Goal: Task Accomplishment & Management: Manage account settings

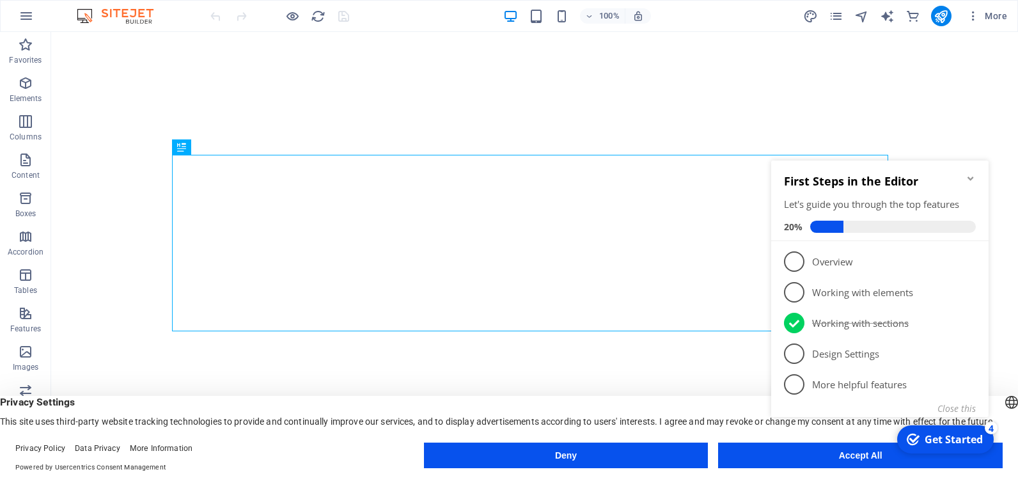
click at [968, 177] on icon "Minimize checklist" at bounding box center [971, 178] width 10 height 10
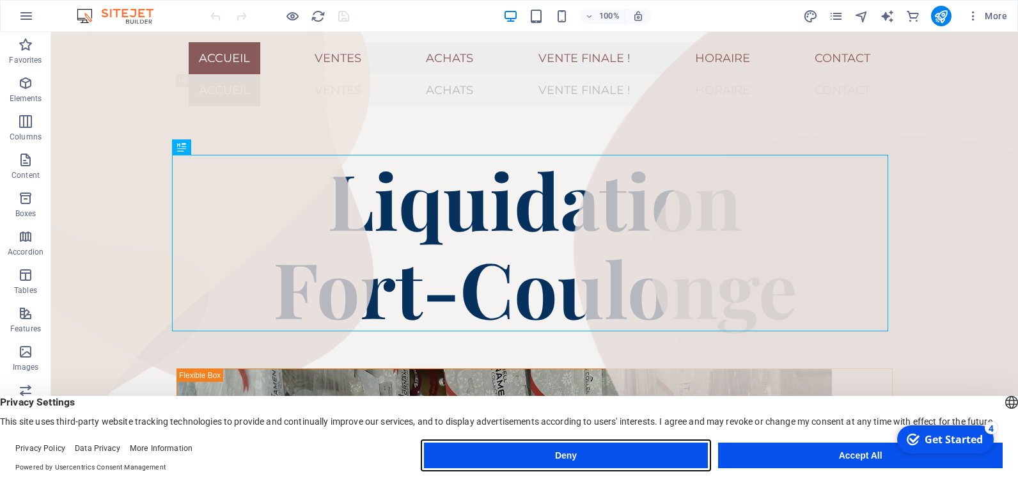
click at [590, 452] on button "Deny" at bounding box center [566, 456] width 285 height 26
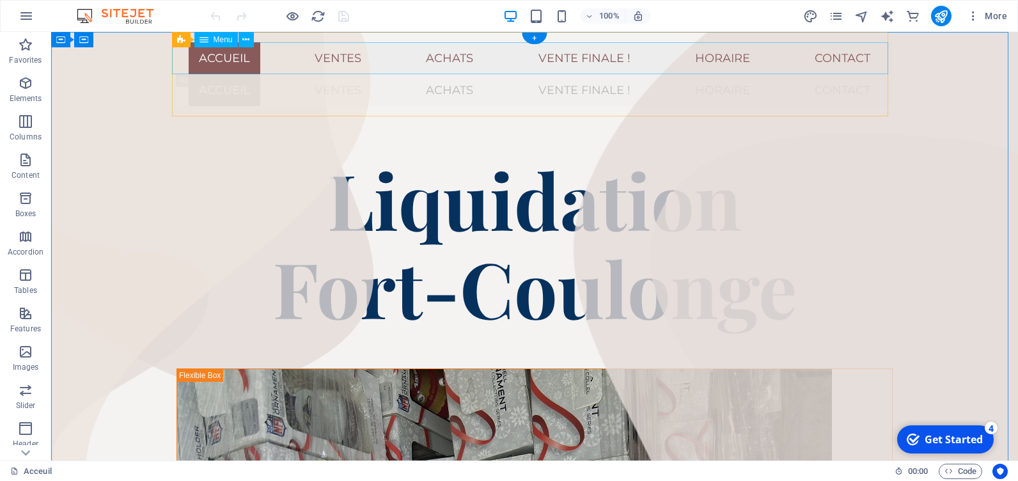
click at [725, 58] on nav "Accueil Ventes Achats Vente Finale ! Horaire Contact" at bounding box center [535, 58] width 716 height 32
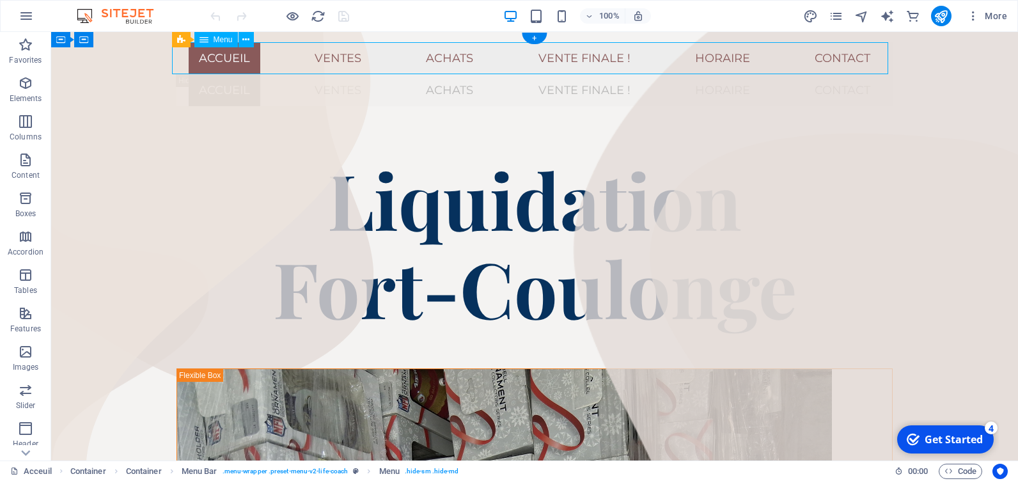
click at [708, 59] on nav "Accueil Ventes Achats Vente Finale ! Horaire Contact" at bounding box center [535, 58] width 716 height 32
select select
select select "1"
select select
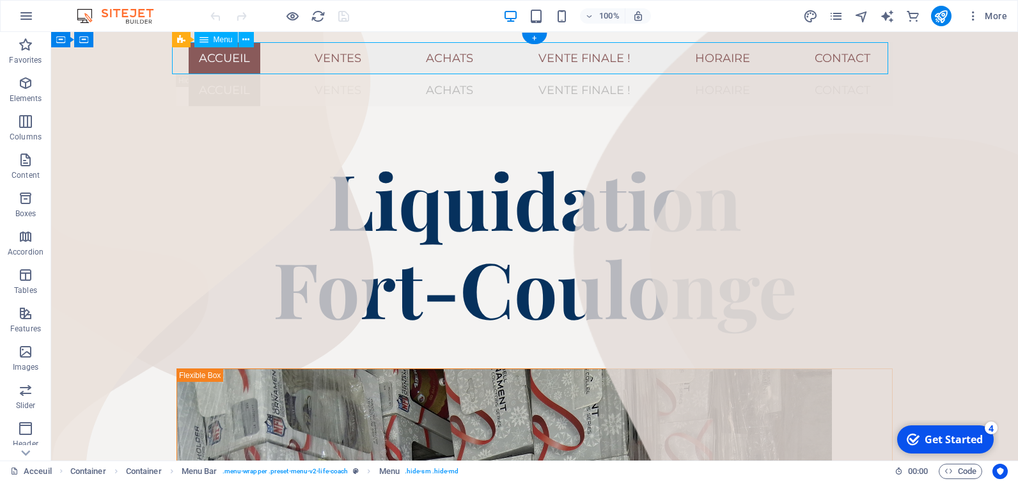
select select "2"
select select
select select "4"
select select
select select "3"
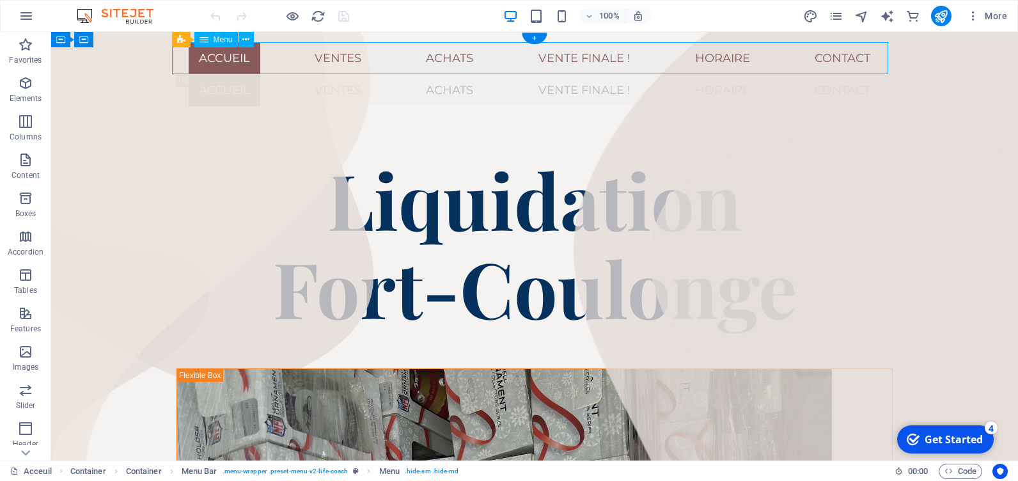
select select
select select "5"
select select
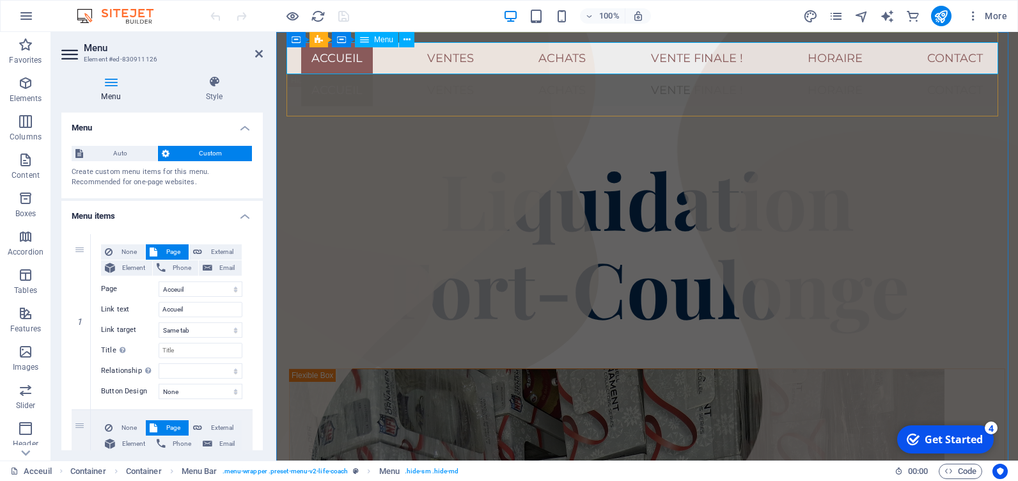
click at [841, 58] on nav "Accueil Ventes Achats Vente Finale ! Horaire Contact" at bounding box center [647, 58] width 716 height 32
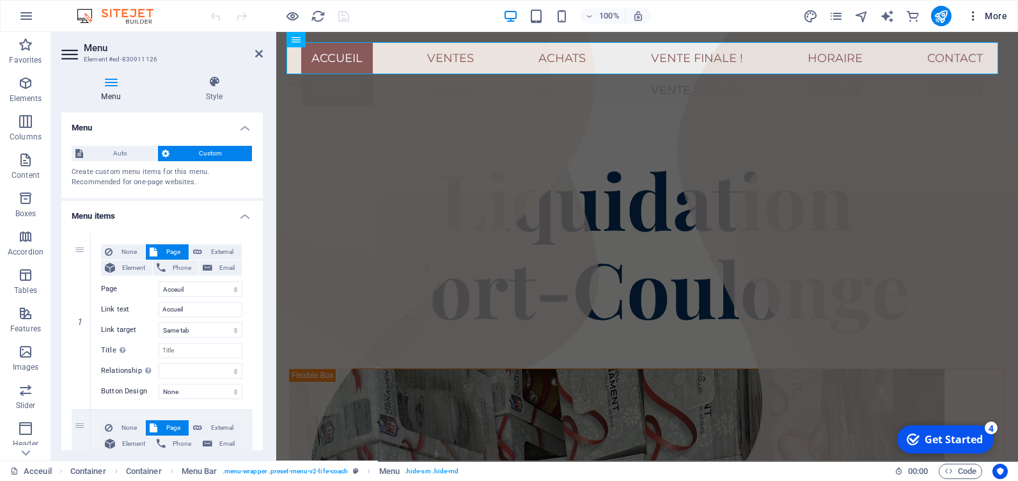
click at [977, 13] on icon "button" at bounding box center [973, 16] width 13 height 13
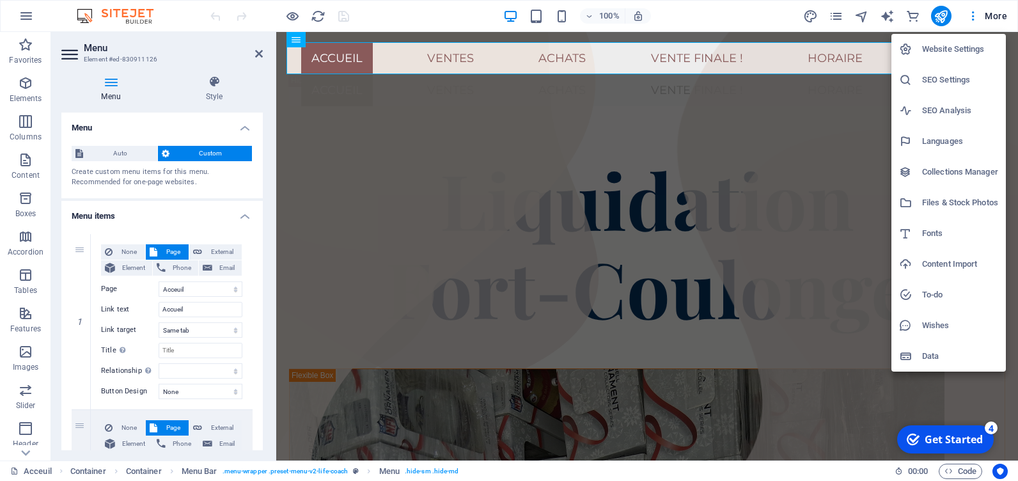
click at [829, 110] on div at bounding box center [509, 240] width 1018 height 481
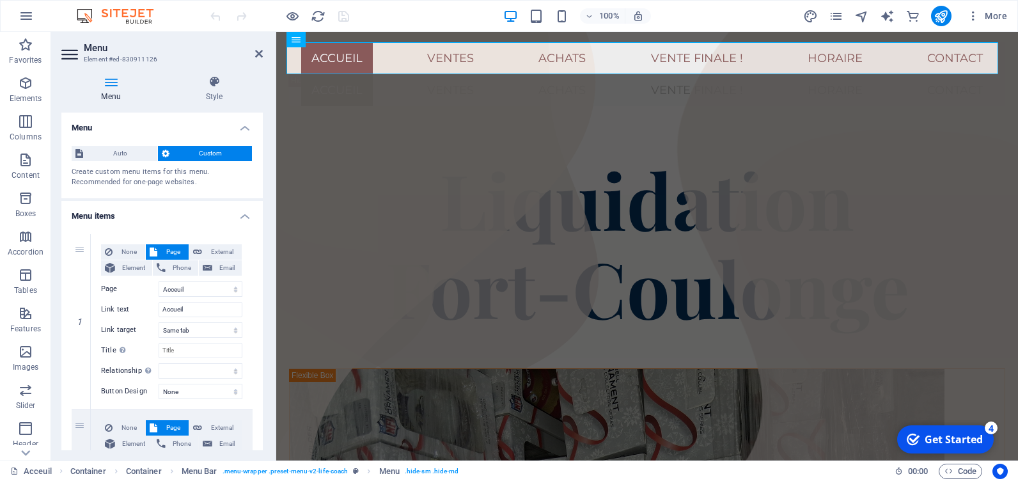
click at [268, 54] on aside "Menu Element #ed-830911126 Menu Style Menu Auto Custom Create custom menu items…" at bounding box center [163, 246] width 225 height 429
click at [258, 54] on icon at bounding box center [259, 54] width 8 height 10
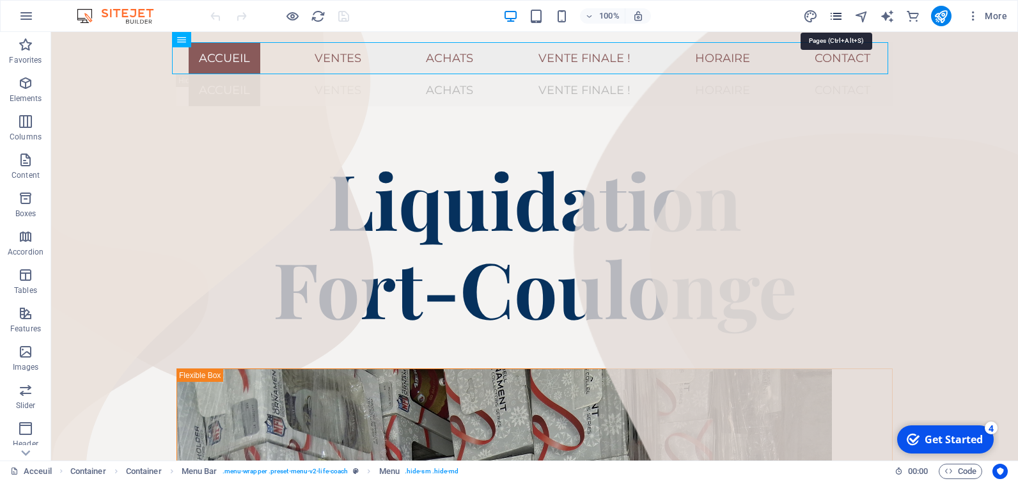
click at [834, 19] on icon "pages" at bounding box center [836, 16] width 15 height 15
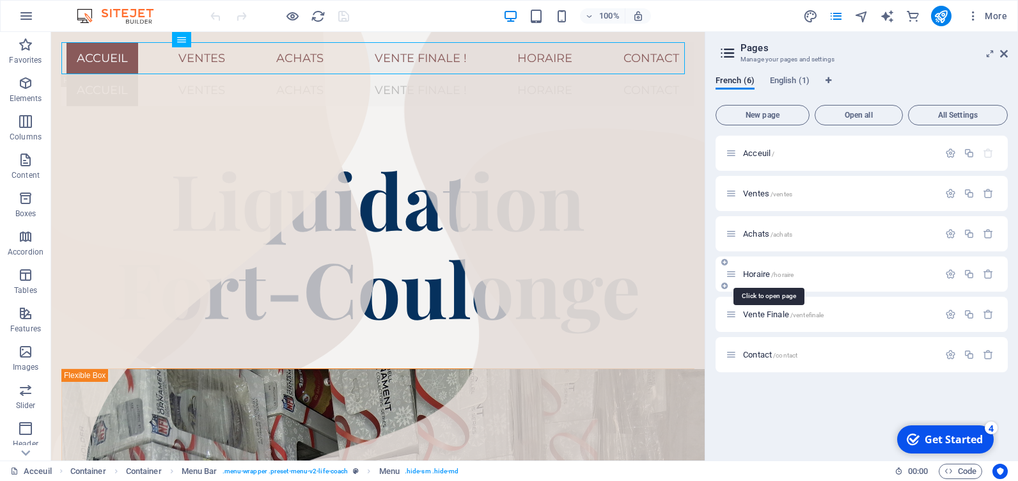
click at [749, 273] on span "Horaire /horaire" at bounding box center [768, 274] width 51 height 10
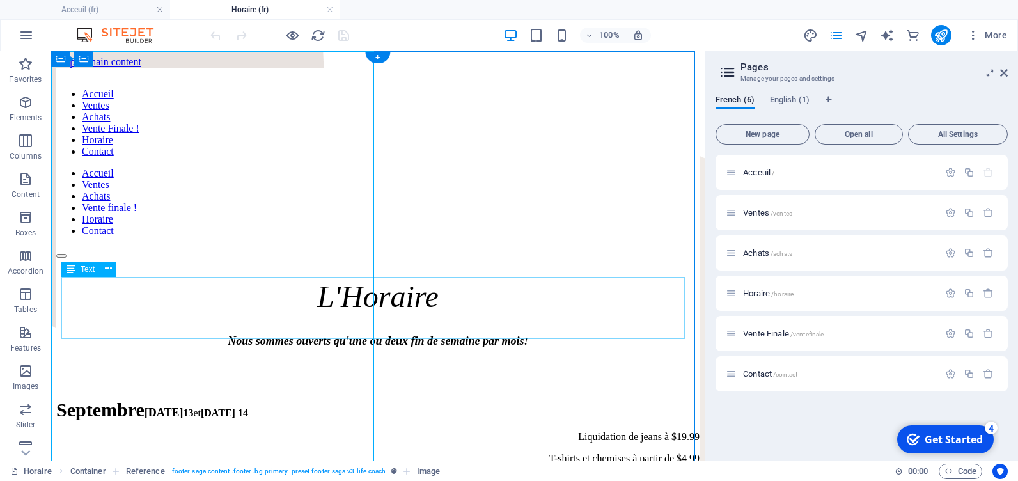
click at [407, 431] on div "Liquidation de jeans à $19.99 T-shirts et chemises à partir de $4.99" at bounding box center [378, 458] width 644 height 55
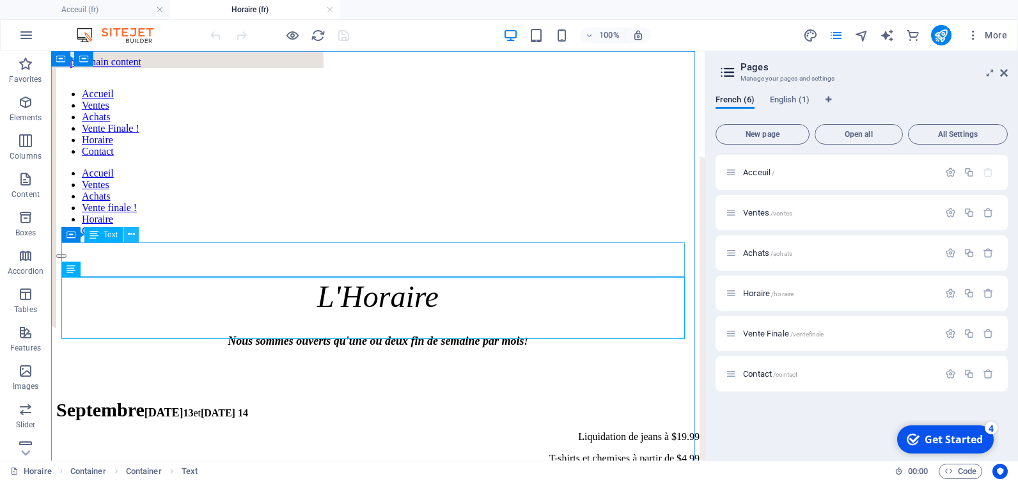
click at [132, 232] on icon at bounding box center [131, 234] width 7 height 13
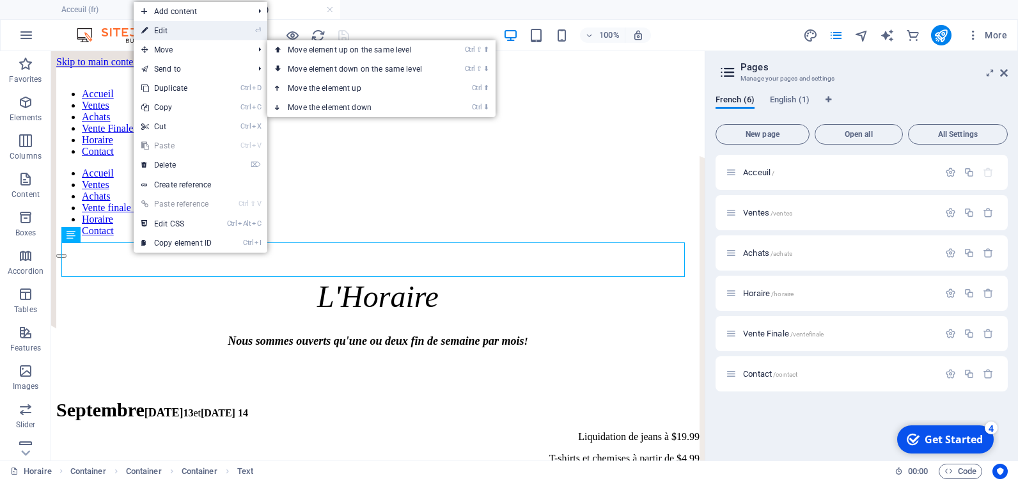
click at [169, 34] on link "⏎ Edit" at bounding box center [177, 30] width 86 height 19
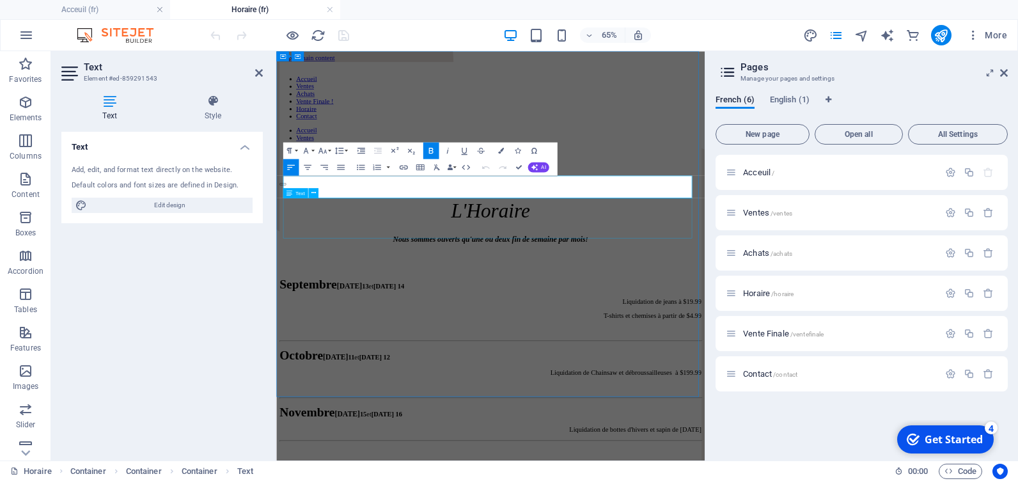
click at [389, 431] on div "Liquidation de jeans à $19.99 T-shirts et chemises à partir de $4.99" at bounding box center [605, 458] width 649 height 55
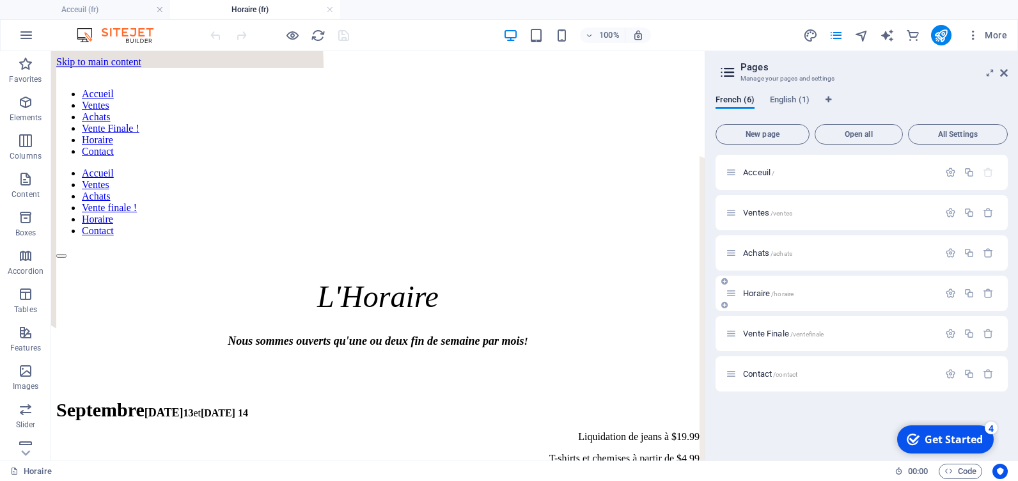
click at [760, 291] on span "Horaire /horaire" at bounding box center [768, 294] width 51 height 10
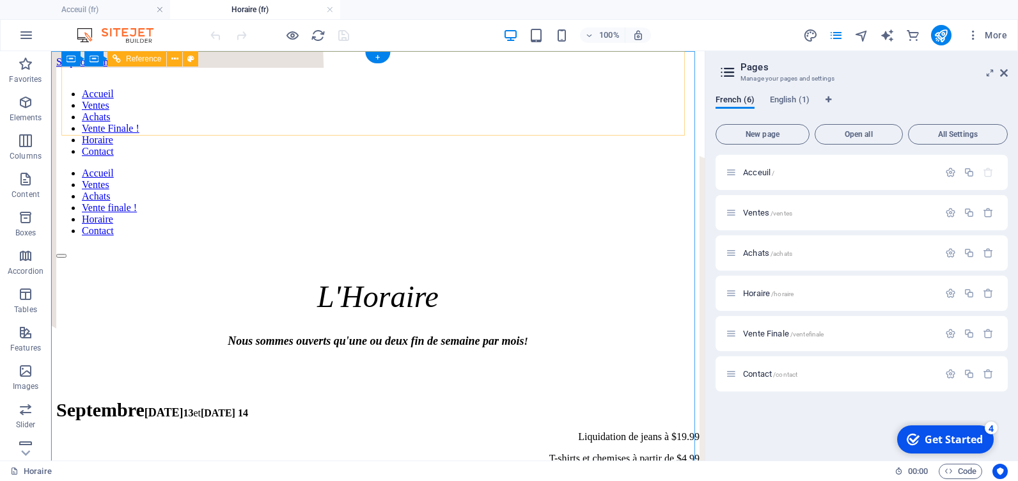
click at [433, 88] on nav "Accueil Ventes Achats Vente Finale ! Horaire Contact" at bounding box center [378, 122] width 644 height 69
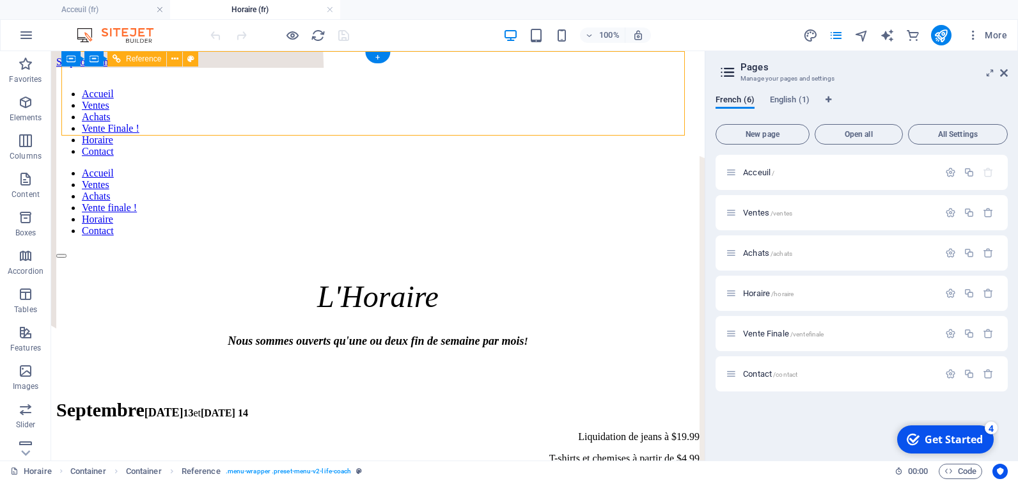
click at [421, 88] on nav "Accueil Ventes Achats Vente Finale ! Horaire Contact" at bounding box center [378, 122] width 644 height 69
click at [427, 88] on nav "Accueil Ventes Achats Vente Finale ! Horaire Contact" at bounding box center [378, 122] width 644 height 69
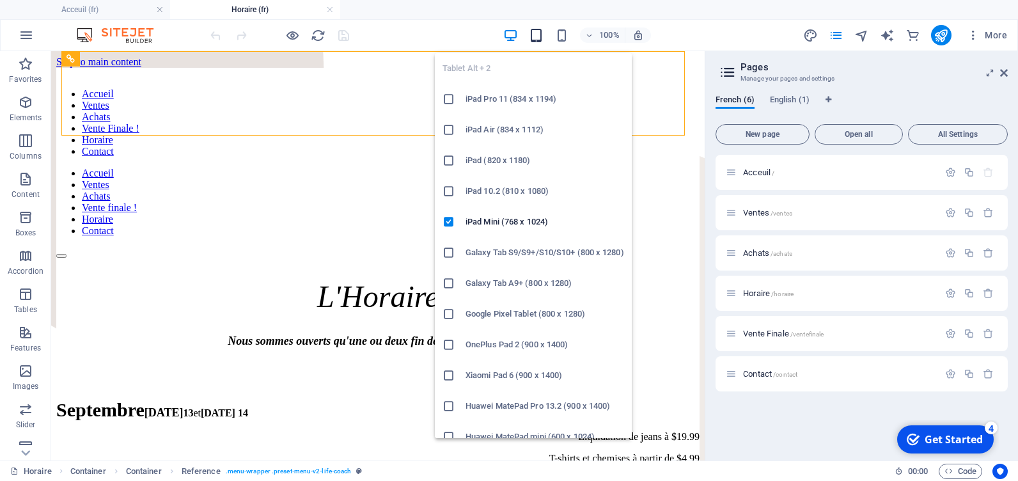
click at [537, 33] on icon "button" at bounding box center [536, 35] width 15 height 15
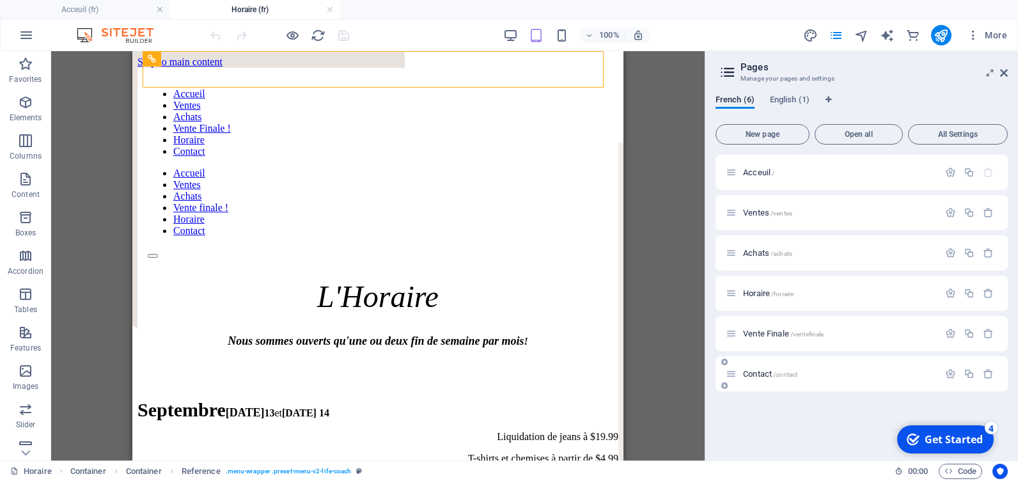
click at [755, 373] on span "Contact /contact" at bounding box center [770, 374] width 54 height 10
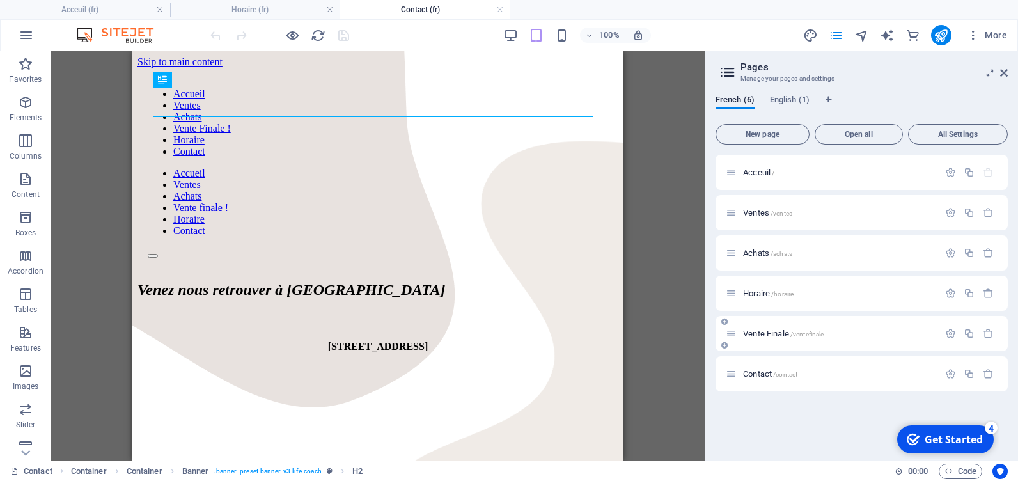
click at [759, 333] on span "Vente Finale /ventefinale" at bounding box center [783, 334] width 81 height 10
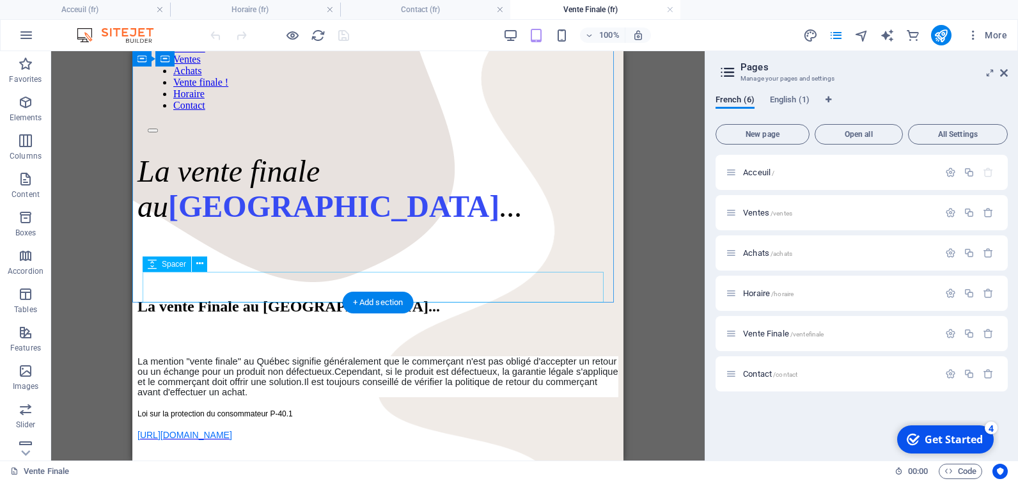
scroll to position [3, 0]
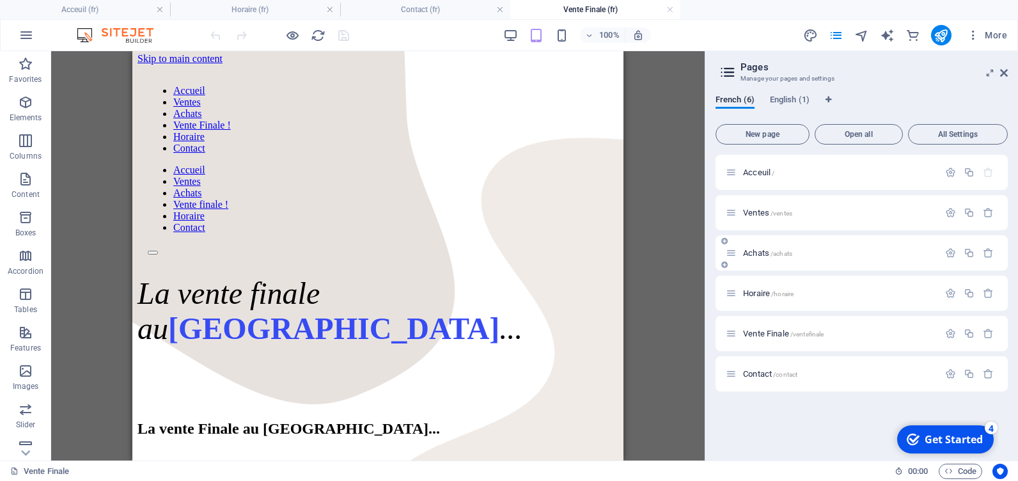
click at [754, 250] on span "Achats /achats" at bounding box center [767, 253] width 49 height 10
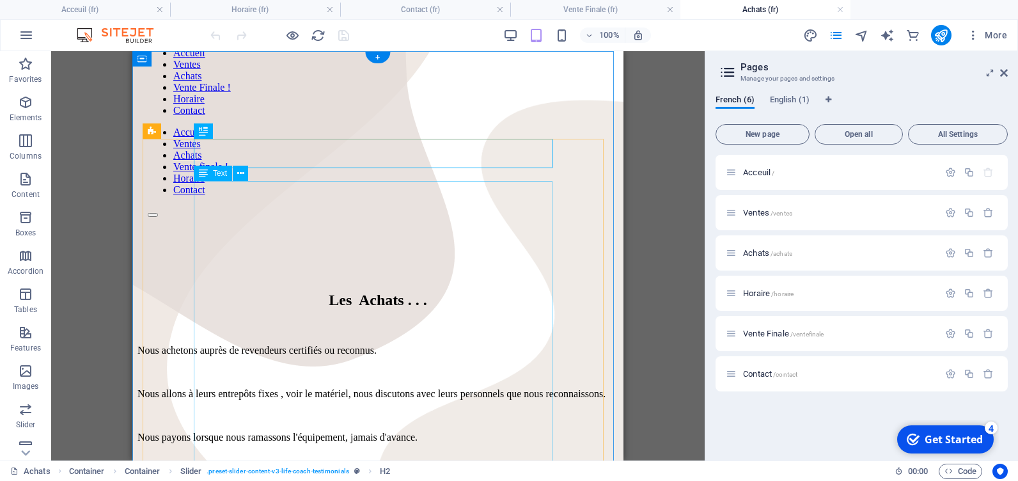
scroll to position [64, 0]
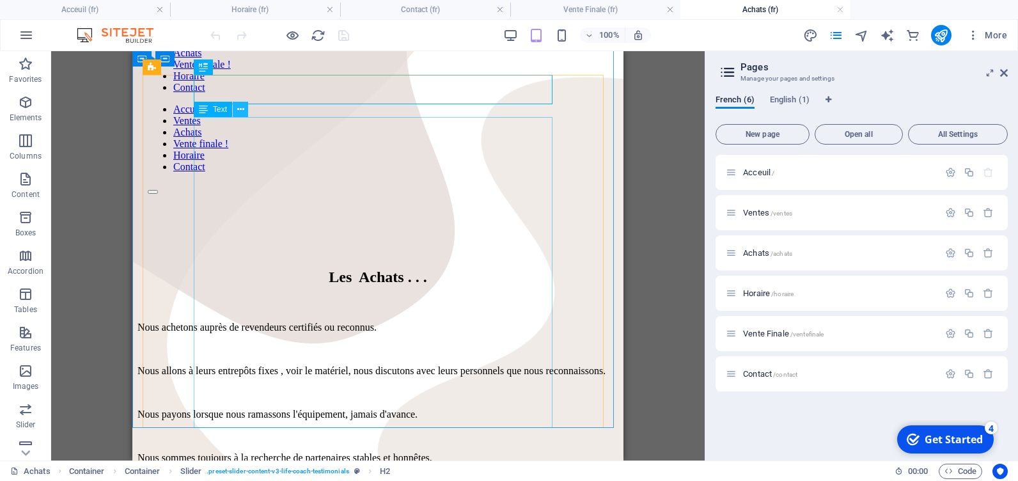
click at [238, 108] on icon at bounding box center [240, 109] width 7 height 13
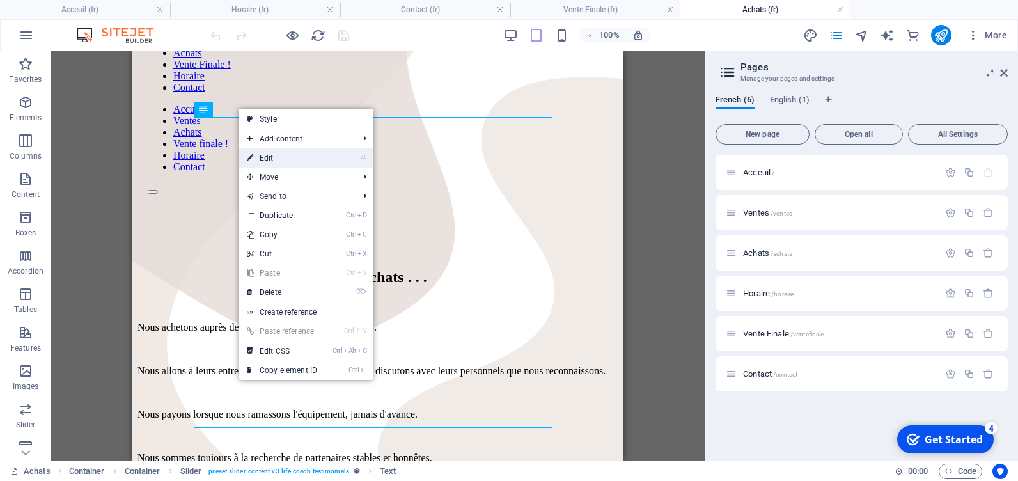
click at [269, 161] on link "⏎ Edit" at bounding box center [282, 157] width 86 height 19
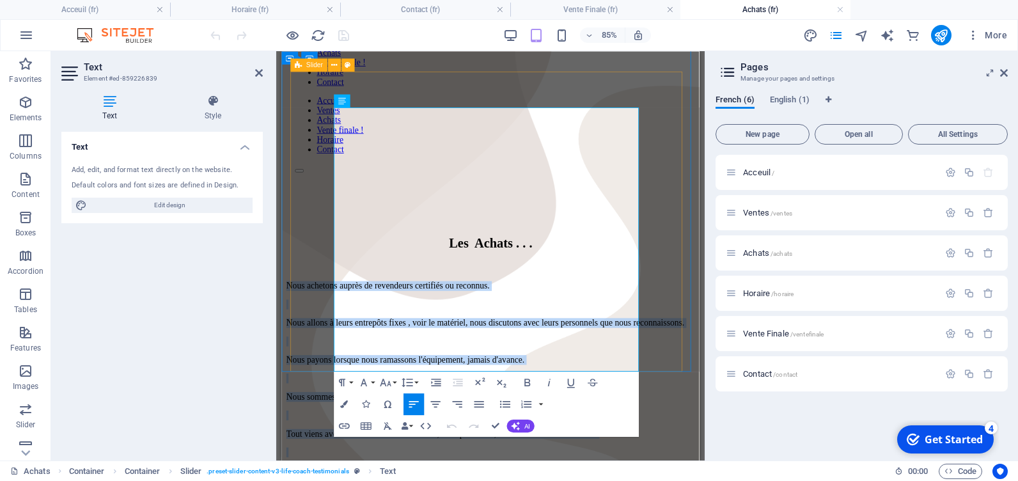
drag, startPoint x: 637, startPoint y: 416, endPoint x: 325, endPoint y: 113, distance: 434.7
click at [325, 256] on div "Les Achats . . . Nous achetons auprès de revendeurs certifiés ou reconnus. Nous…" at bounding box center [527, 408] width 481 height 305
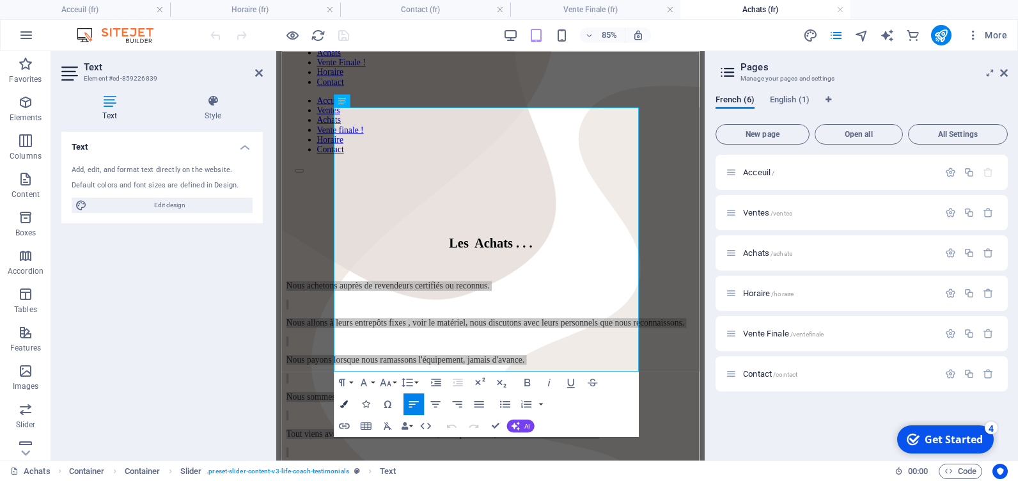
click at [344, 404] on icon "button" at bounding box center [344, 404] width 8 height 8
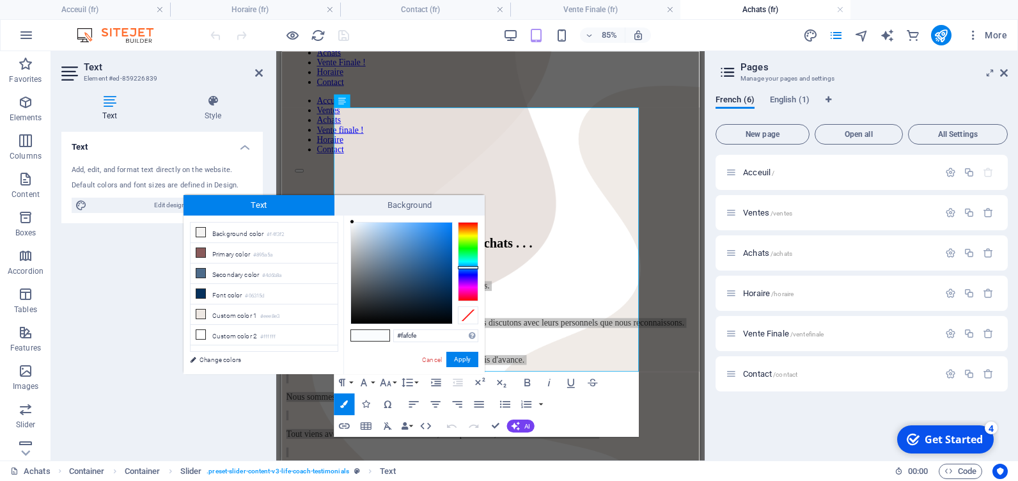
type input "#000509"
click at [448, 319] on div at bounding box center [401, 273] width 101 height 101
click at [464, 360] on button "Apply" at bounding box center [463, 359] width 32 height 15
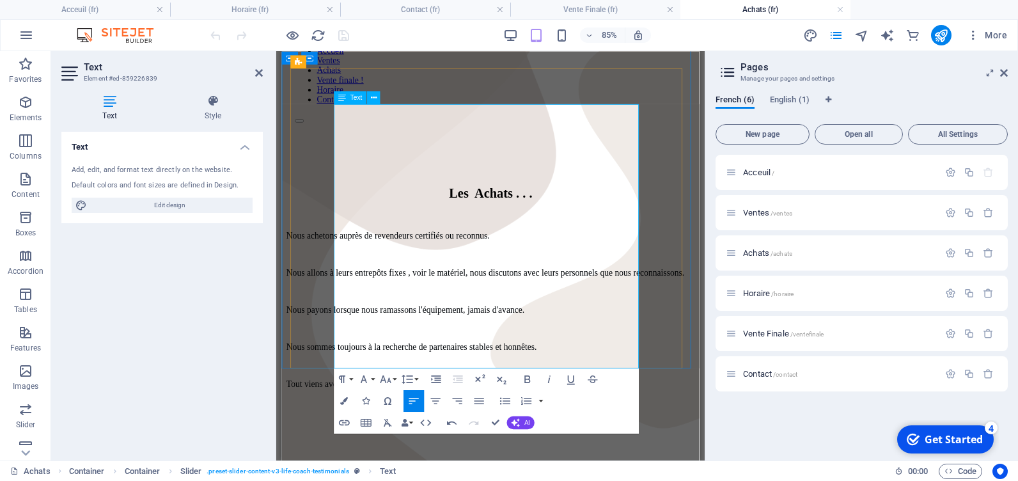
scroll to position [192, 0]
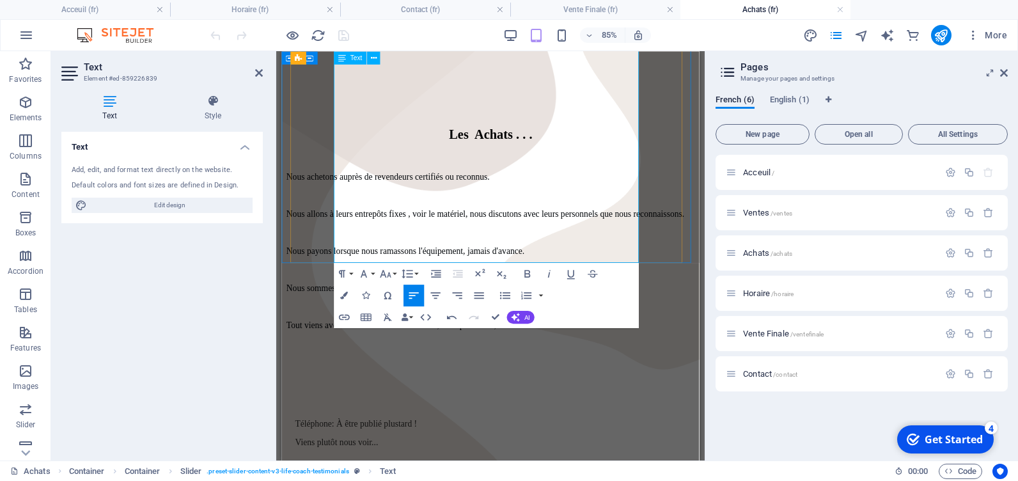
click at [505, 368] on p "Tout viens avec une facture et un manifeste, le trop douteux, nous le laissons …" at bounding box center [527, 374] width 481 height 12
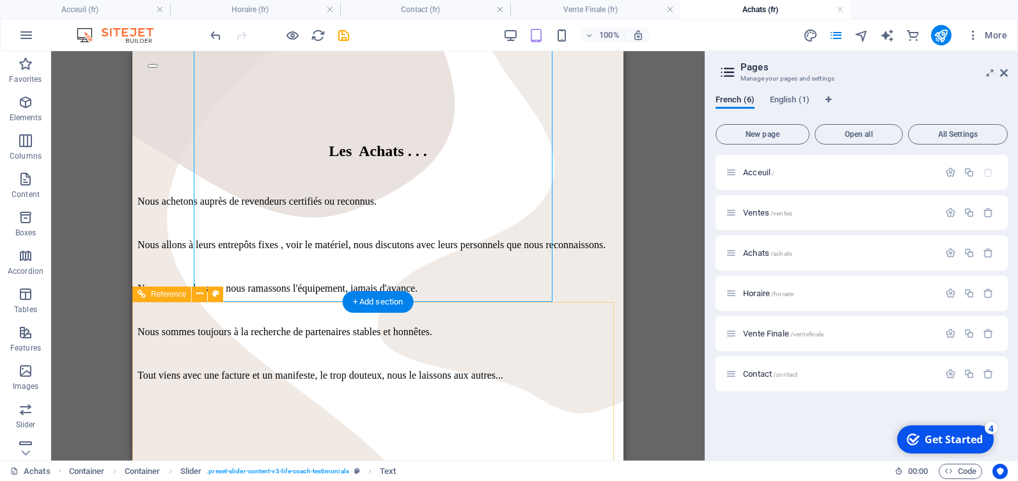
scroll to position [0, 0]
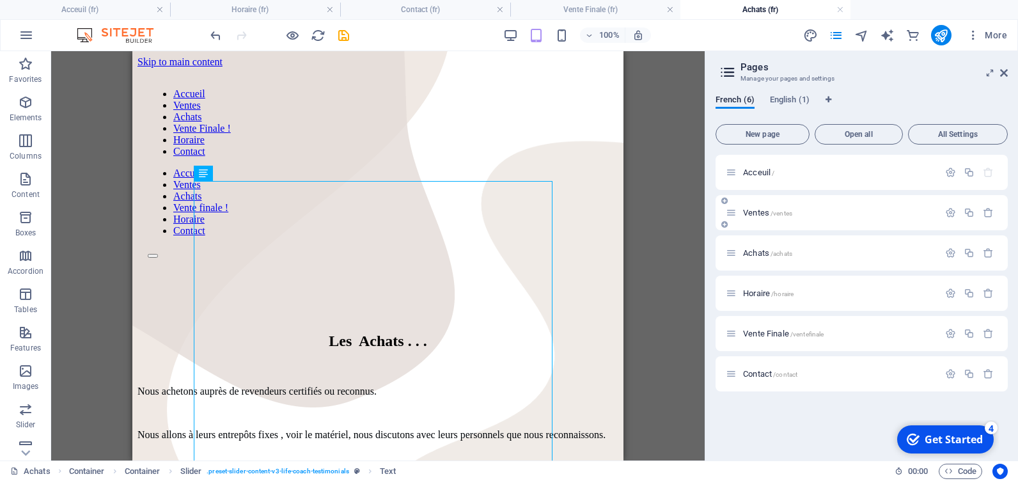
click at [757, 216] on span "Ventes /ventes" at bounding box center [767, 213] width 49 height 10
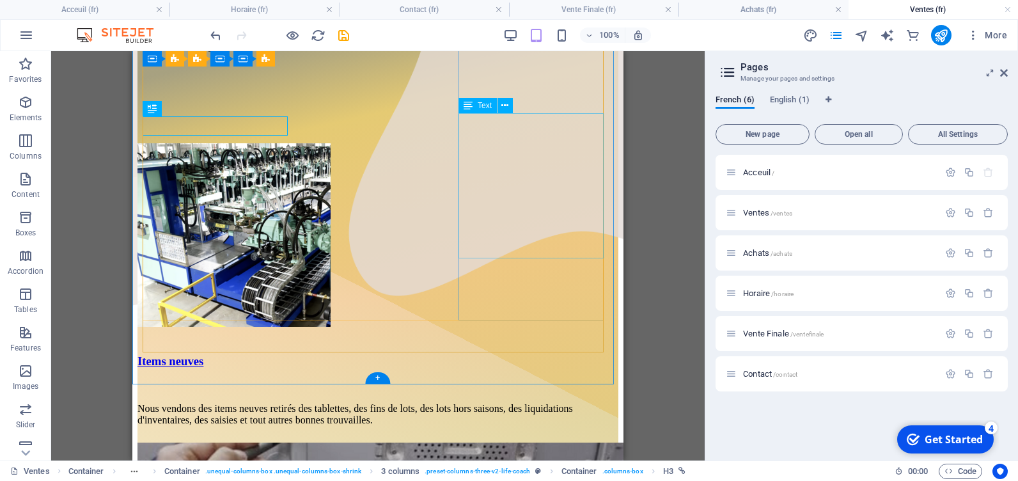
scroll to position [64, 0]
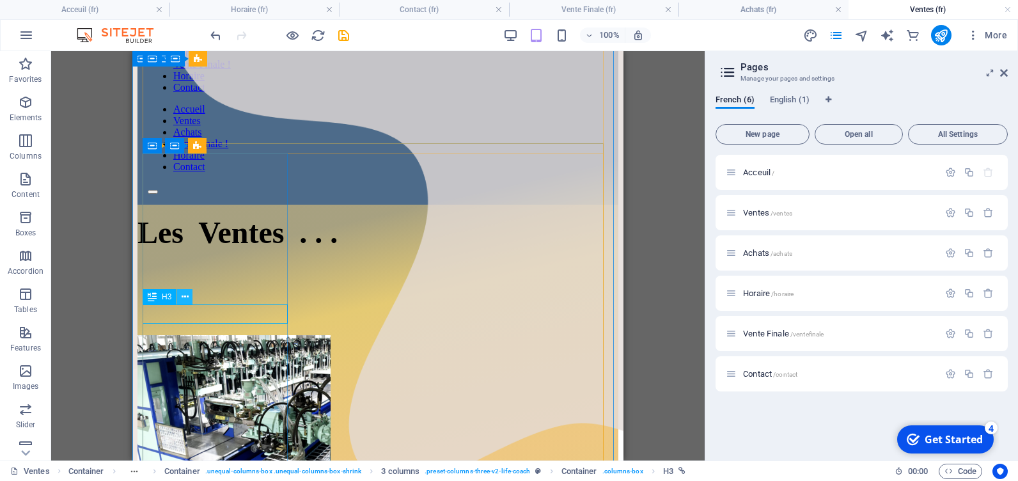
click at [189, 296] on button at bounding box center [184, 296] width 15 height 15
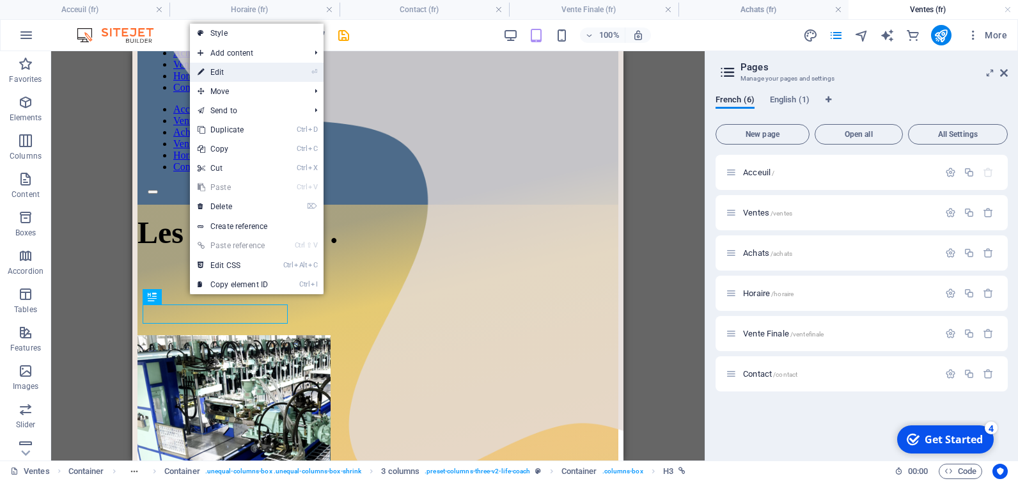
click at [221, 72] on link "⏎ Edit" at bounding box center [233, 72] width 86 height 19
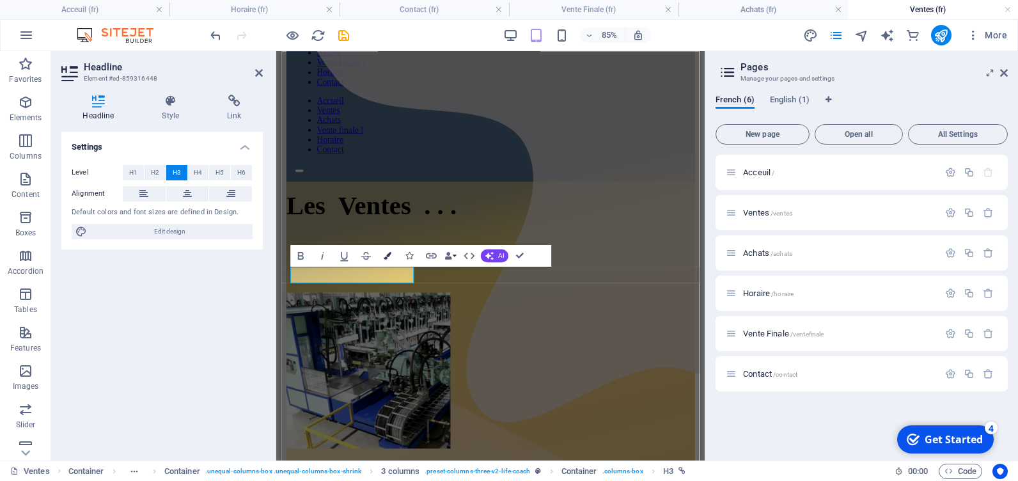
click at [391, 254] on icon "button" at bounding box center [388, 256] width 8 height 8
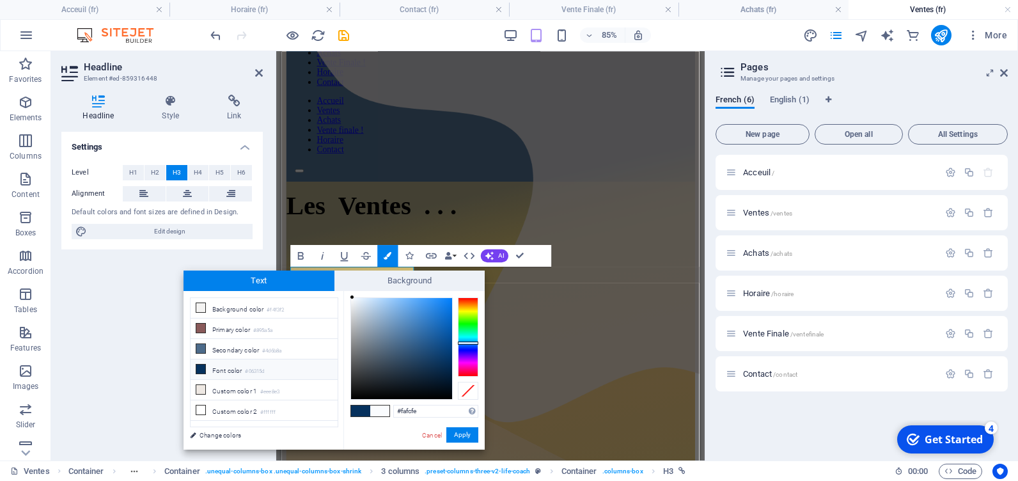
type input "#042a50"
click at [447, 367] on div at bounding box center [401, 348] width 101 height 101
drag, startPoint x: 470, startPoint y: 434, endPoint x: 220, endPoint y: 450, distance: 250.0
click at [469, 434] on button "Apply" at bounding box center [463, 434] width 32 height 15
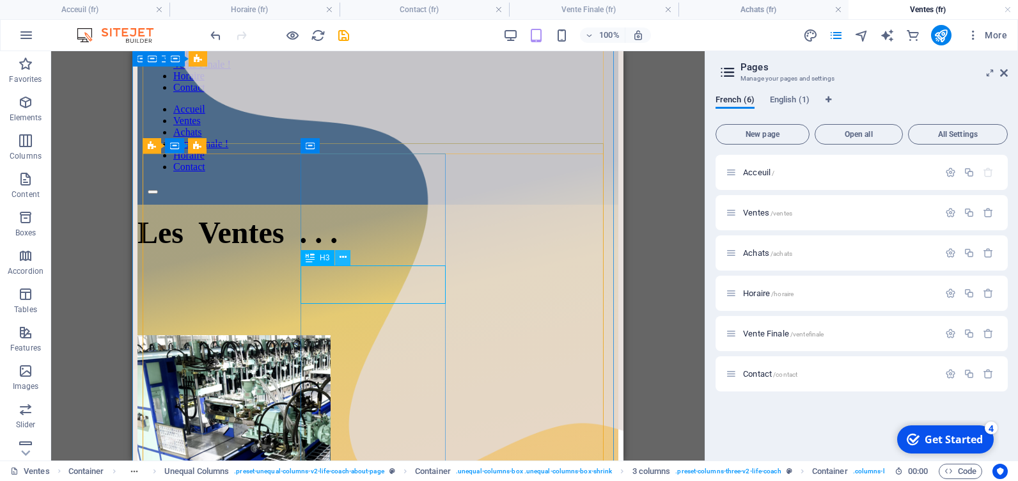
click at [349, 260] on button at bounding box center [342, 257] width 15 height 15
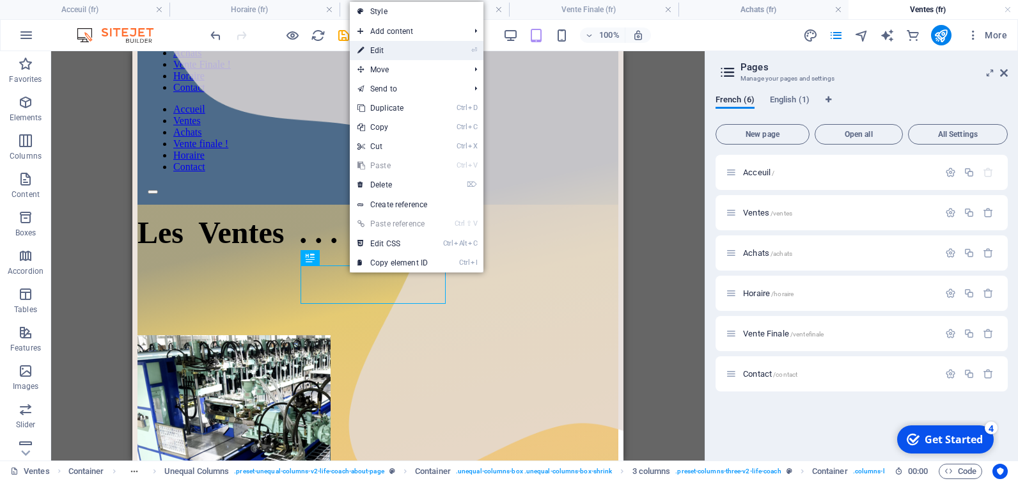
click at [383, 46] on link "⏎ Edit" at bounding box center [393, 50] width 86 height 19
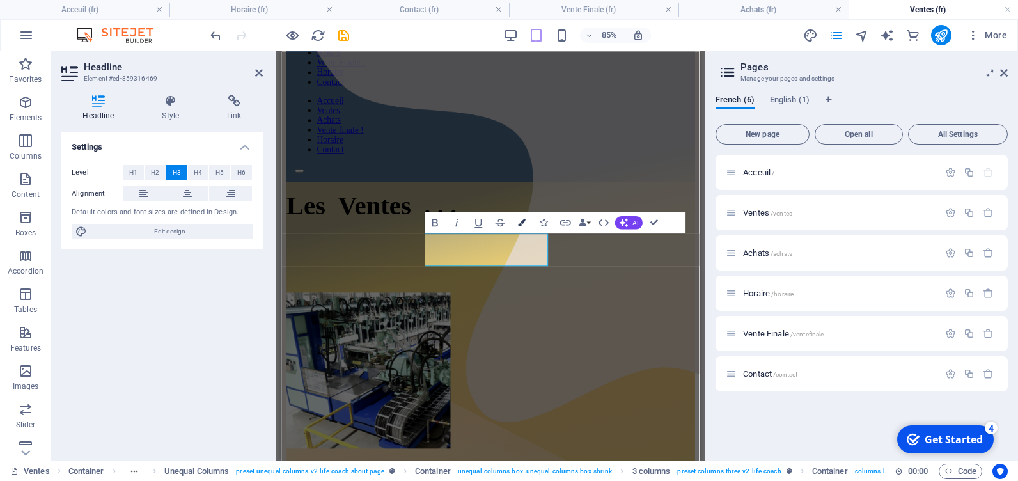
click at [524, 220] on icon "button" at bounding box center [522, 223] width 8 height 8
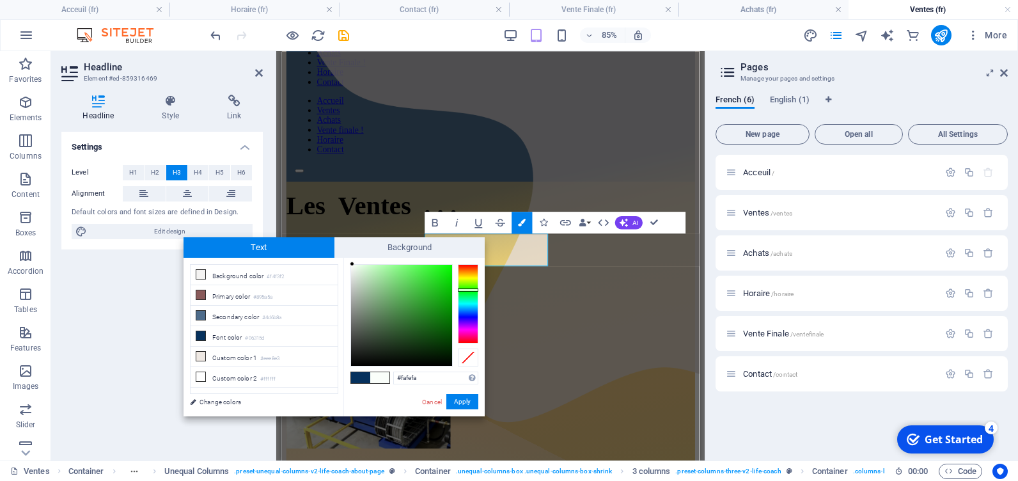
click at [473, 290] on div at bounding box center [468, 303] width 20 height 79
type input "#314f30"
click at [390, 334] on div at bounding box center [401, 315] width 101 height 101
click at [456, 401] on button "Apply" at bounding box center [463, 401] width 32 height 15
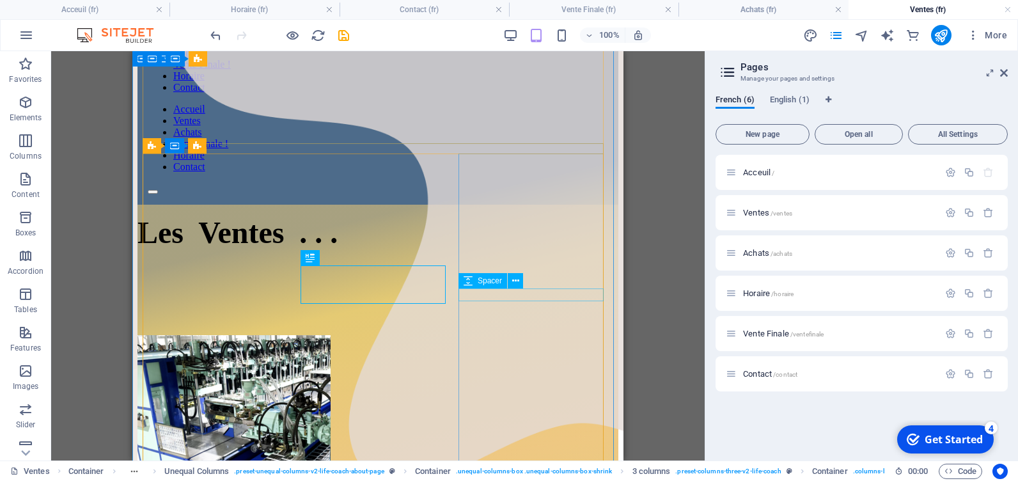
click at [529, 282] on div "Spacer" at bounding box center [495, 281] width 73 height 16
click at [505, 241] on button at bounding box center [500, 242] width 15 height 15
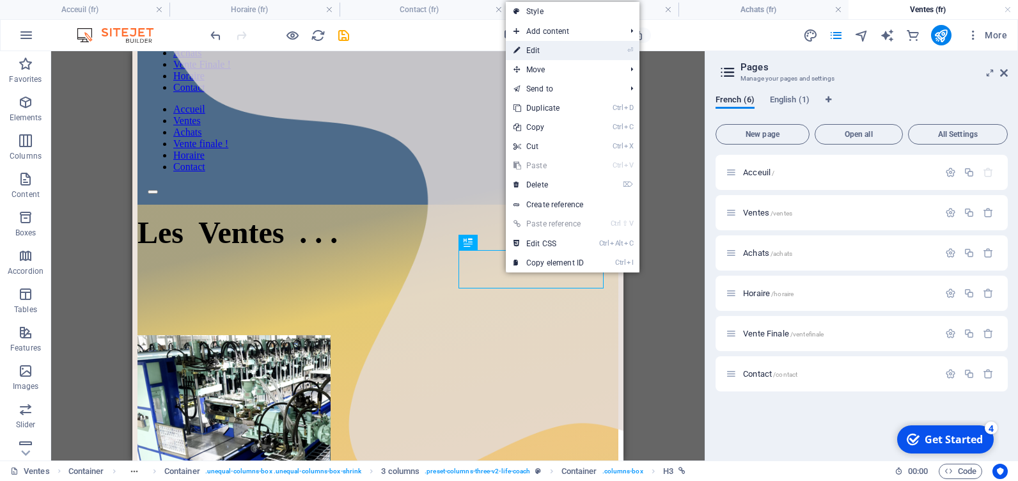
click at [544, 51] on link "⏎ Edit" at bounding box center [549, 50] width 86 height 19
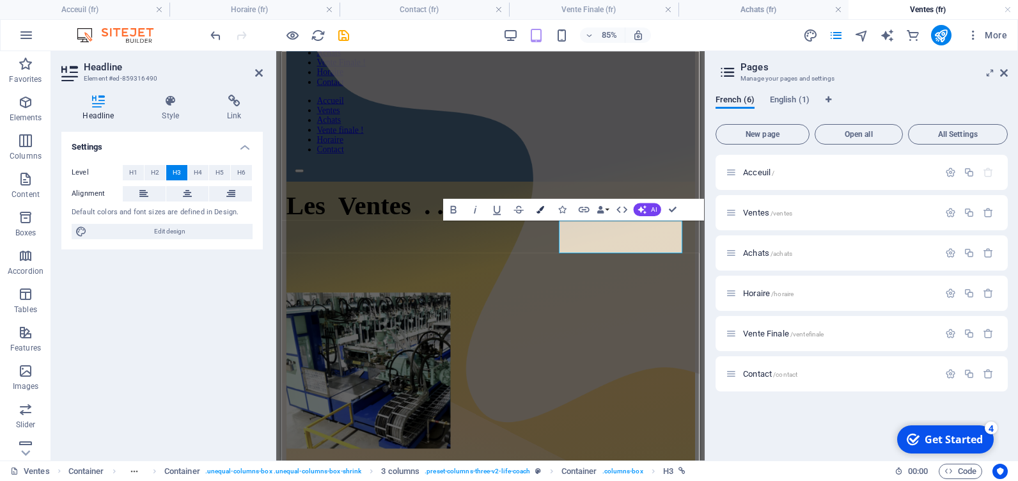
click at [539, 205] on button "Colors" at bounding box center [540, 210] width 20 height 22
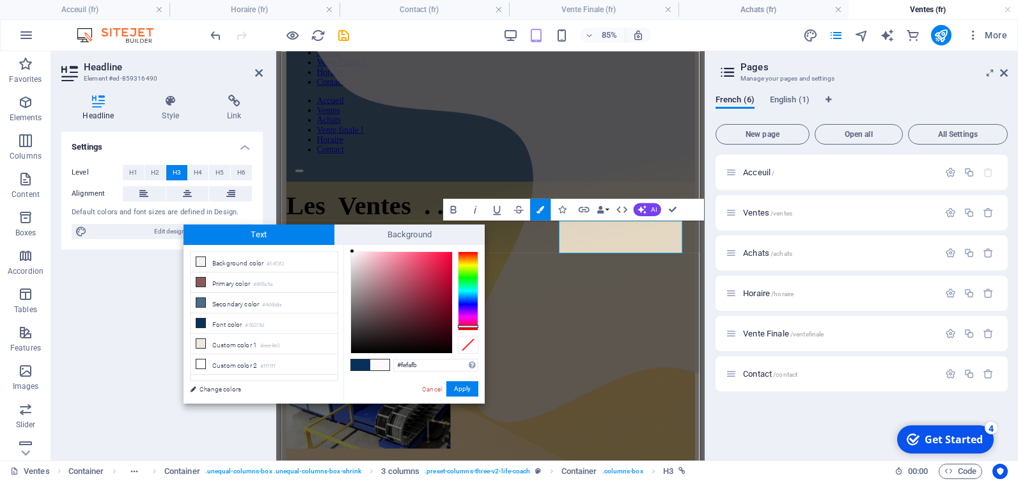
click at [470, 326] on div at bounding box center [468, 290] width 20 height 79
type input "#7c0f28"
click at [439, 303] on div at bounding box center [401, 302] width 101 height 101
click at [464, 390] on button "Apply" at bounding box center [463, 388] width 32 height 15
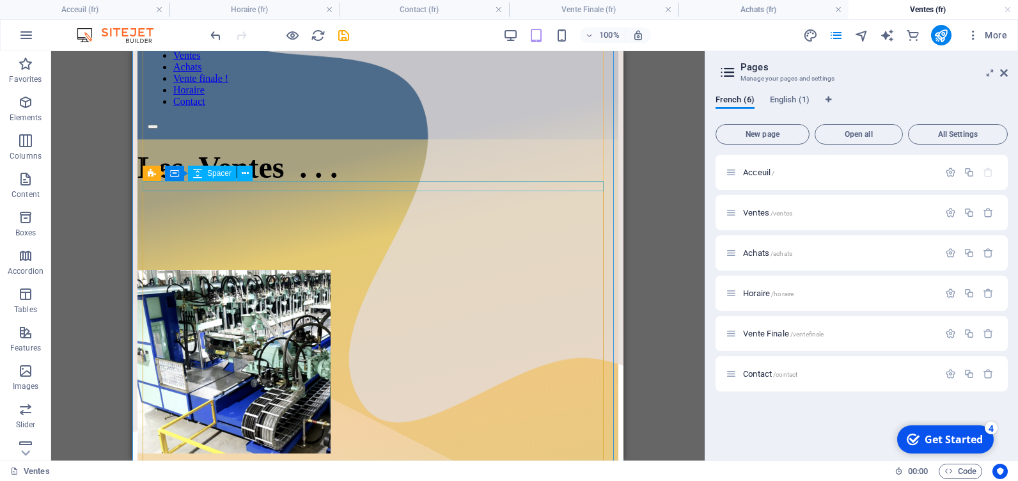
scroll to position [0, 0]
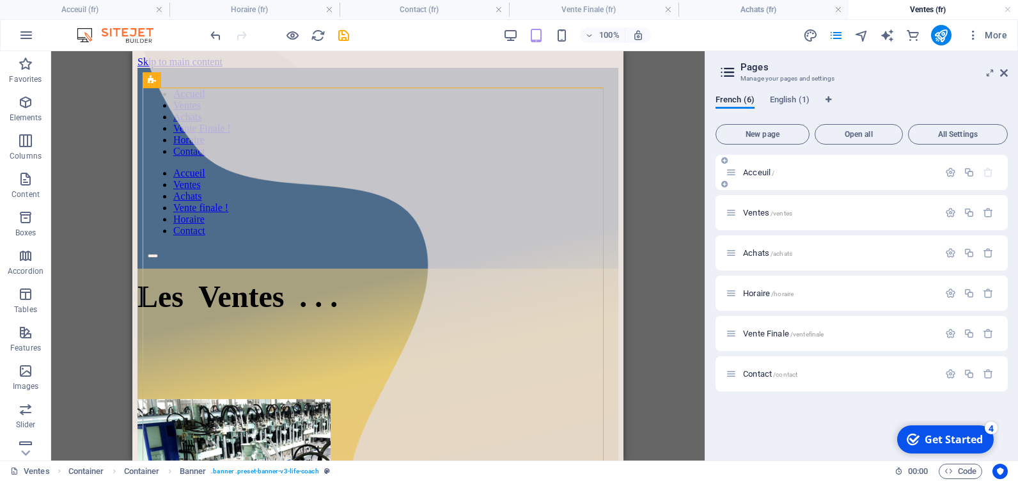
click at [754, 171] on span "Acceuil /" at bounding box center [758, 173] width 31 height 10
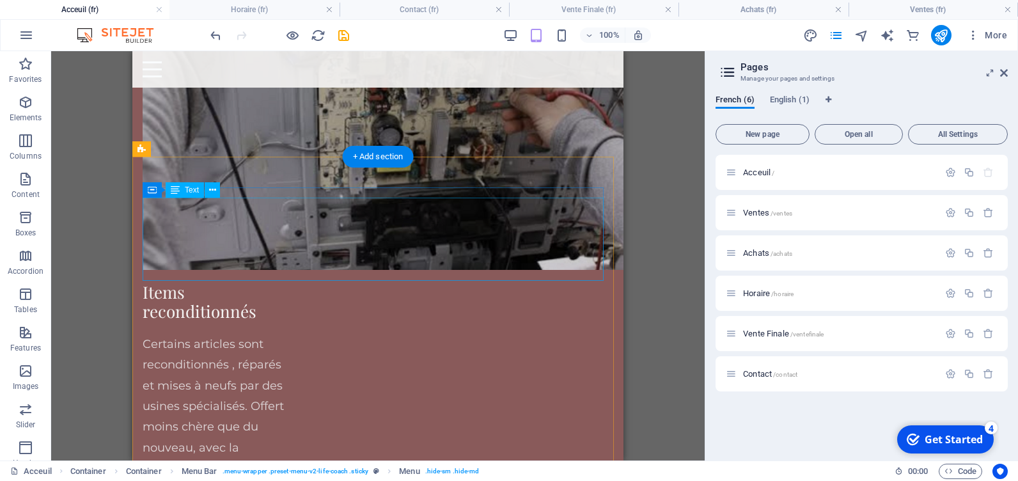
scroll to position [3281, 0]
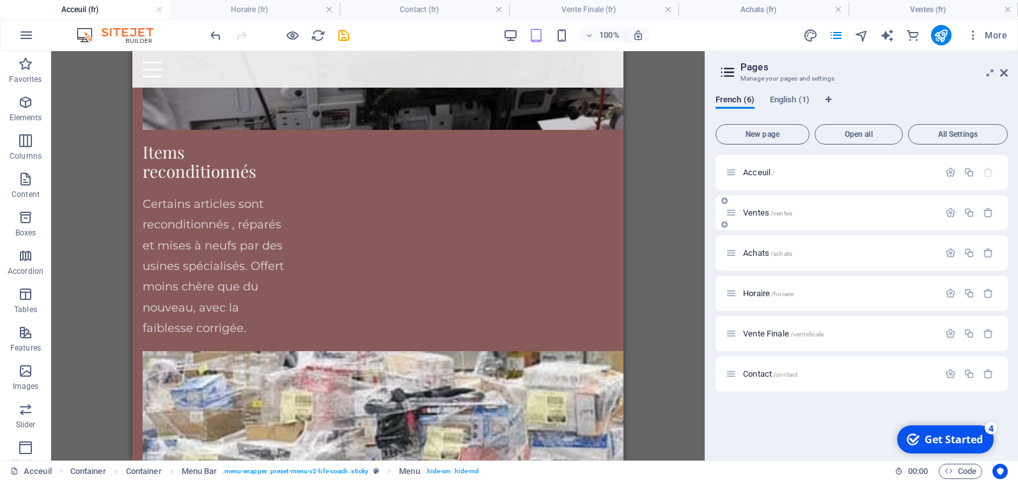
click at [749, 217] on div "Ventes /ventes" at bounding box center [832, 212] width 213 height 15
click at [751, 214] on span "Ventes /ventes" at bounding box center [767, 213] width 49 height 10
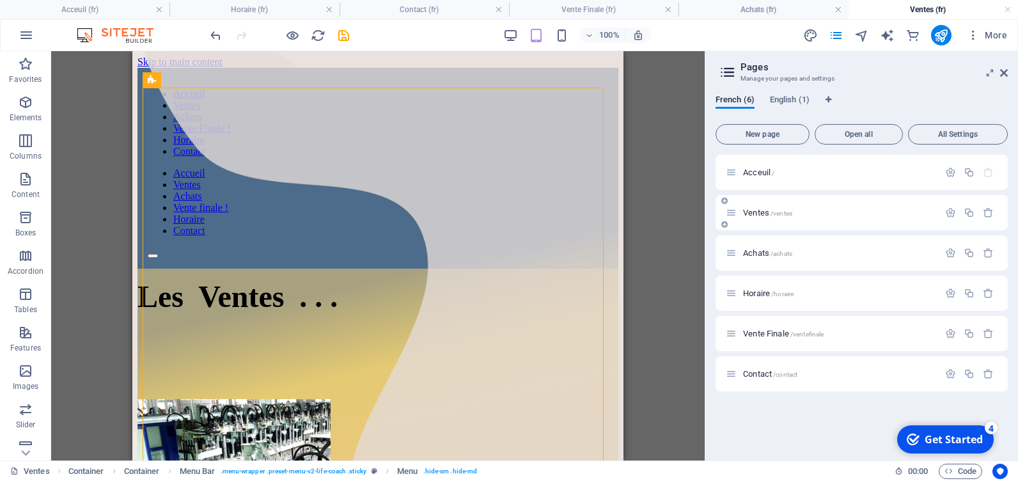
scroll to position [0, 0]
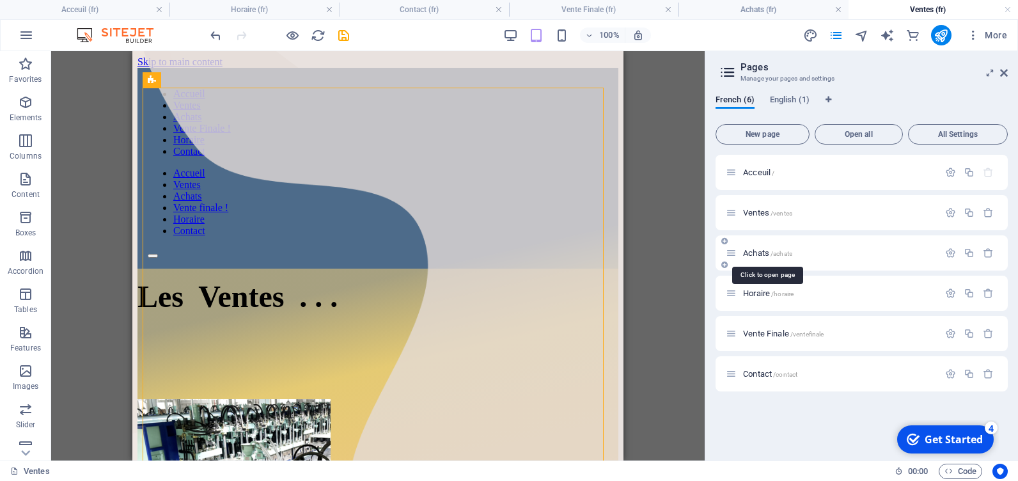
click at [755, 256] on span "Achats /achats" at bounding box center [767, 253] width 49 height 10
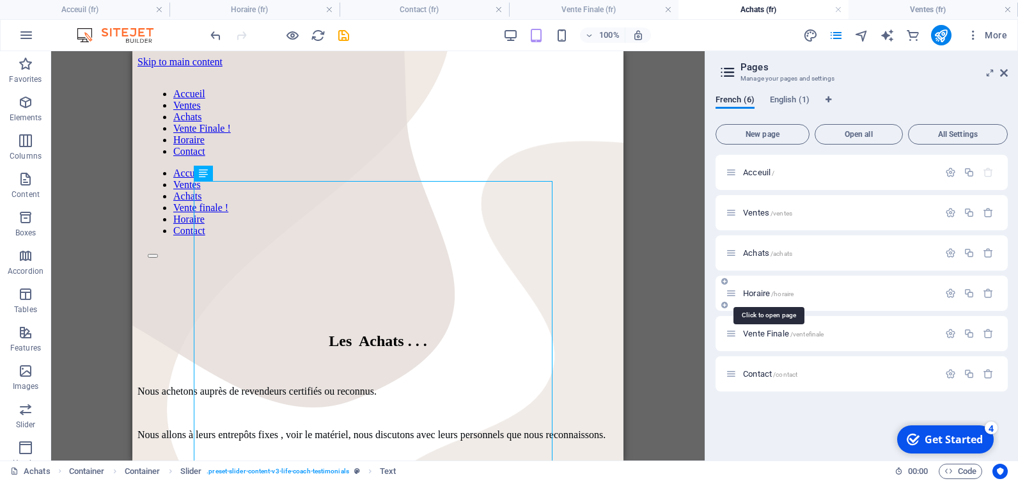
click at [755, 294] on span "Horaire /horaire" at bounding box center [768, 294] width 51 height 10
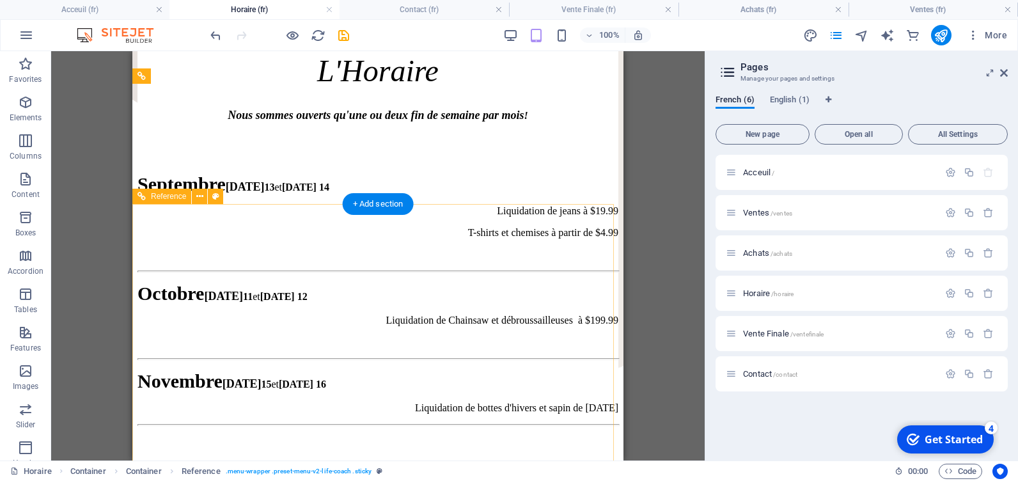
scroll to position [192, 0]
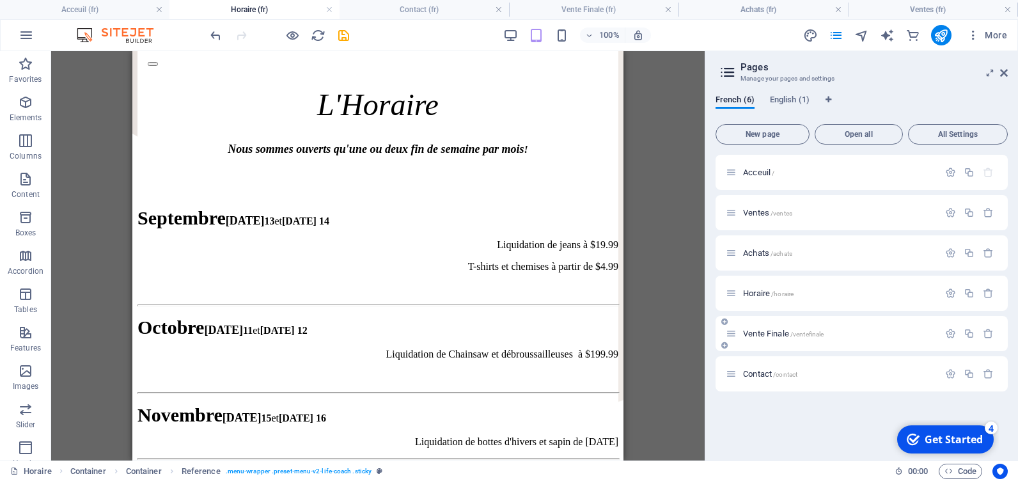
click at [770, 334] on span "Vente Finale /ventefinale" at bounding box center [783, 334] width 81 height 10
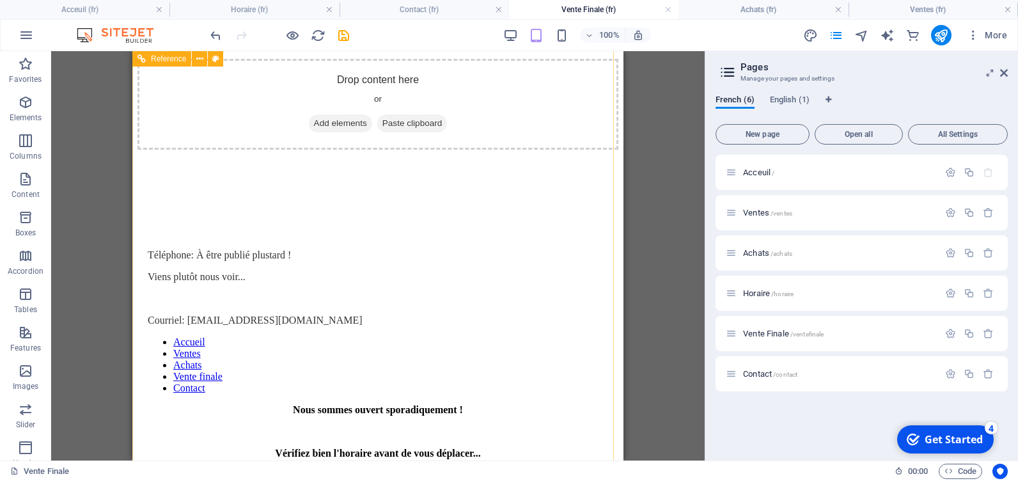
scroll to position [643, 0]
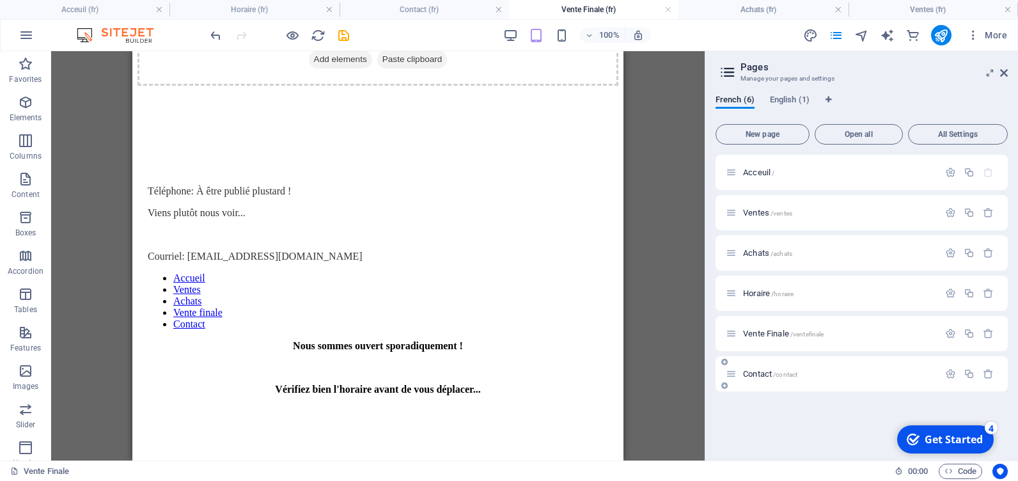
click at [759, 370] on span "Contact /contact" at bounding box center [770, 374] width 54 height 10
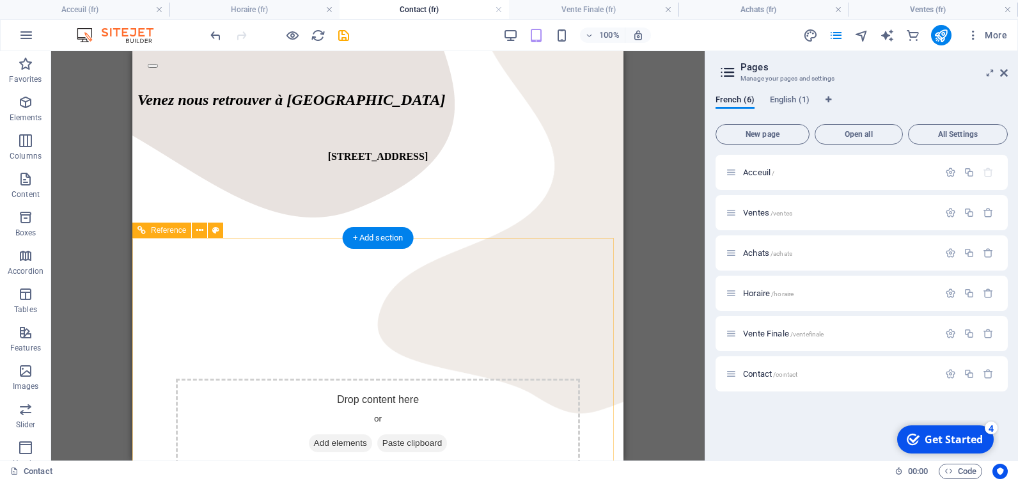
scroll to position [0, 0]
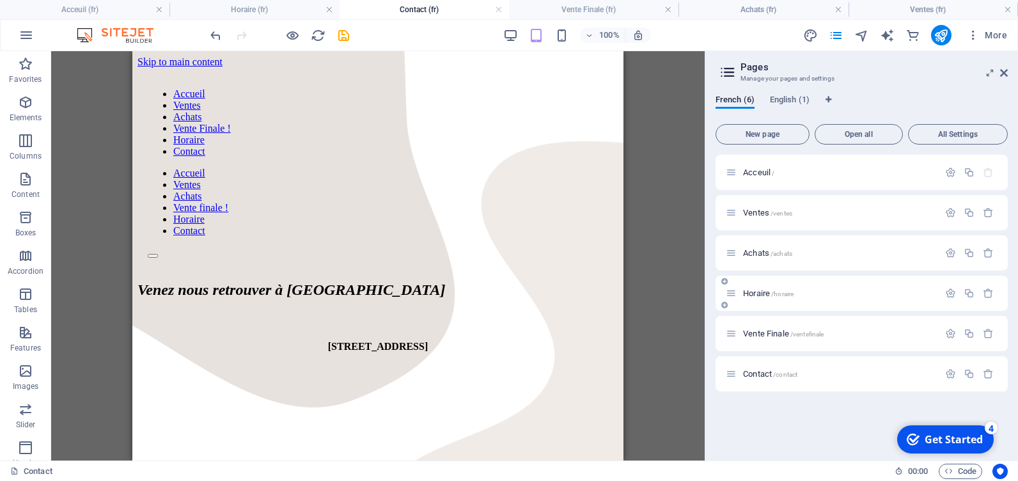
click at [761, 289] on div "Horaire /horaire" at bounding box center [832, 293] width 213 height 15
click at [760, 296] on span "Horaire /horaire" at bounding box center [768, 294] width 51 height 10
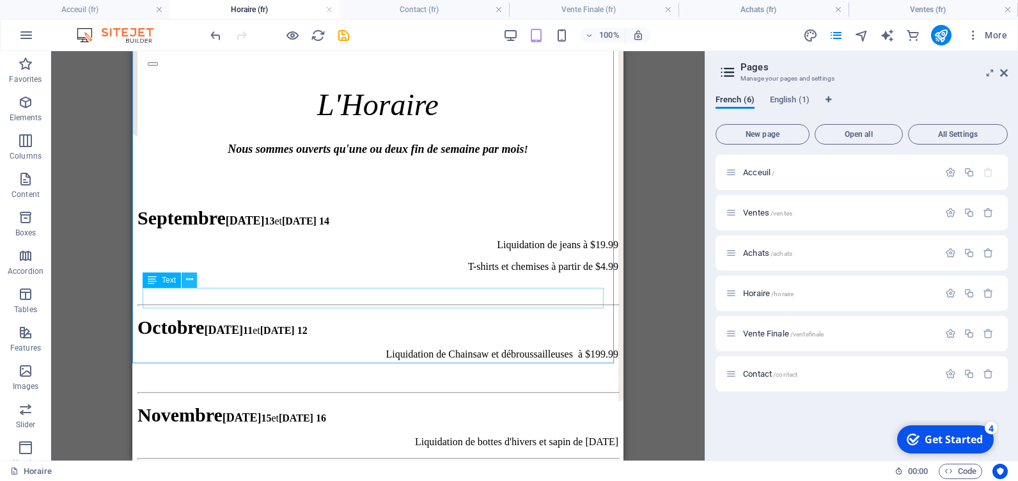
click at [192, 280] on icon at bounding box center [189, 279] width 7 height 13
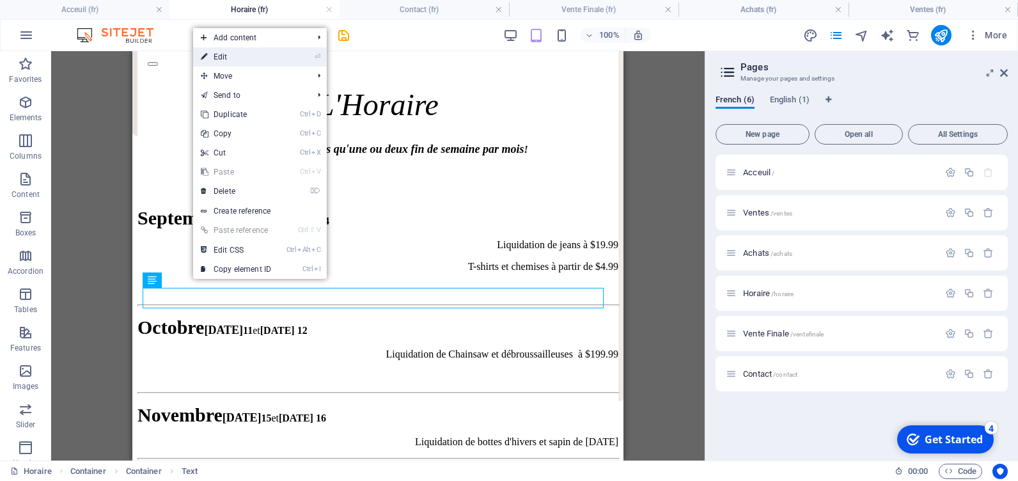
click at [232, 58] on link "⏎ Edit" at bounding box center [236, 56] width 86 height 19
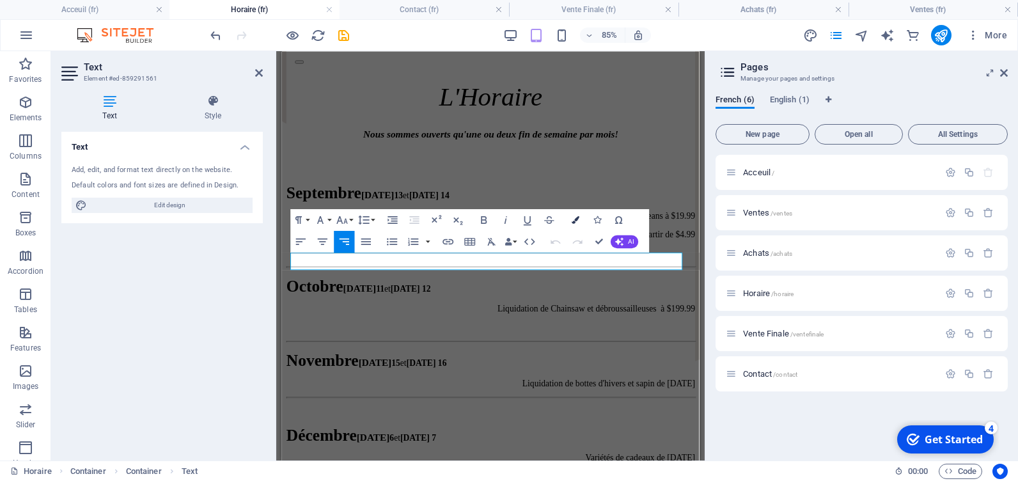
click at [576, 219] on icon "button" at bounding box center [576, 220] width 8 height 8
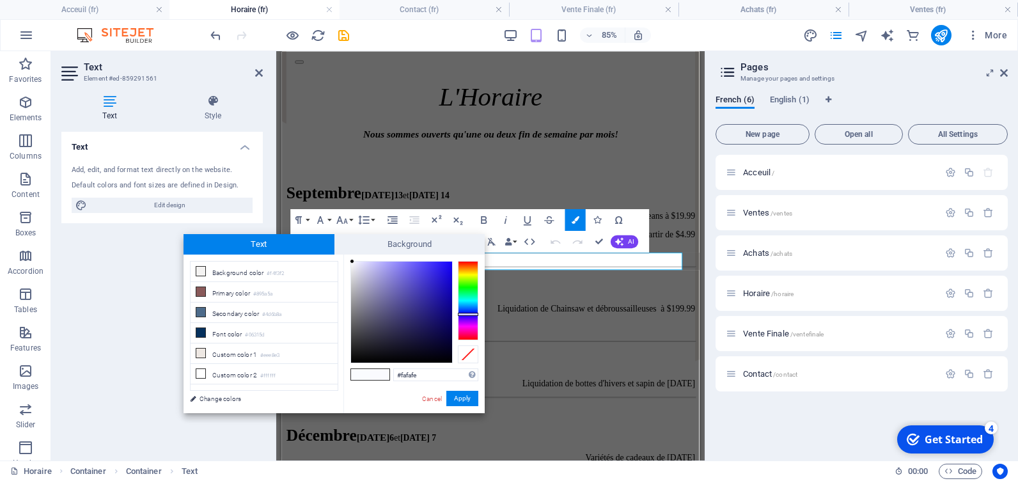
click at [468, 314] on div at bounding box center [468, 300] width 20 height 79
type input "#2619b6"
click at [438, 290] on div at bounding box center [401, 312] width 101 height 101
click at [452, 397] on button "Apply" at bounding box center [463, 398] width 32 height 15
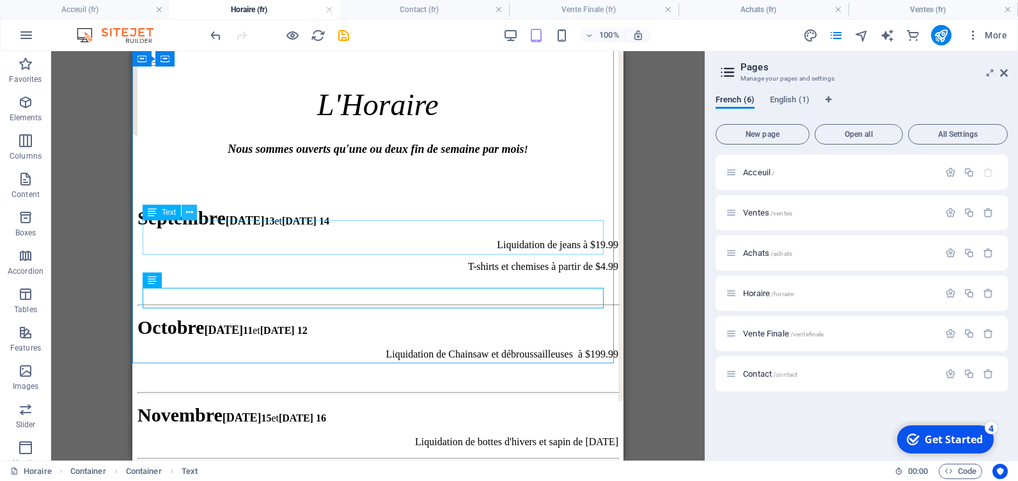
click at [190, 212] on icon at bounding box center [189, 212] width 7 height 13
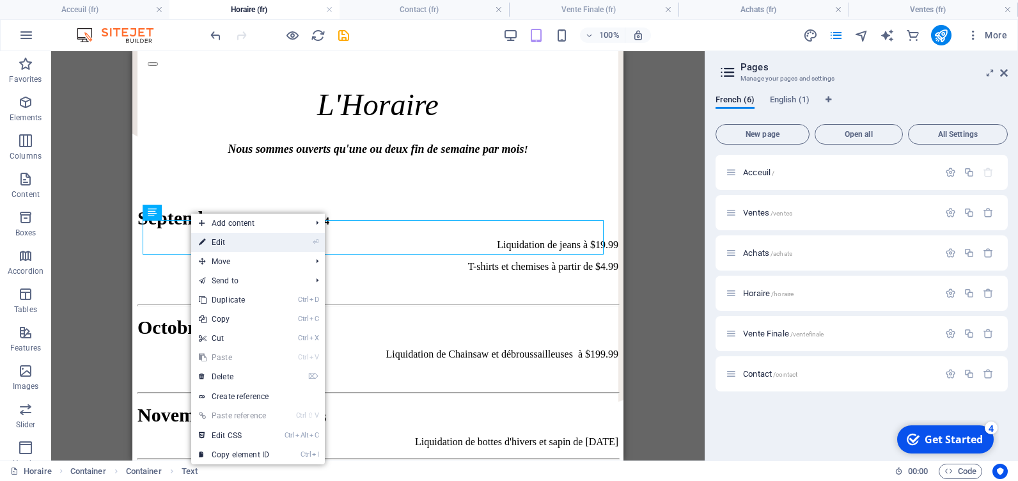
click at [217, 242] on link "⏎ Edit" at bounding box center [234, 242] width 86 height 19
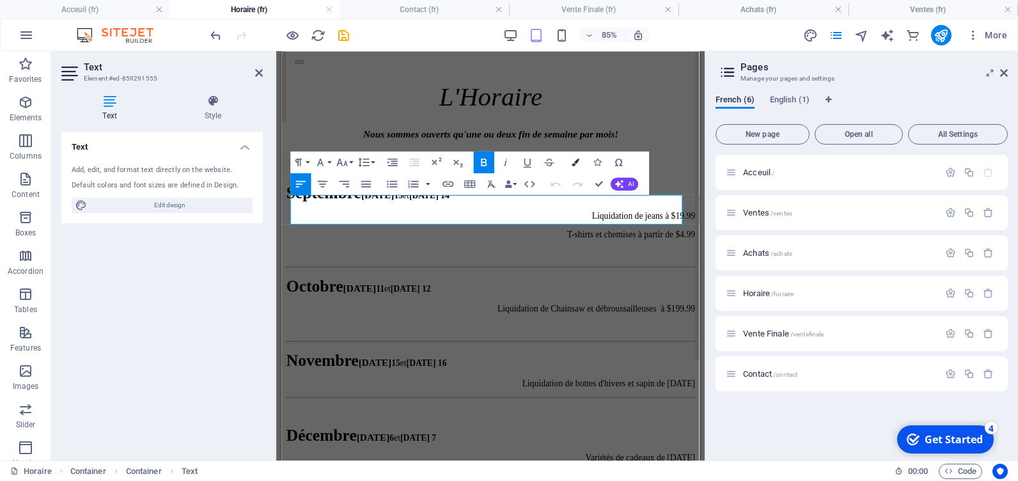
click at [576, 161] on icon "button" at bounding box center [576, 163] width 8 height 8
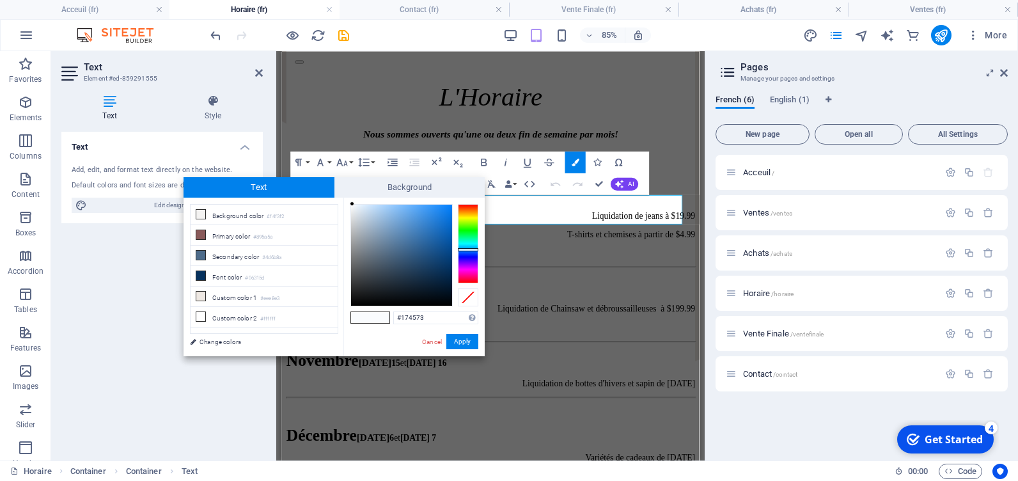
click at [431, 259] on div at bounding box center [401, 255] width 101 height 101
type input "#184673"
click at [457, 340] on button "Apply" at bounding box center [463, 341] width 32 height 15
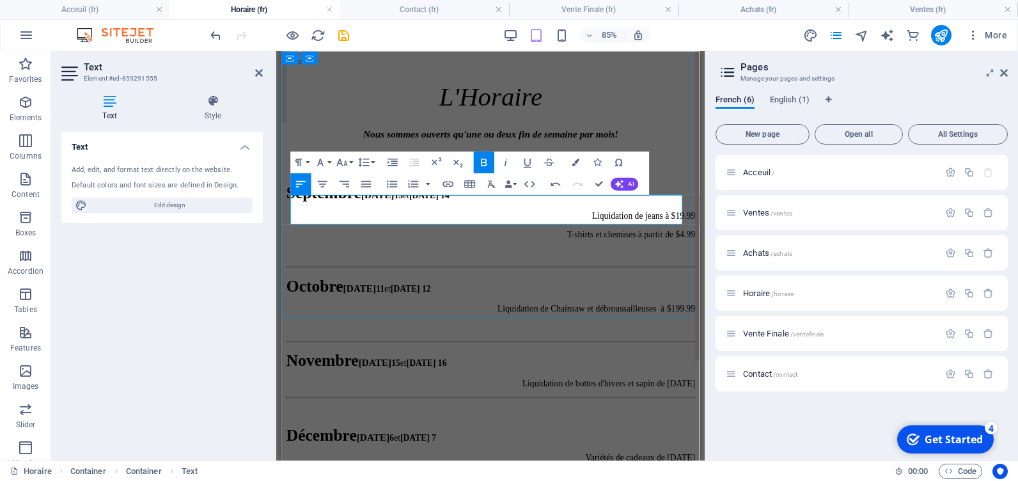
click at [485, 404] on p "​ ​ Novembre [DATE] 15 et [DATE] 16" at bounding box center [527, 415] width 481 height 22
click at [578, 160] on icon "button" at bounding box center [576, 163] width 8 height 8
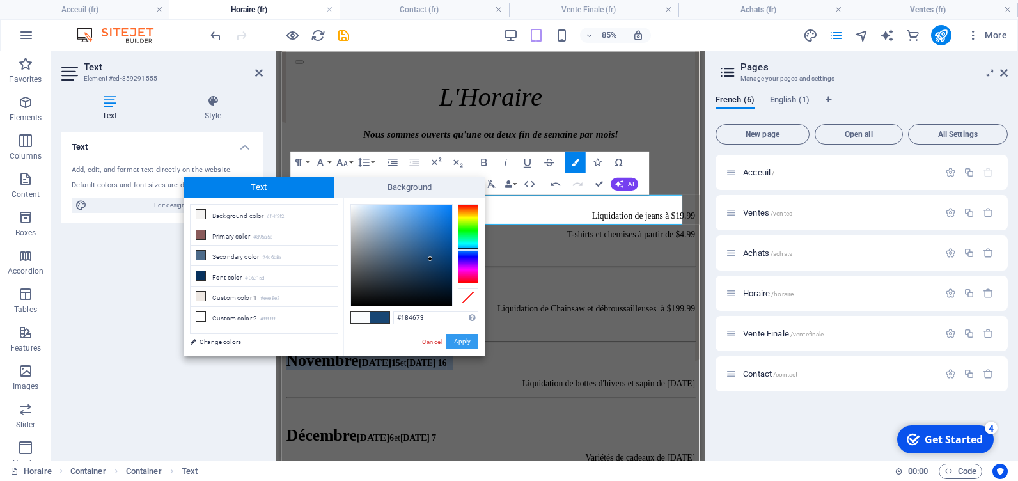
click at [459, 342] on button "Apply" at bounding box center [463, 341] width 32 height 15
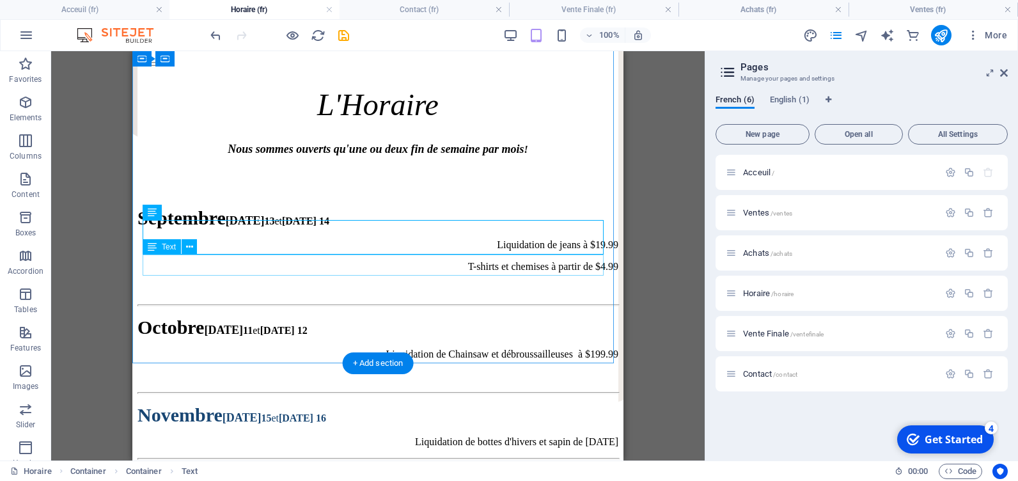
click at [336, 436] on div "Liquidation de bottes d'hivers et sapin de [DATE]" at bounding box center [378, 442] width 481 height 12
click at [196, 470] on div at bounding box center [378, 476] width 481 height 12
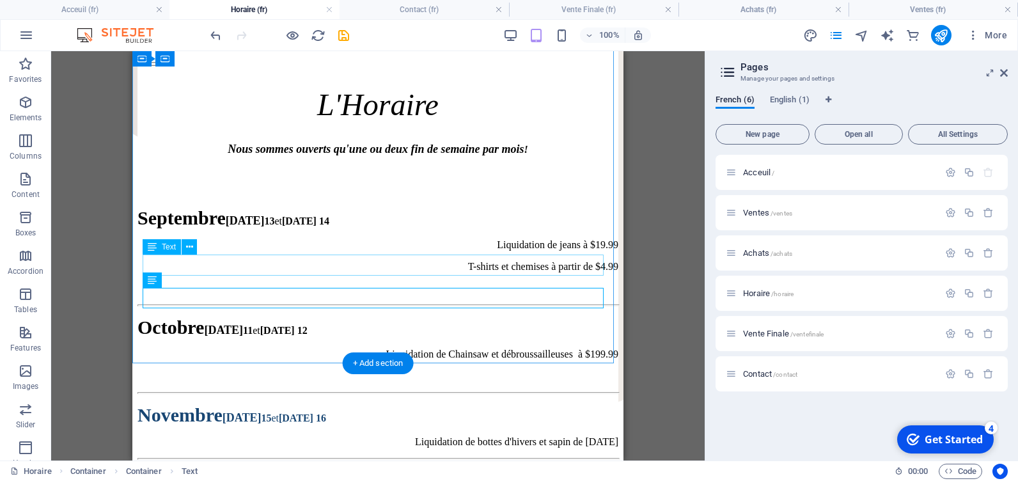
click at [271, 436] on div "Liquidation de bottes d'hivers et sapin de [DATE]" at bounding box center [378, 442] width 481 height 12
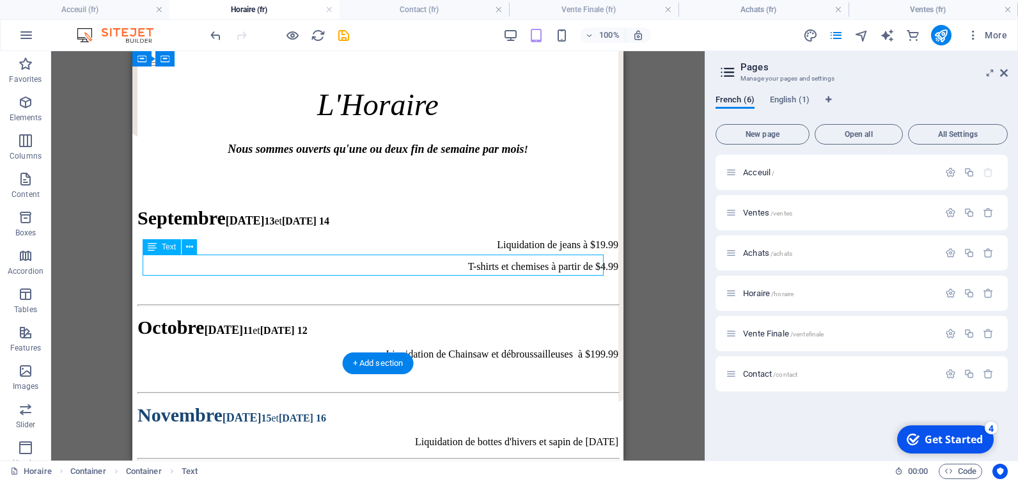
click at [271, 436] on div "Liquidation de bottes d'hivers et sapin de [DATE]" at bounding box center [378, 442] width 481 height 12
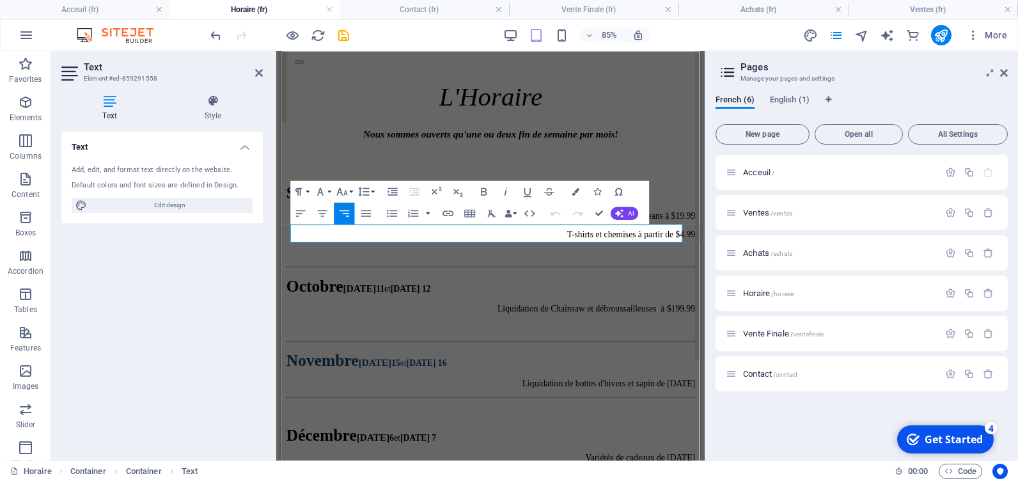
click at [271, 266] on div "Text Style Text Add, edit, and format text directly on the website. Default col…" at bounding box center [162, 272] width 222 height 376
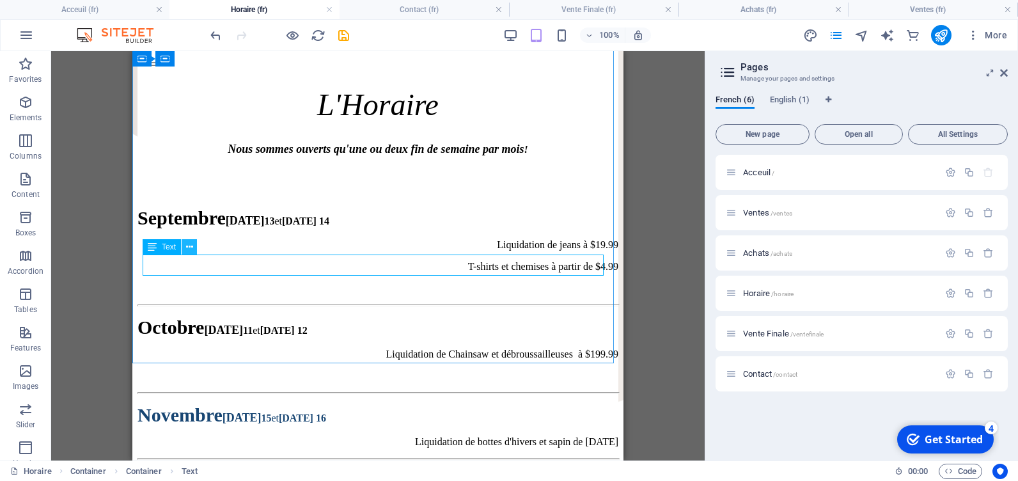
click at [187, 242] on icon at bounding box center [189, 247] width 7 height 13
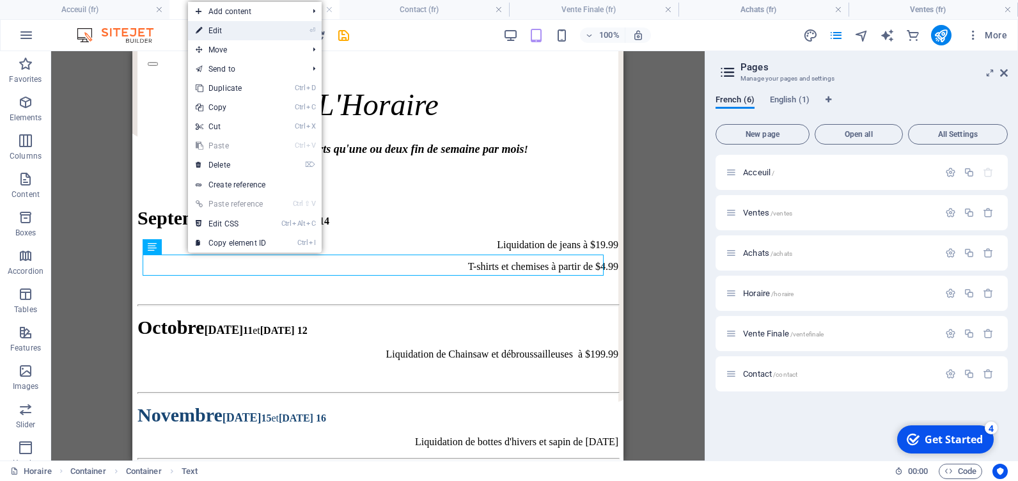
click at [215, 30] on link "⏎ Edit" at bounding box center [231, 30] width 86 height 19
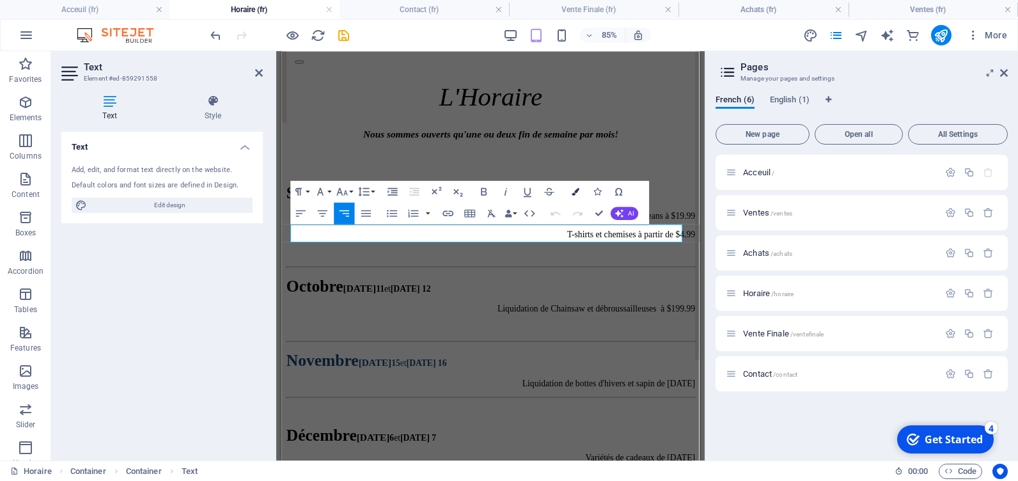
click at [573, 193] on icon "button" at bounding box center [576, 191] width 8 height 8
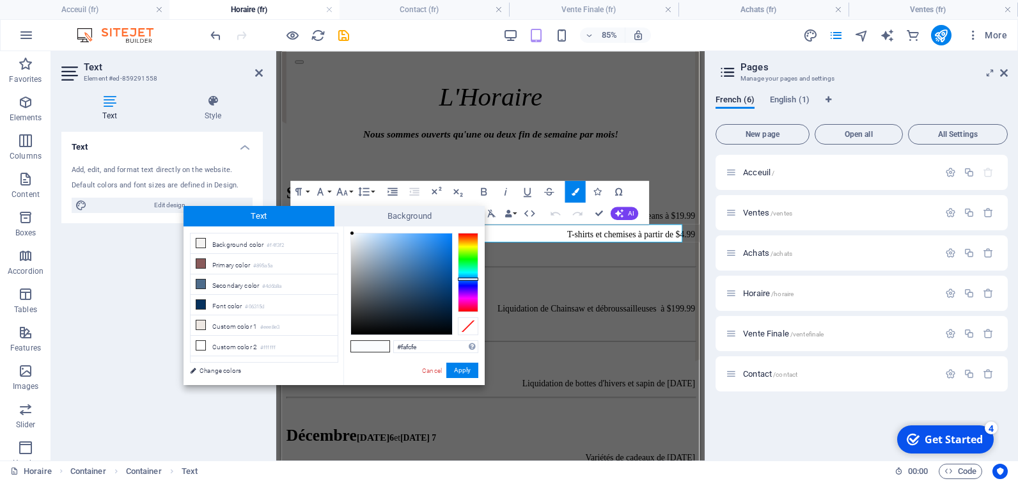
type input "#3075ba"
click at [425, 260] on div at bounding box center [401, 283] width 101 height 101
click at [459, 369] on button "Apply" at bounding box center [463, 370] width 32 height 15
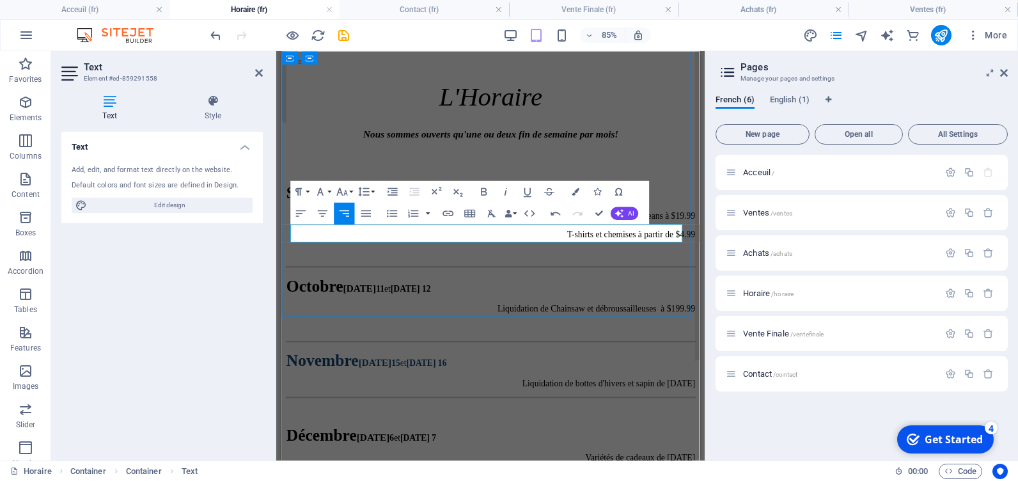
click at [432, 436] on p "​ ​ Liquidation de bottes d'hivers et sapin de [DATE]" at bounding box center [527, 442] width 481 height 12
click at [578, 189] on icon "button" at bounding box center [576, 191] width 8 height 8
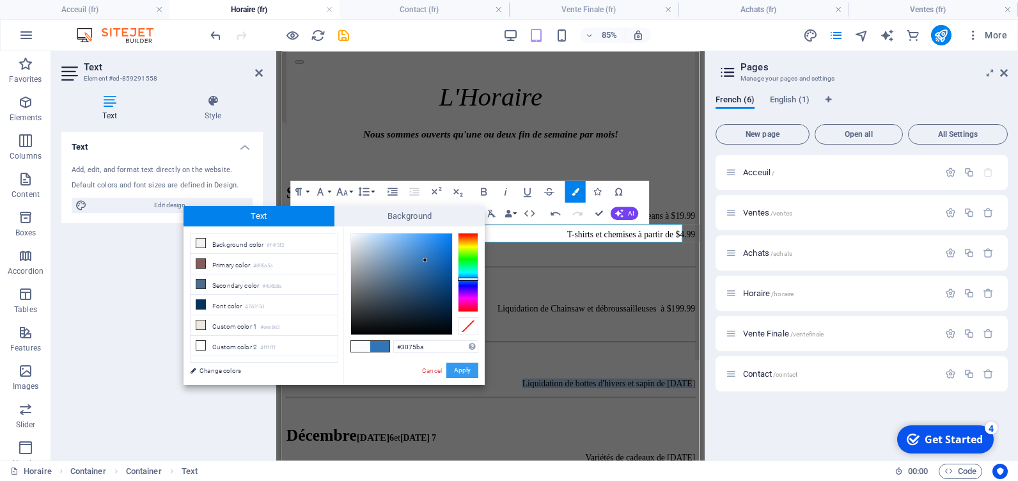
click at [462, 368] on button "Apply" at bounding box center [463, 370] width 32 height 15
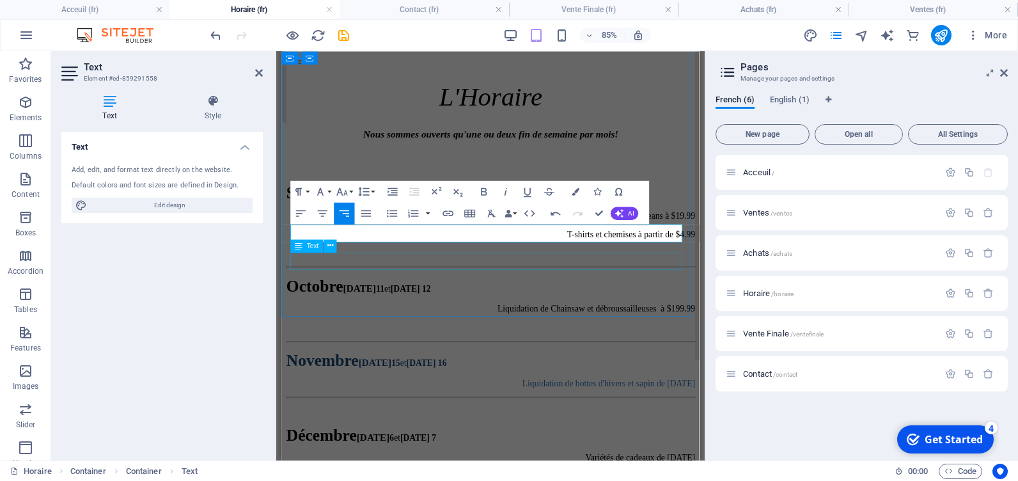
drag, startPoint x: 504, startPoint y: 289, endPoint x: 620, endPoint y: 255, distance: 121.4
click at [620, 255] on div "Accueil Ventes Achats Vente Finale ! Horaire Contact Accueil Ventes Achats Vent…" at bounding box center [527, 206] width 481 height 660
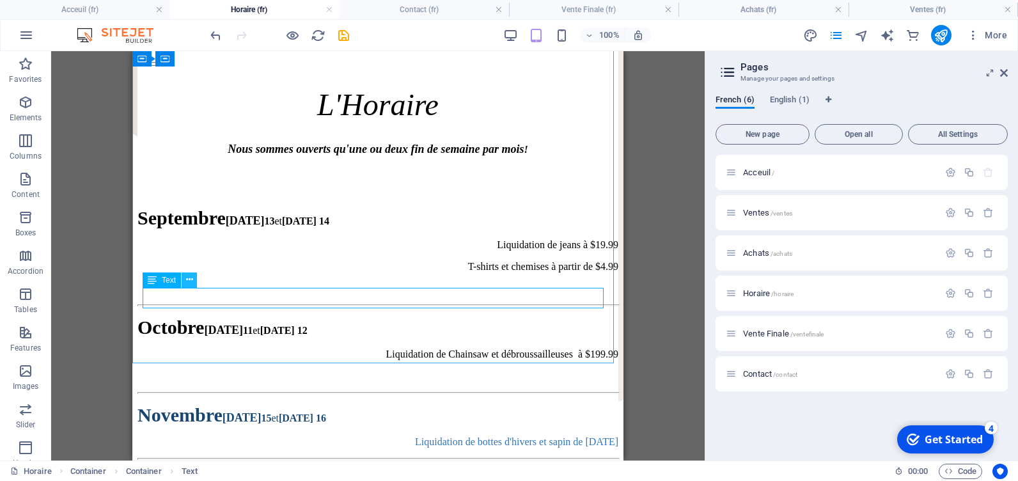
click at [192, 279] on icon at bounding box center [189, 279] width 7 height 13
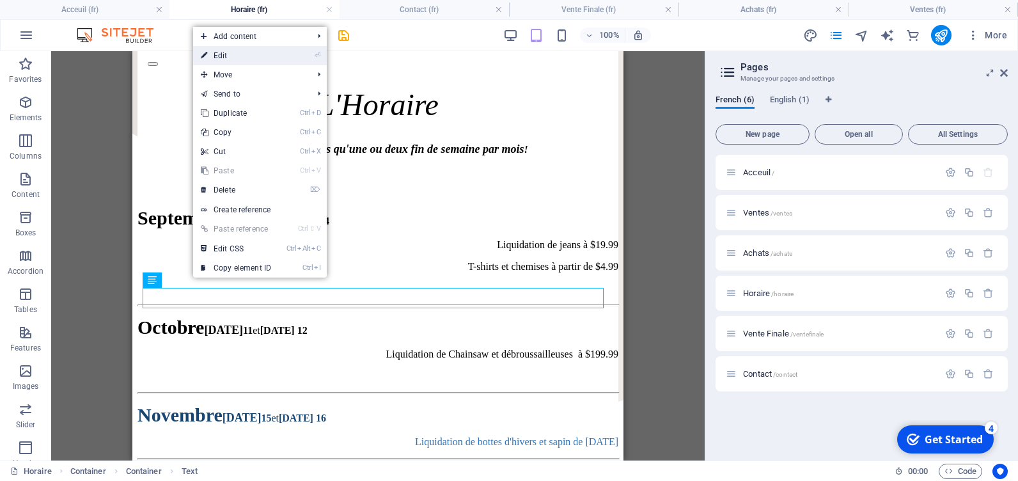
click at [234, 50] on link "⏎ Edit" at bounding box center [236, 55] width 86 height 19
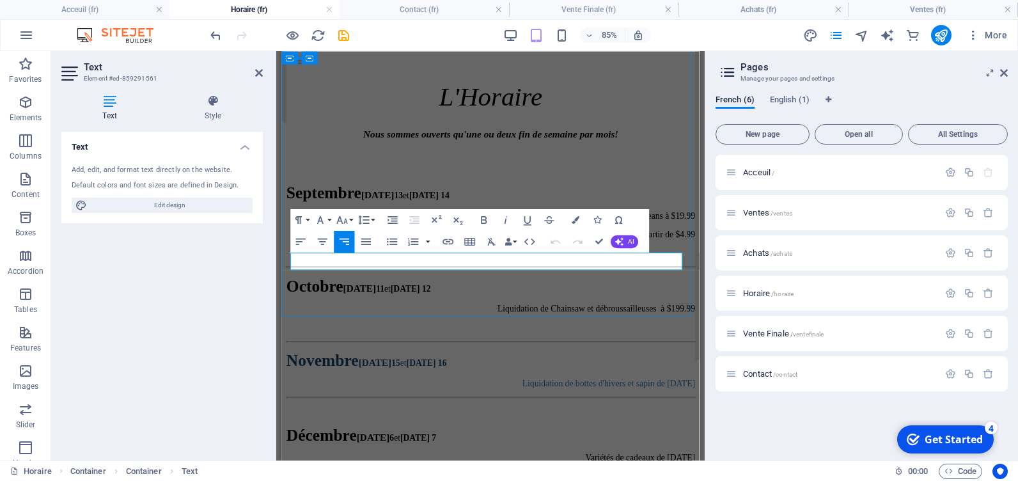
click at [548, 470] on p at bounding box center [527, 476] width 481 height 12
click at [482, 470] on p at bounding box center [527, 476] width 481 height 12
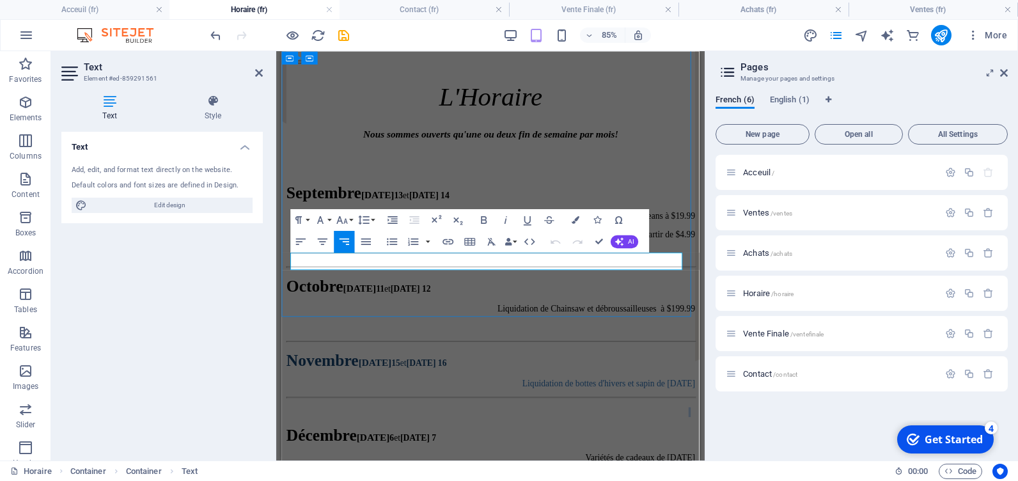
click at [482, 470] on p at bounding box center [527, 476] width 481 height 12
click at [474, 470] on p at bounding box center [527, 476] width 481 height 12
click at [337, 470] on p at bounding box center [527, 476] width 481 height 12
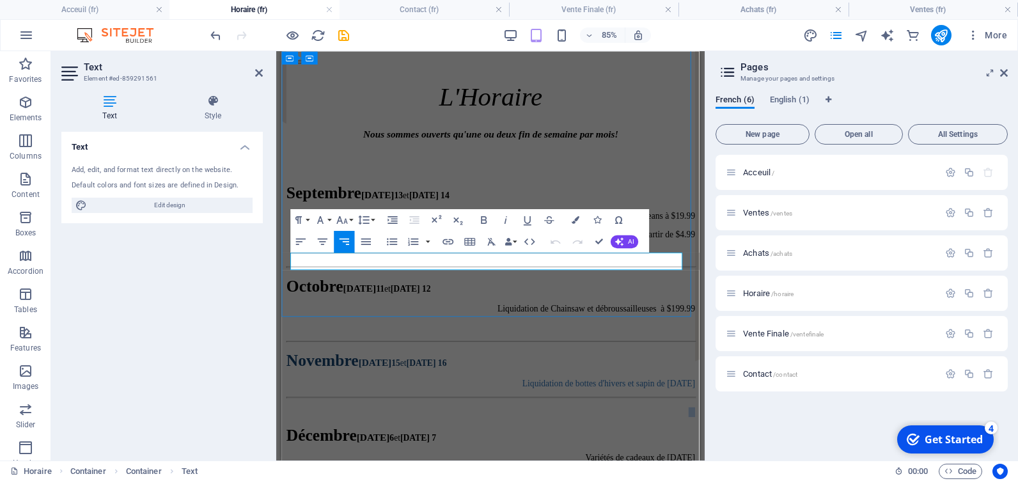
click at [337, 470] on p at bounding box center [527, 476] width 481 height 12
click at [576, 220] on icon "button" at bounding box center [576, 220] width 8 height 8
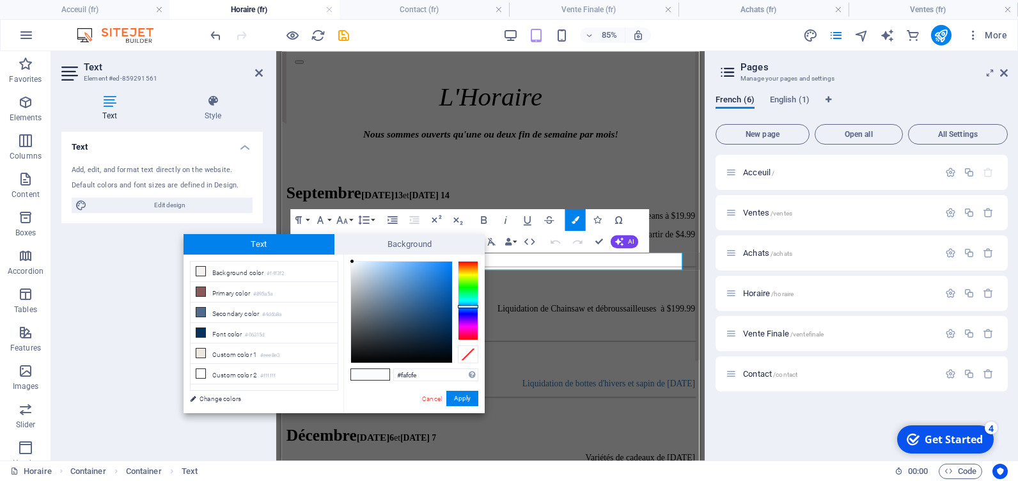
type input "#2378cd"
click at [434, 281] on div at bounding box center [401, 312] width 101 height 101
click at [459, 400] on button "Apply" at bounding box center [463, 398] width 32 height 15
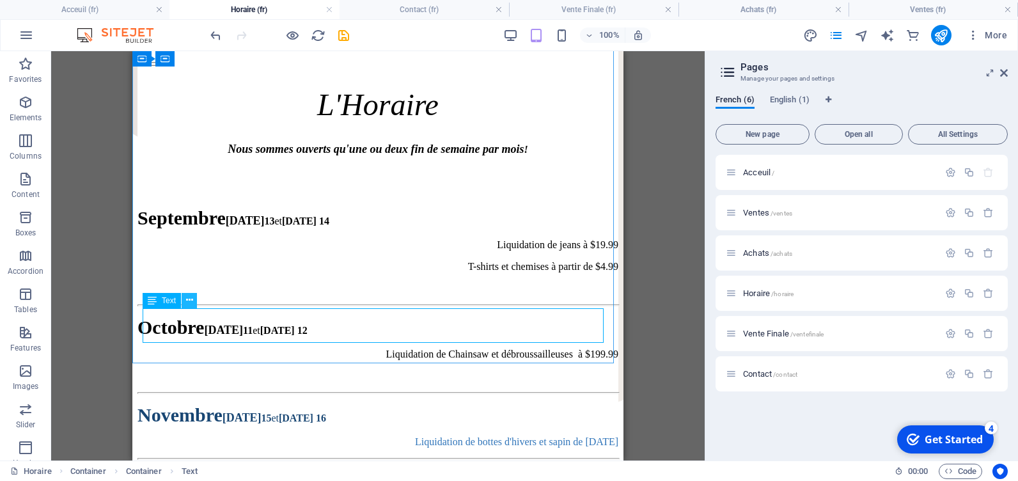
click at [189, 299] on icon at bounding box center [189, 300] width 7 height 13
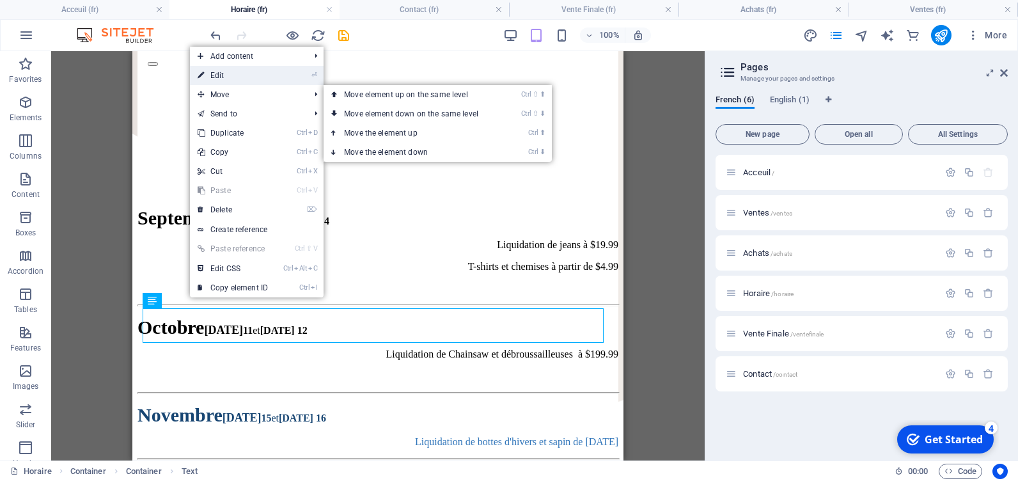
click at [226, 77] on link "⏎ Edit" at bounding box center [233, 75] width 86 height 19
click at [226, 77] on div "Container Container Container Container Text Container Spacer Text Slider Text …" at bounding box center [378, 255] width 654 height 409
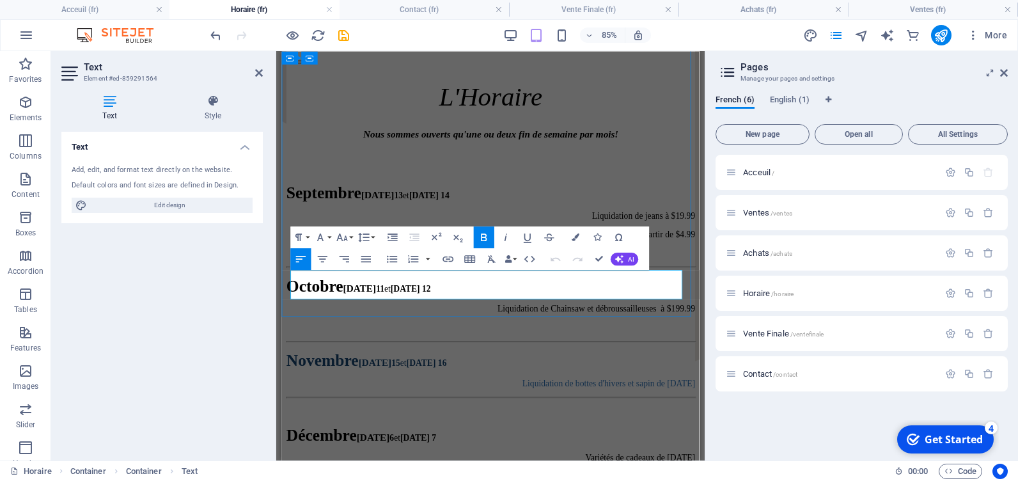
click at [579, 233] on button "Colors" at bounding box center [575, 237] width 20 height 22
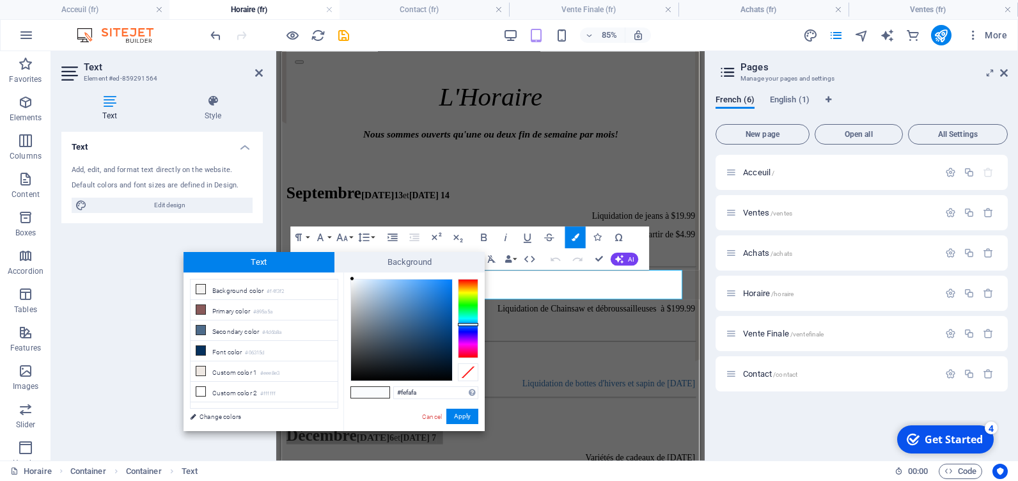
click at [469, 280] on div at bounding box center [468, 318] width 20 height 79
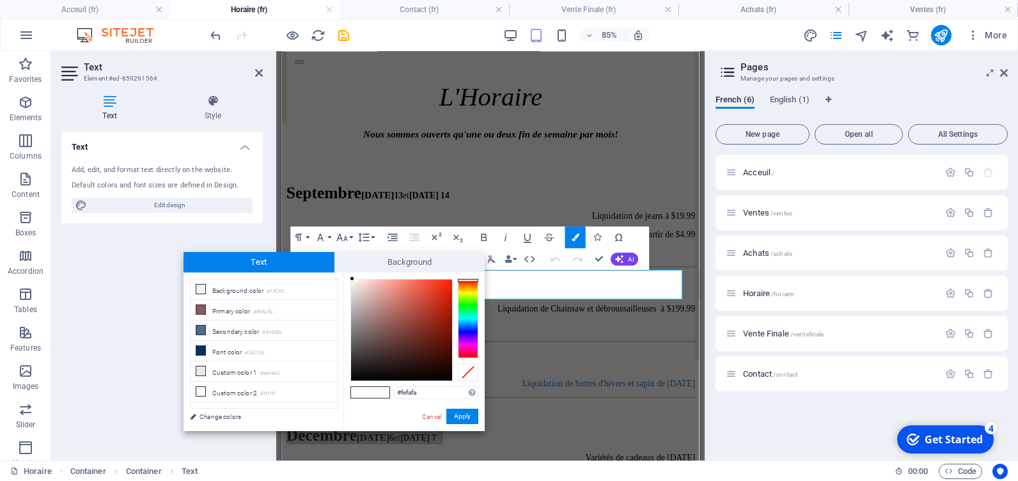
type input "#802a1f"
click at [427, 329] on div at bounding box center [401, 330] width 101 height 101
click at [463, 419] on button "Apply" at bounding box center [463, 416] width 32 height 15
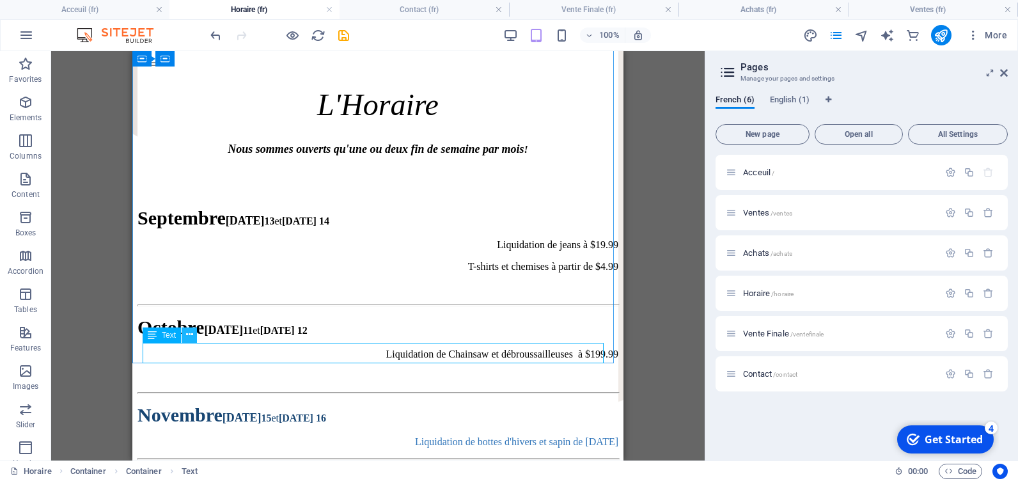
click at [191, 333] on icon at bounding box center [189, 334] width 7 height 13
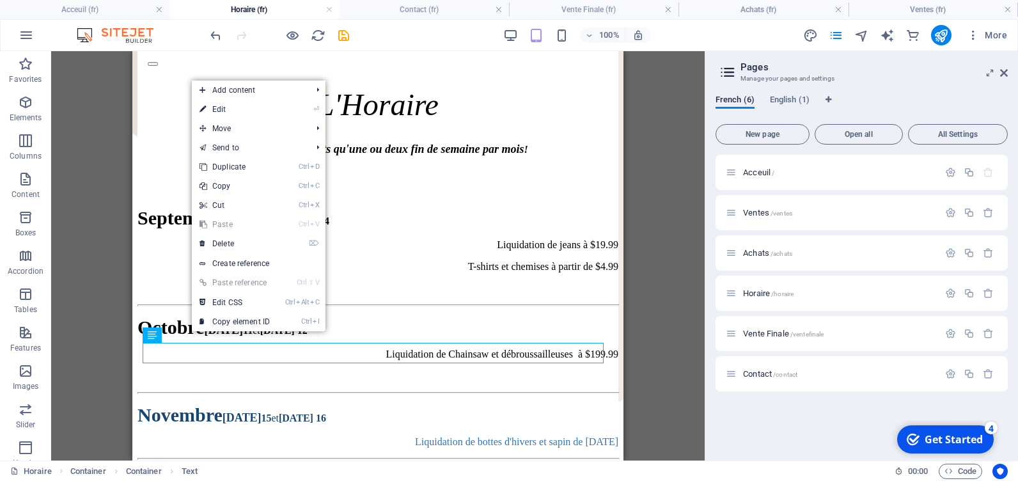
click at [235, 110] on link "⏎ Edit" at bounding box center [235, 109] width 86 height 19
click at [235, 110] on div "Container Container Container Container Text Container Spacer Text Slider Text …" at bounding box center [378, 255] width 654 height 409
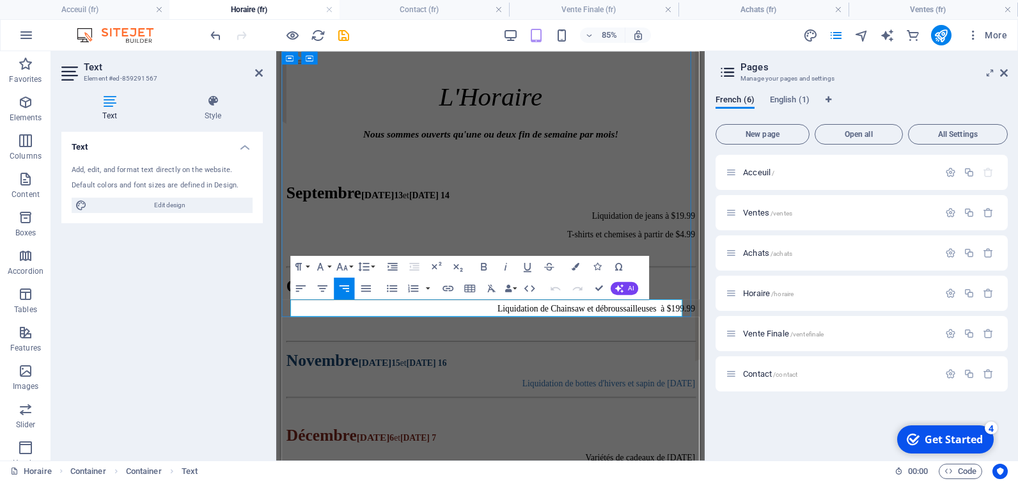
click at [574, 265] on icon "button" at bounding box center [576, 267] width 8 height 8
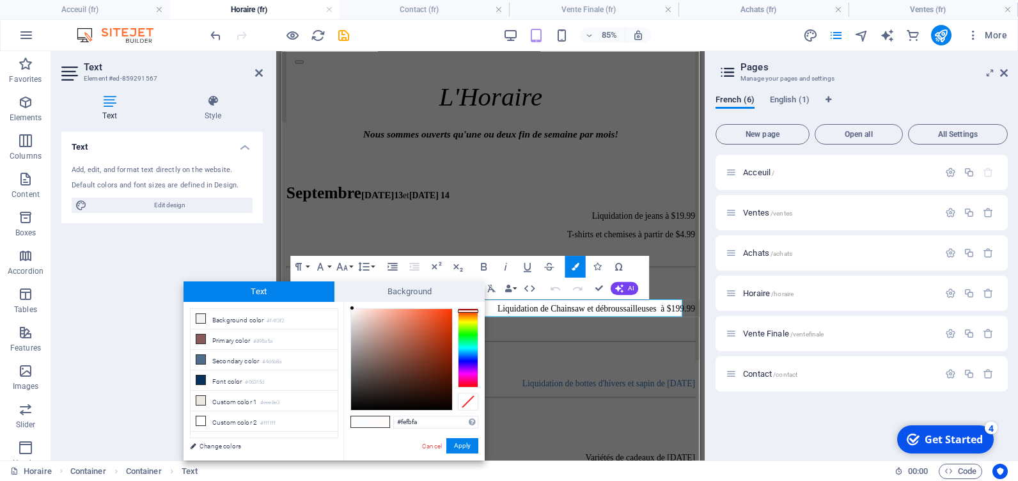
click at [470, 311] on div at bounding box center [468, 347] width 20 height 79
click at [468, 313] on div at bounding box center [468, 347] width 20 height 79
click at [469, 308] on div at bounding box center [468, 347] width 20 height 79
click at [418, 363] on div at bounding box center [401, 359] width 101 height 101
click at [423, 344] on div at bounding box center [401, 359] width 101 height 101
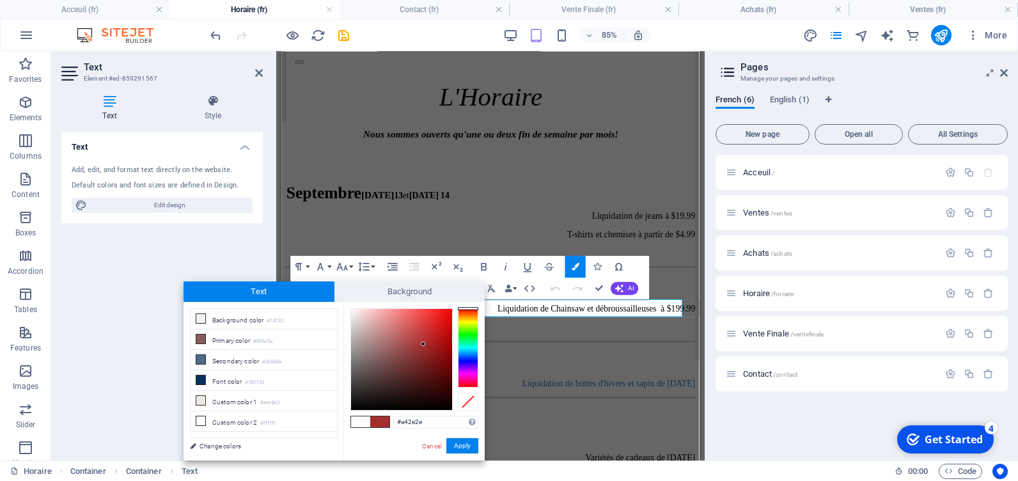
type input "#8a0d0d"
click at [442, 354] on div at bounding box center [401, 359] width 101 height 101
click at [462, 445] on button "Apply" at bounding box center [463, 445] width 32 height 15
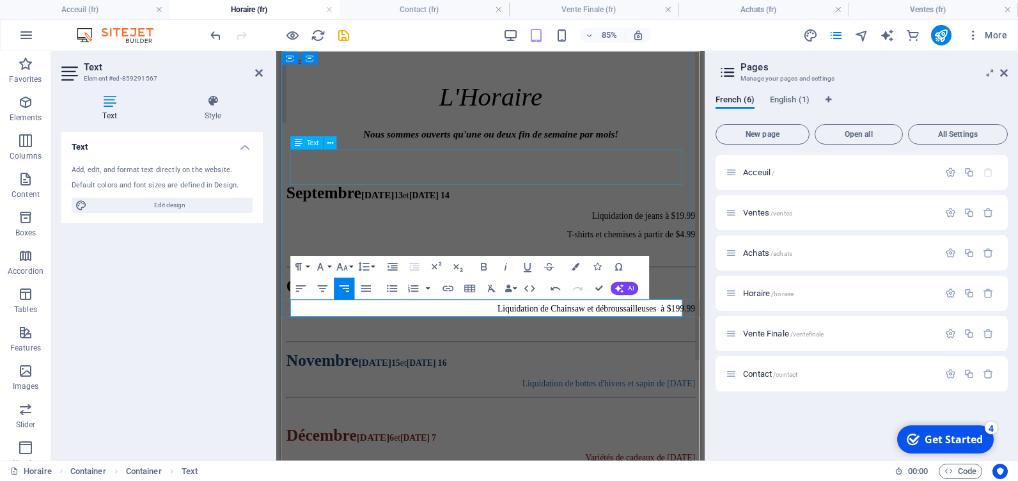
click at [618, 349] on div "Liquidation de Chainsaw et débroussailleuses à $199.99" at bounding box center [527, 365] width 481 height 33
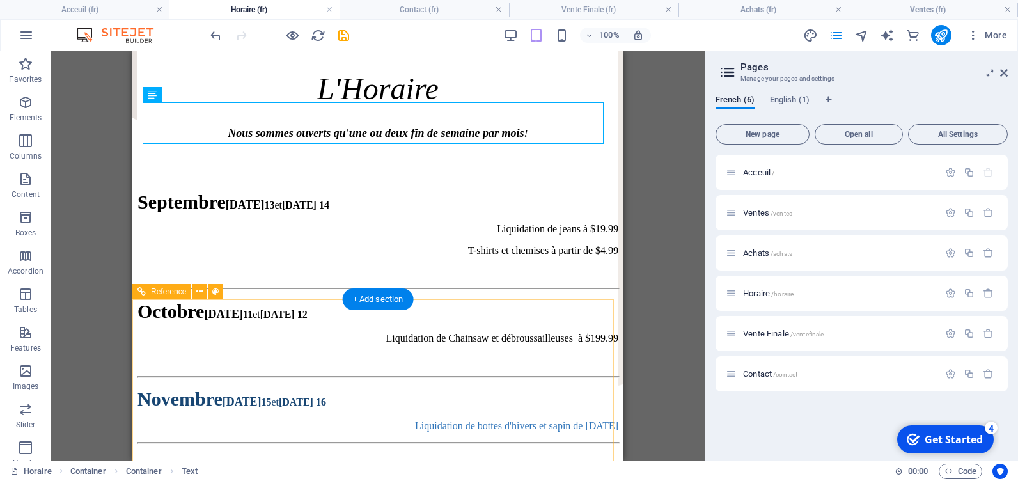
scroll to position [128, 0]
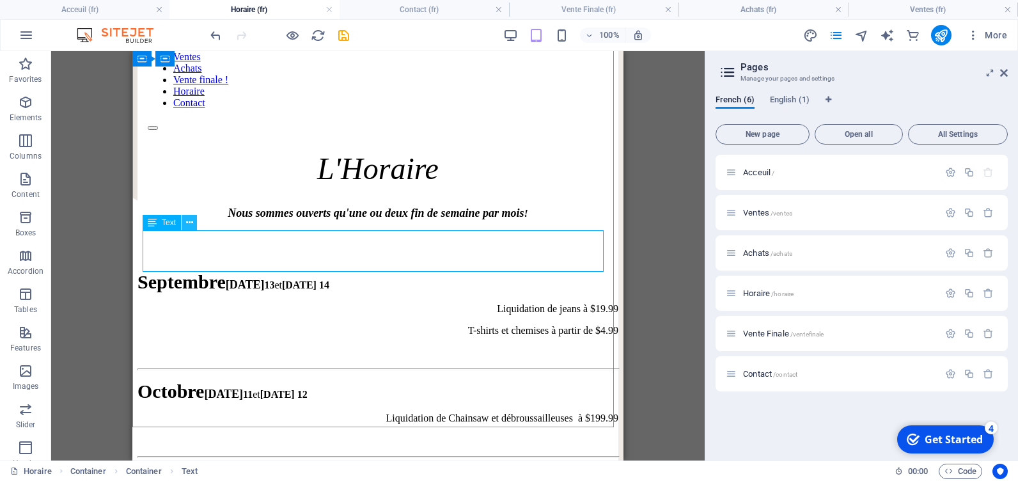
click at [193, 224] on button at bounding box center [189, 222] width 15 height 15
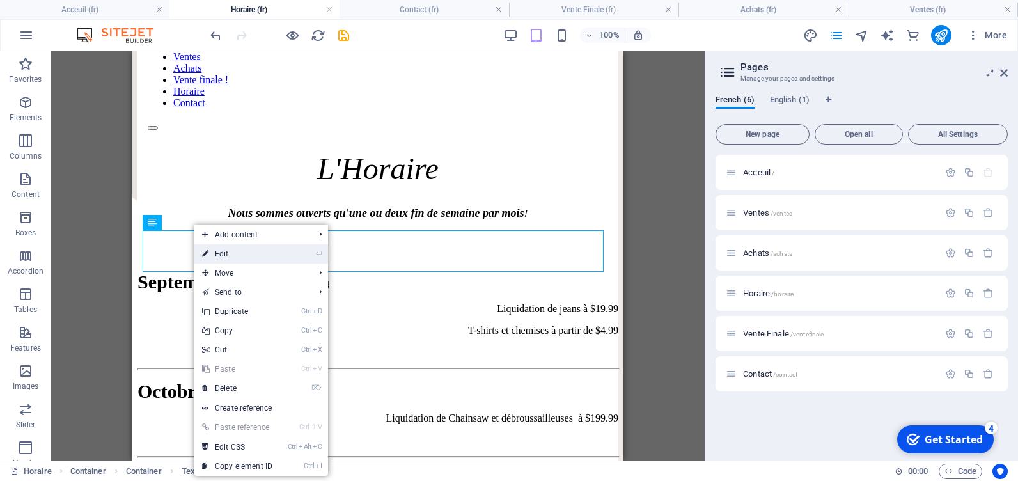
click at [221, 254] on link "⏎ Edit" at bounding box center [237, 253] width 86 height 19
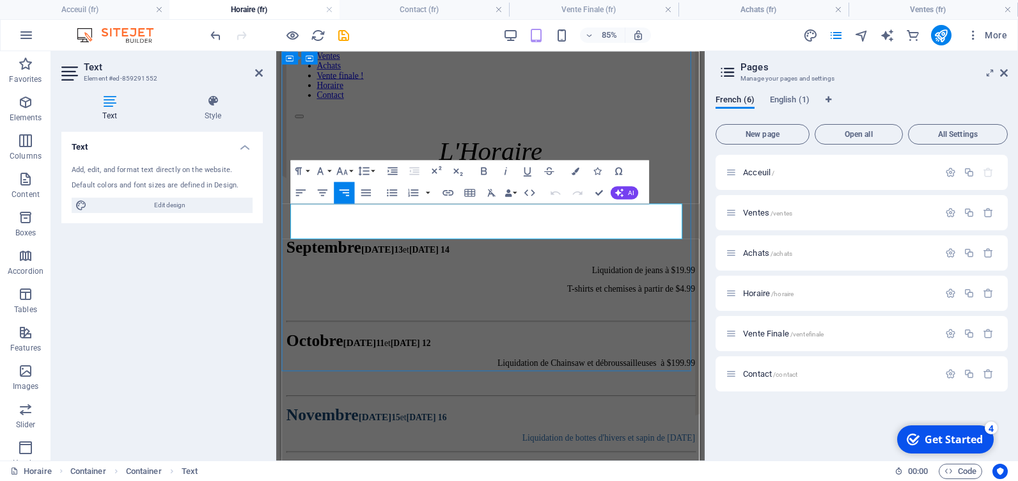
click at [397, 434] on p at bounding box center [527, 440] width 481 height 12
click at [574, 171] on icon "button" at bounding box center [576, 171] width 8 height 8
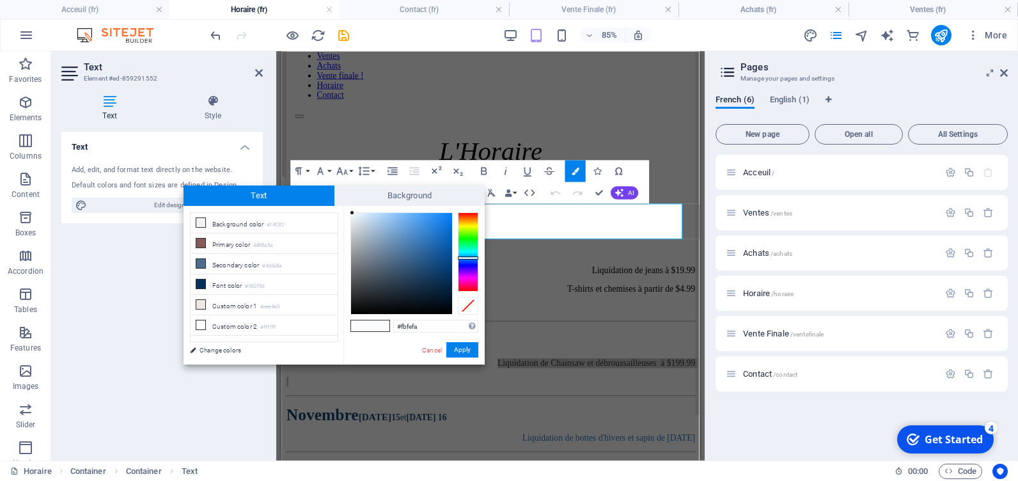
click at [471, 235] on div at bounding box center [468, 251] width 20 height 79
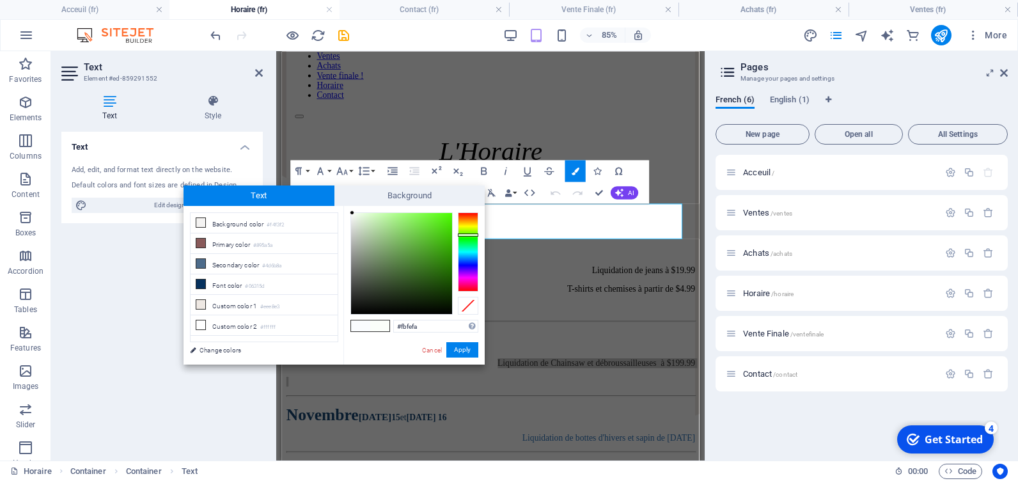
type input "#337319"
click at [430, 268] on div at bounding box center [401, 263] width 101 height 101
drag, startPoint x: 454, startPoint y: 348, endPoint x: 216, endPoint y: 344, distance: 237.4
click at [454, 348] on button "Apply" at bounding box center [463, 349] width 32 height 15
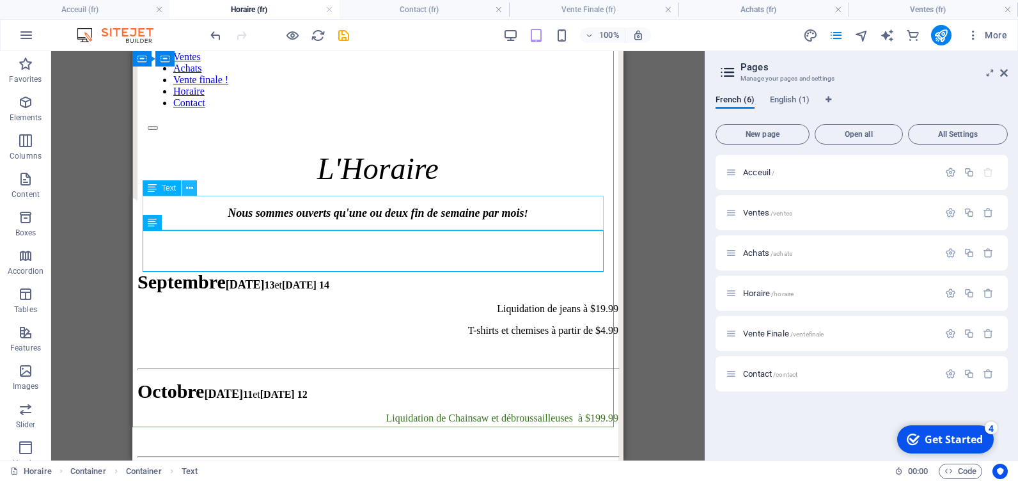
click at [194, 189] on button at bounding box center [189, 187] width 15 height 15
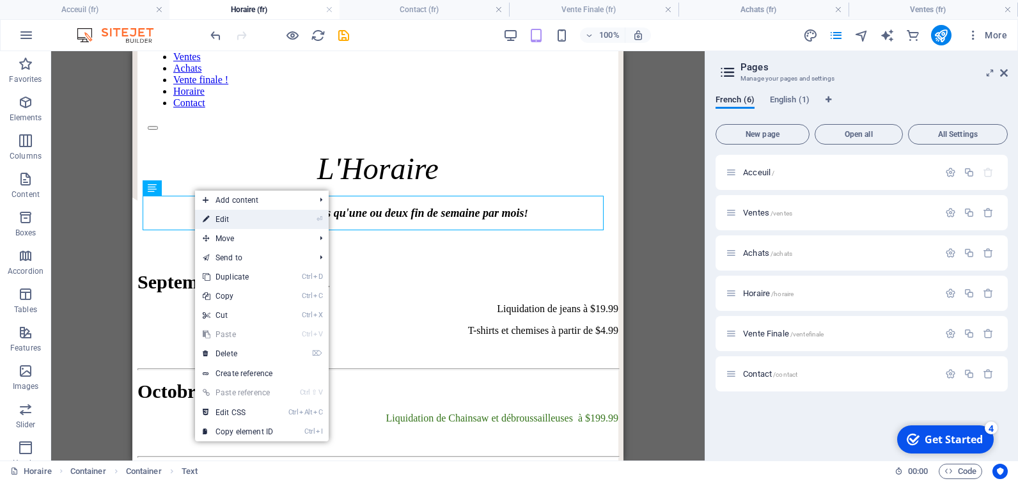
click at [226, 223] on link "⏎ Edit" at bounding box center [238, 219] width 86 height 19
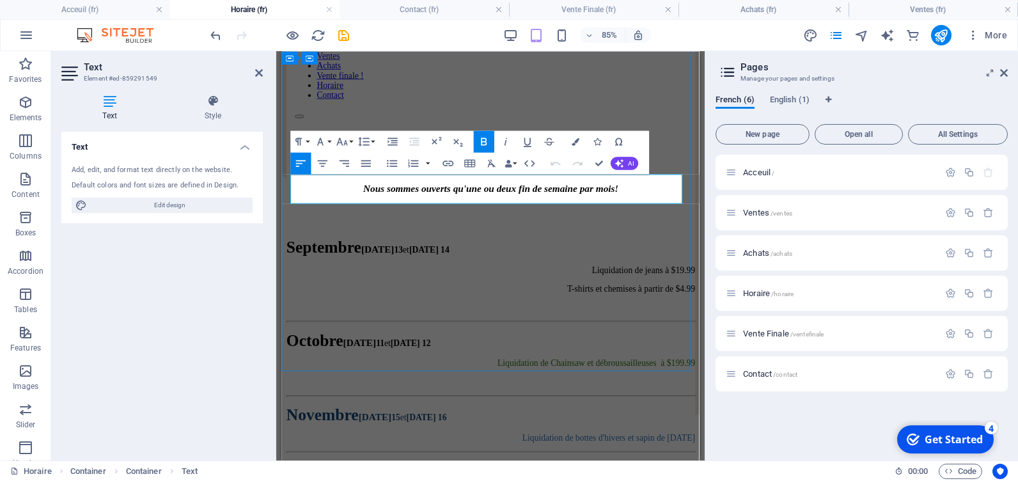
click at [583, 381] on p "Octobre [DATE] 11 et [DATE] 12" at bounding box center [527, 392] width 481 height 22
click at [576, 138] on icon "button" at bounding box center [576, 142] width 8 height 8
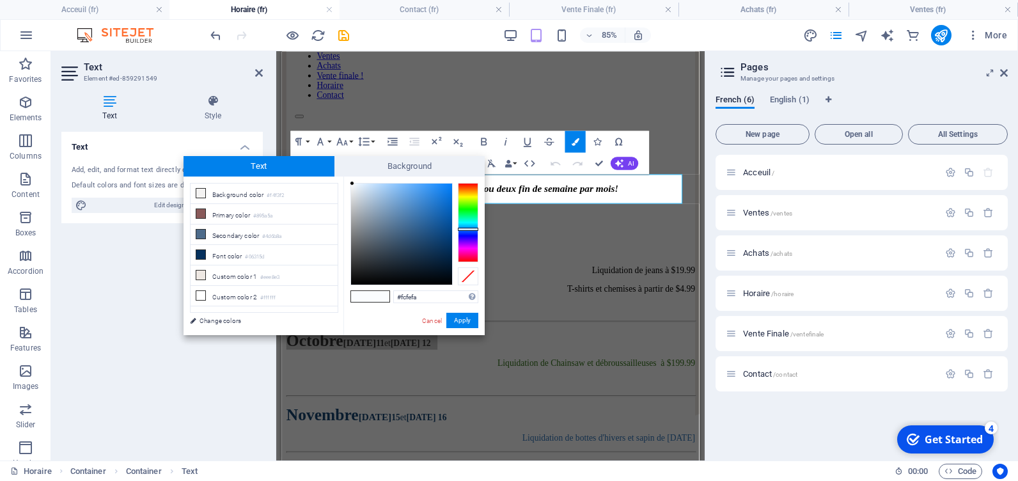
click at [472, 202] on div at bounding box center [468, 222] width 20 height 79
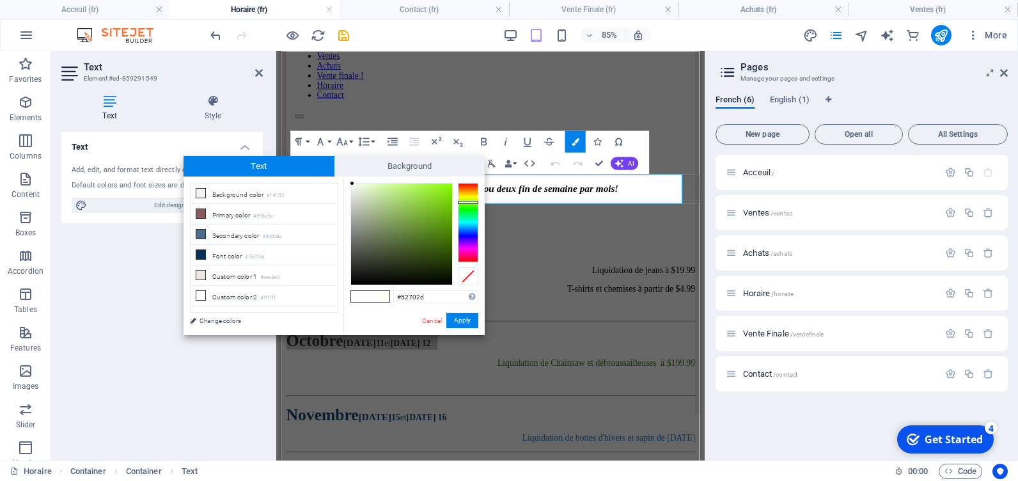
click at [411, 240] on div at bounding box center [401, 234] width 101 height 101
type input "#425926"
click at [409, 249] on div at bounding box center [401, 234] width 101 height 101
click at [458, 318] on button "Apply" at bounding box center [463, 320] width 32 height 15
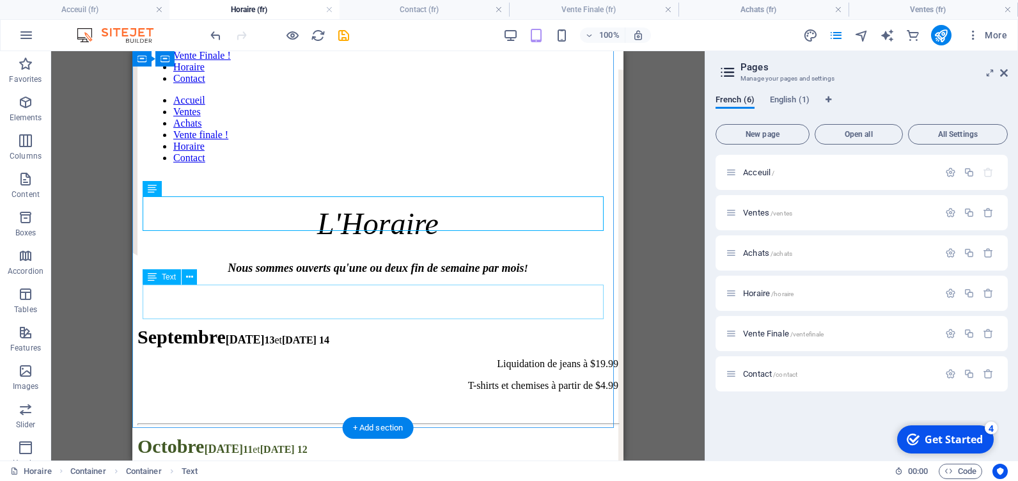
scroll to position [0, 0]
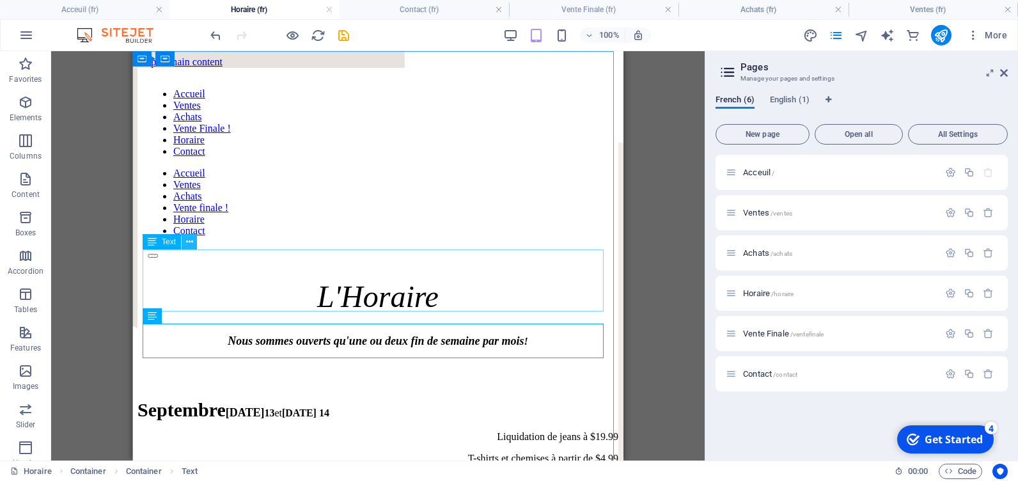
click at [187, 241] on icon at bounding box center [189, 241] width 7 height 13
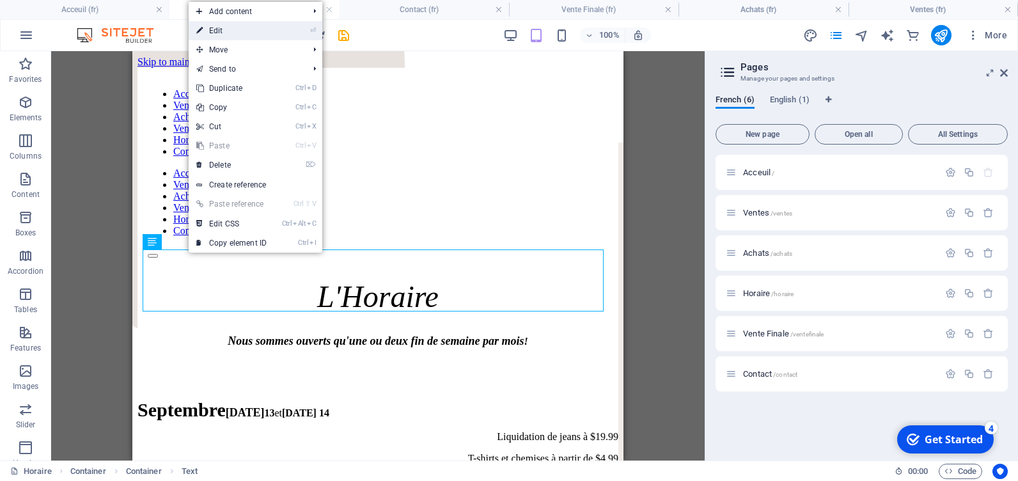
click at [222, 30] on link "⏎ Edit" at bounding box center [232, 30] width 86 height 19
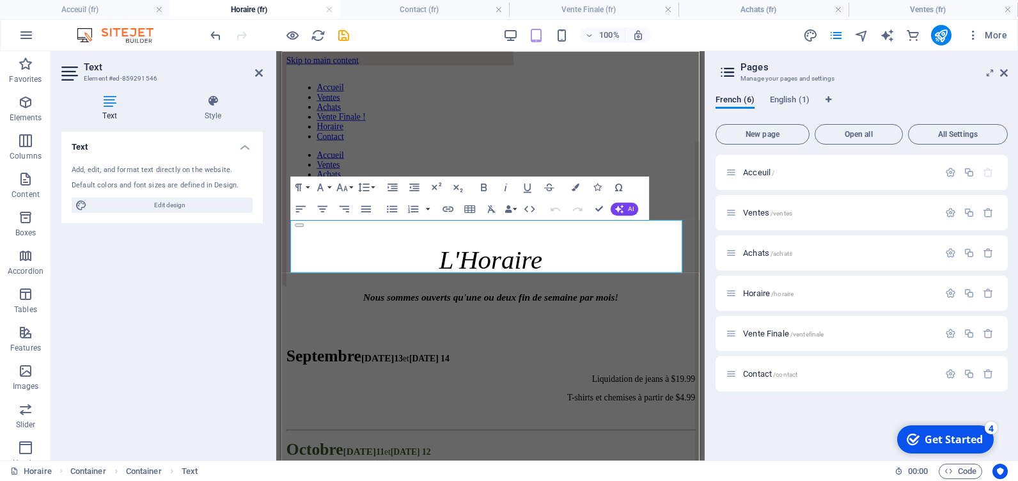
click at [222, 30] on icon "undo" at bounding box center [216, 35] width 15 height 15
click at [338, 431] on p "Liquidation de jeans à $19.99" at bounding box center [527, 437] width 481 height 12
click at [537, 431] on p "Liquidation de jeans à $19.99" at bounding box center [527, 437] width 481 height 12
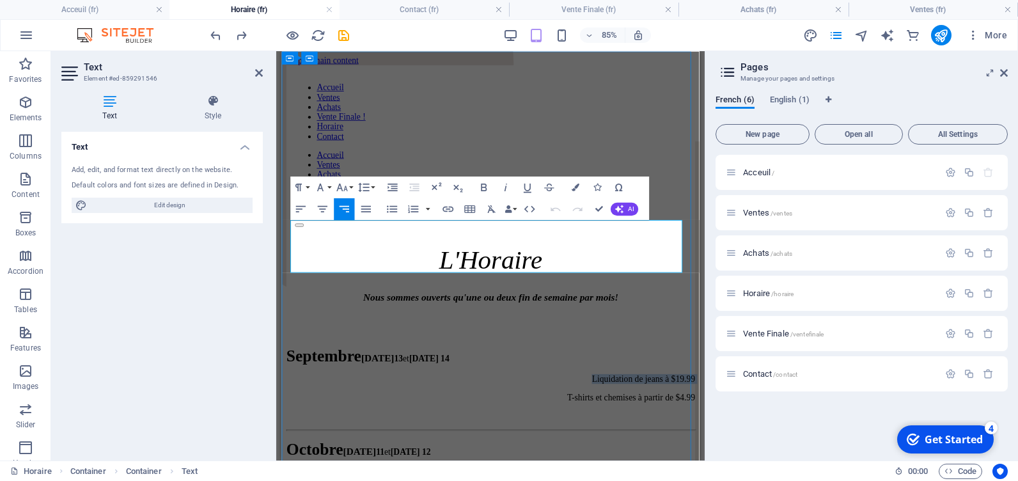
click at [537, 431] on p "Liquidation de jeans à $19.99" at bounding box center [527, 437] width 481 height 12
click at [574, 185] on icon "button" at bounding box center [576, 188] width 8 height 8
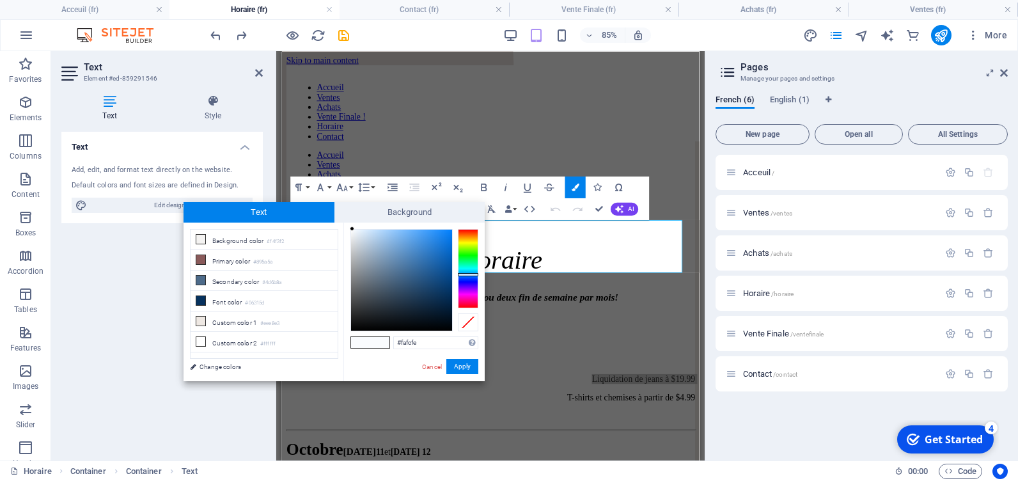
type input "#156dc4"
click at [441, 252] on div at bounding box center [401, 280] width 101 height 101
click at [456, 366] on button "Apply" at bounding box center [463, 366] width 32 height 15
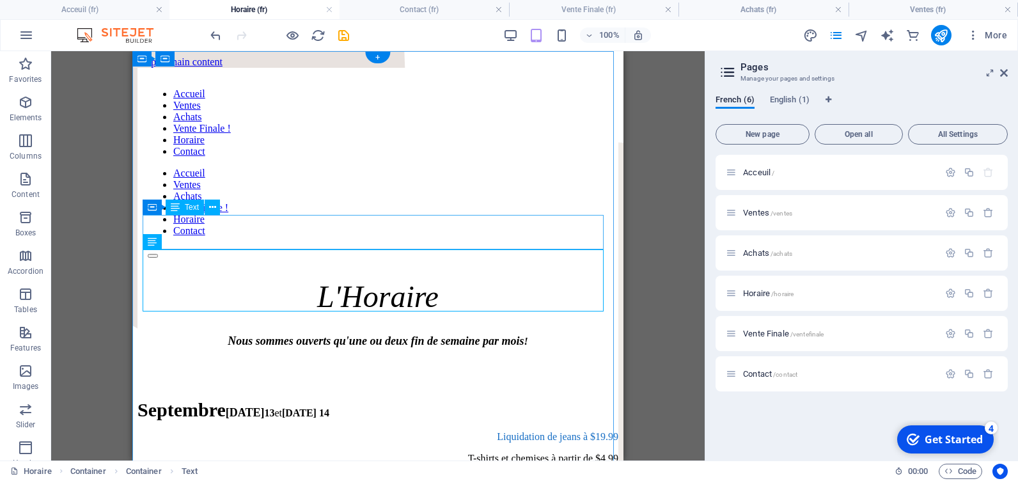
click at [302, 399] on div "Septembre [DATE] 13 et [DATE] 14" at bounding box center [378, 410] width 481 height 22
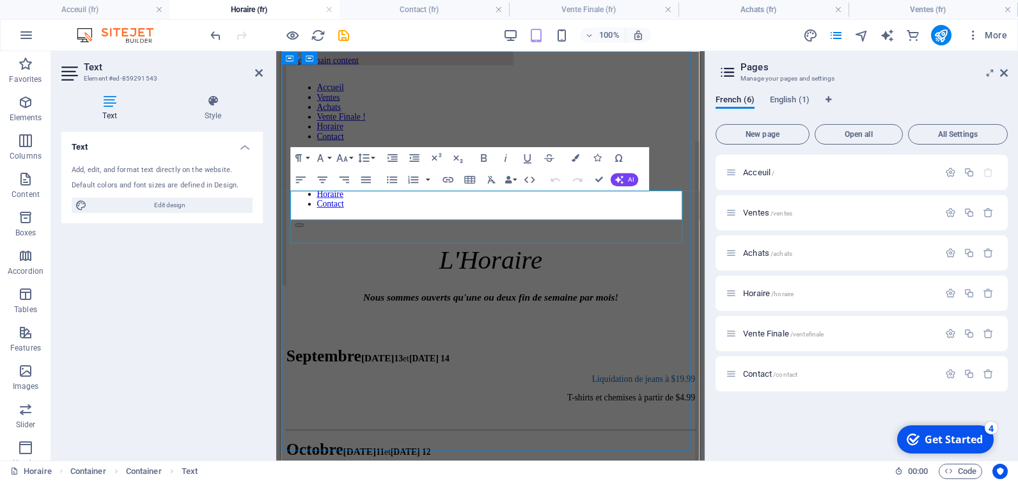
click at [304, 431] on div "Liquidation de jeans à $19.99 T-shirts et chemises à partir de $4.99" at bounding box center [527, 458] width 481 height 55
drag, startPoint x: 451, startPoint y: 230, endPoint x: 304, endPoint y: 261, distance: 149.8
click at [304, 431] on div "Liquidation de jeans à $19.99 T-shirts et chemises à partir de $4.99" at bounding box center [527, 458] width 481 height 55
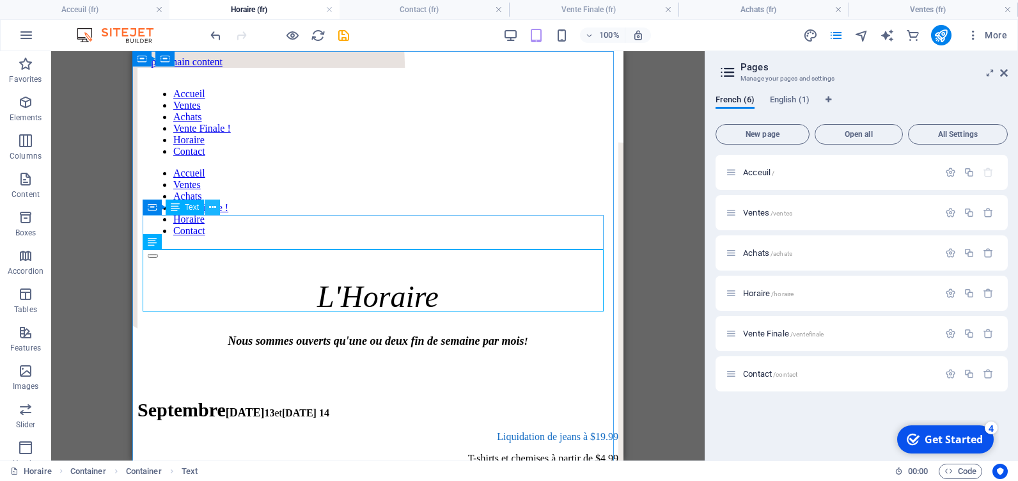
click at [215, 205] on icon at bounding box center [212, 207] width 7 height 13
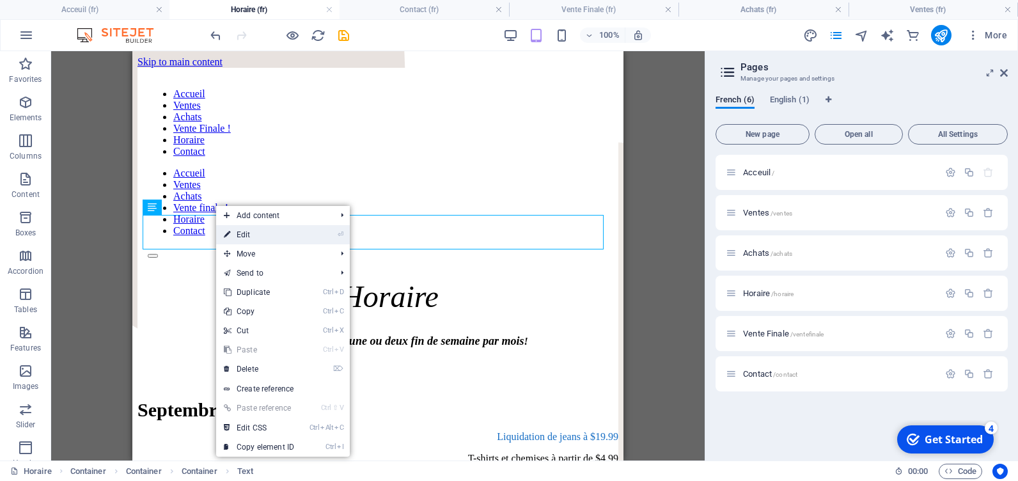
click at [245, 236] on link "⏎ Edit" at bounding box center [259, 234] width 86 height 19
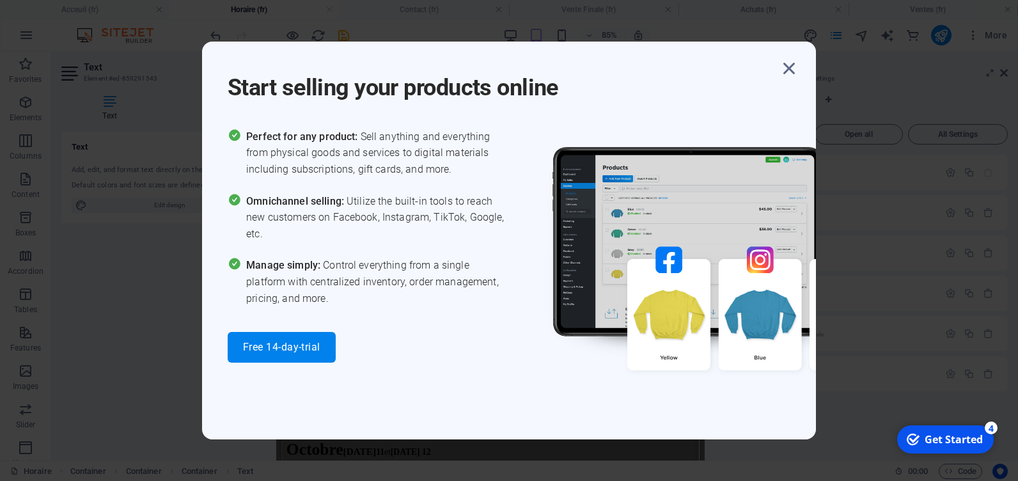
click at [787, 67] on body "cPanel Acceuil (fr) Horaire (fr) Contact (fr) Vente Finale (fr) Achats (fr) Ven…" at bounding box center [509, 240] width 1018 height 481
click at [787, 67] on icon "button" at bounding box center [789, 68] width 23 height 23
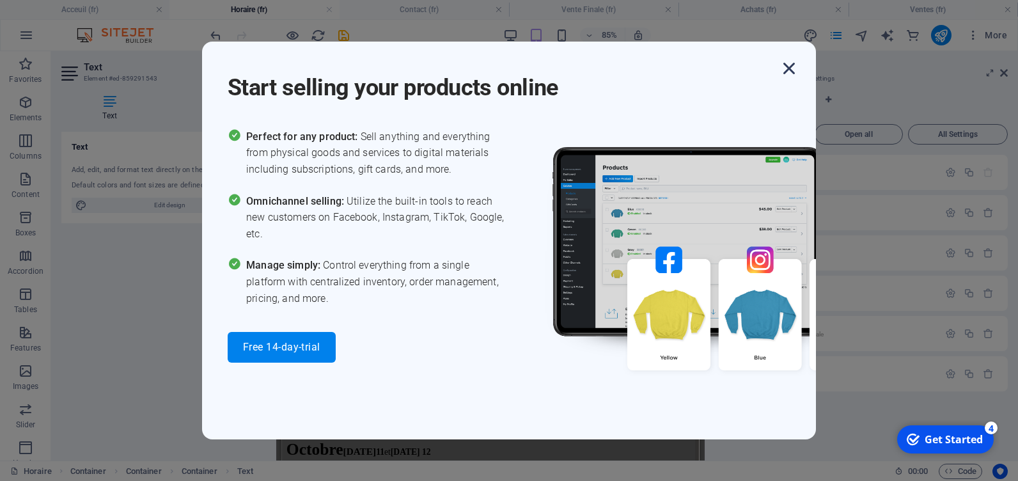
click at [793, 69] on icon "button" at bounding box center [789, 68] width 23 height 23
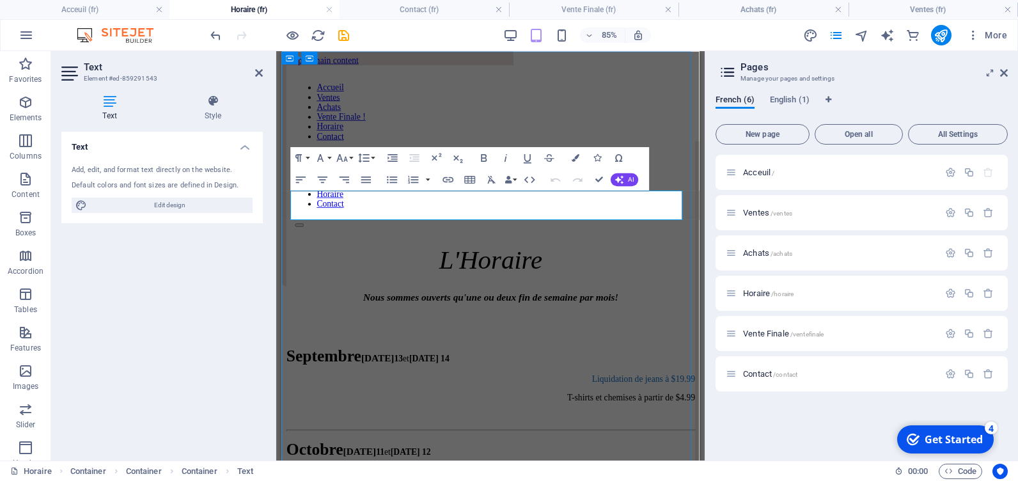
click at [423, 407] on strong "13" at bounding box center [418, 412] width 10 height 11
click at [579, 154] on icon "button" at bounding box center [576, 158] width 8 height 8
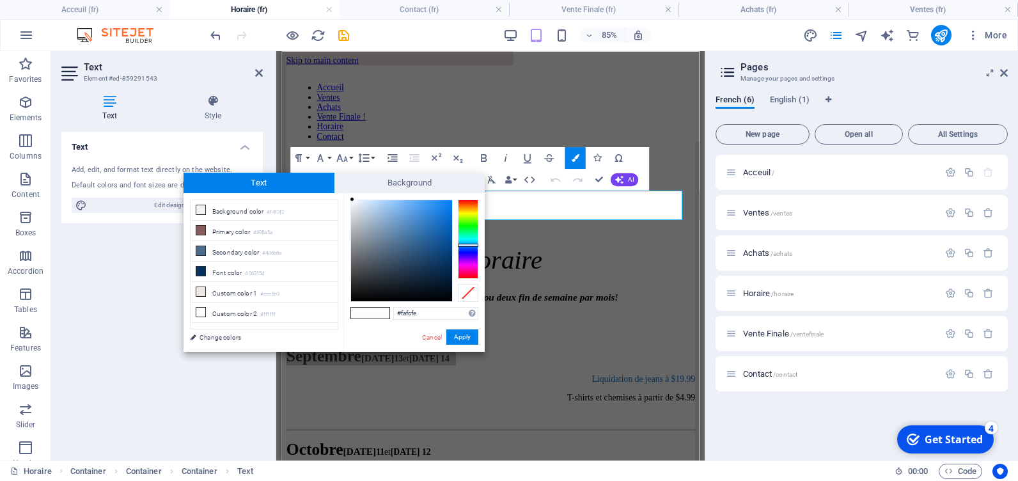
type input "#2467a9"
click at [430, 233] on div at bounding box center [401, 250] width 101 height 101
click at [462, 336] on button "Apply" at bounding box center [463, 336] width 32 height 15
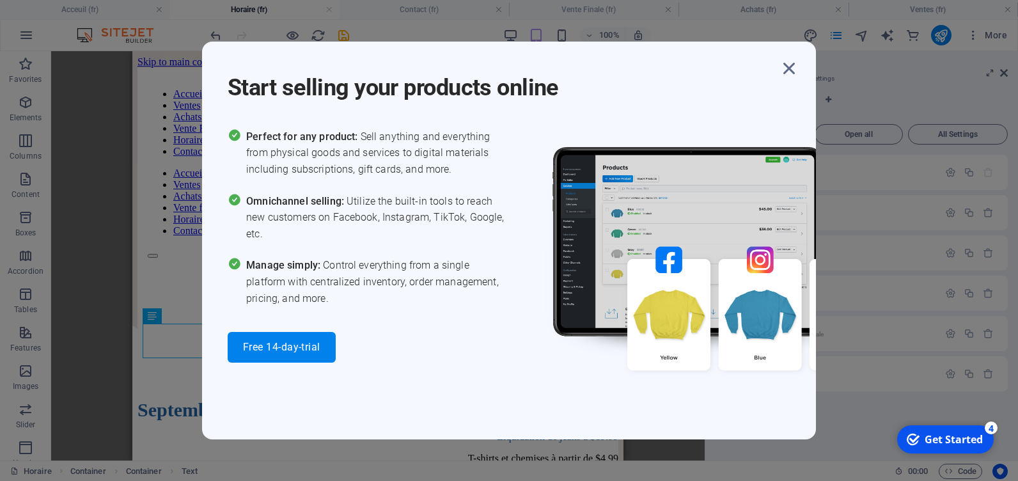
click at [208, 304] on body "cPanel Acceuil (fr) Horaire (fr) Contact (fr) Vente Finale (fr) Achats (fr) Ven…" at bounding box center [509, 240] width 1018 height 481
click at [789, 66] on icon "button" at bounding box center [789, 68] width 23 height 23
click at [784, 65] on icon "button" at bounding box center [789, 68] width 23 height 23
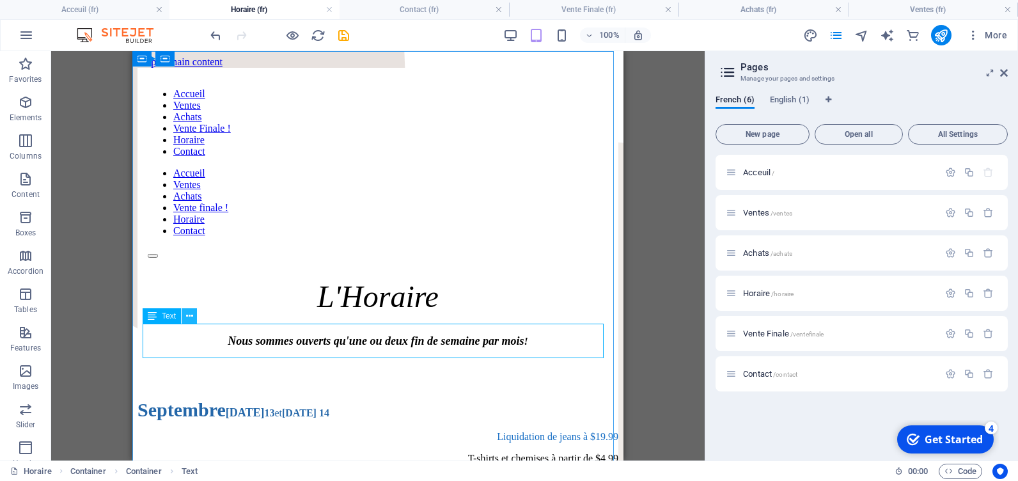
click at [193, 311] on icon at bounding box center [189, 316] width 7 height 13
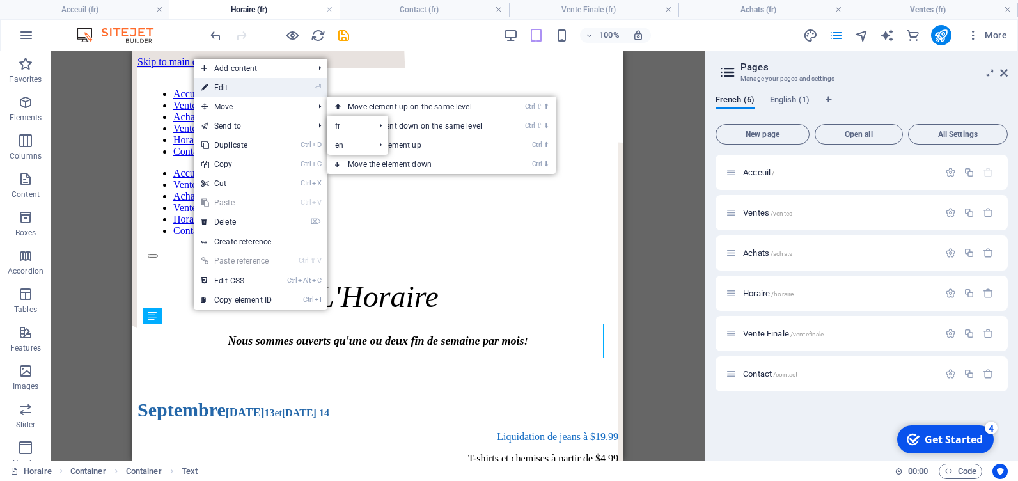
click at [244, 87] on link "⏎ Edit" at bounding box center [237, 87] width 86 height 19
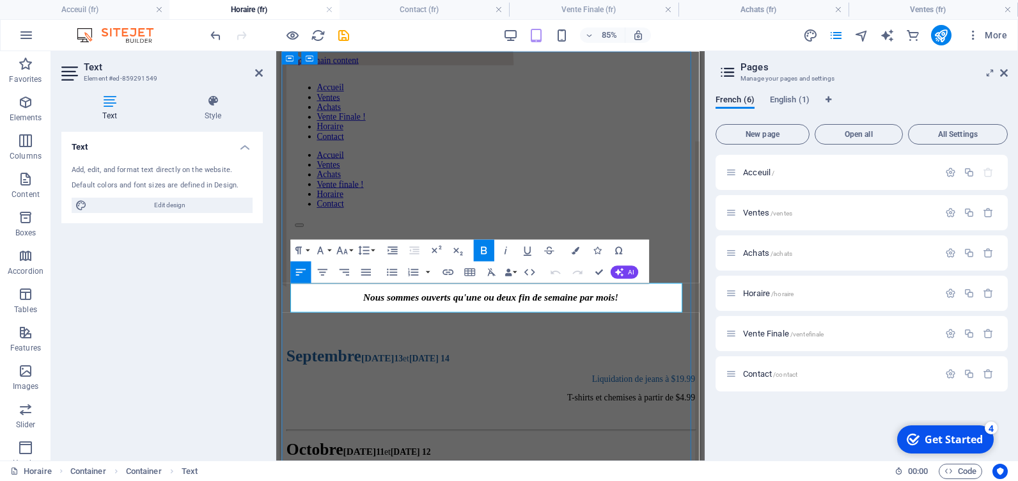
click at [578, 248] on icon "button" at bounding box center [576, 250] width 8 height 8
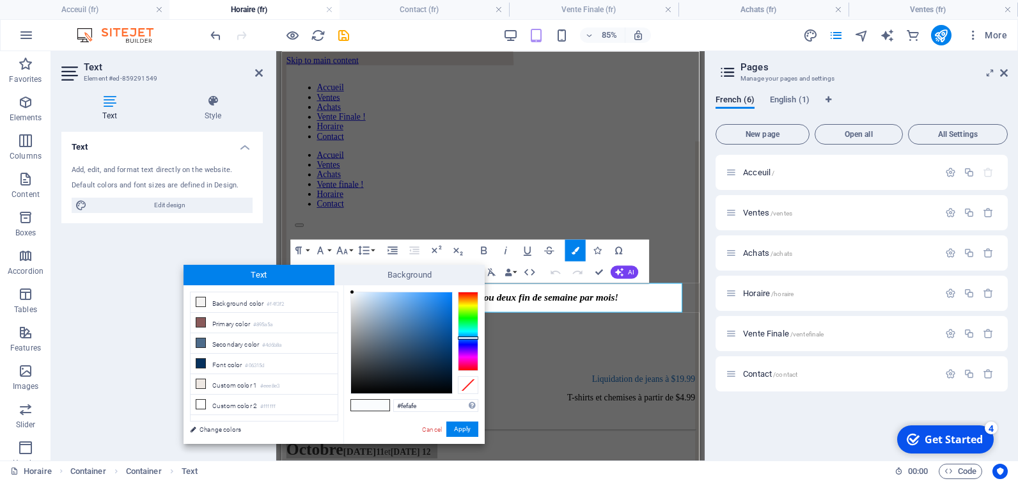
click at [468, 356] on div at bounding box center [468, 331] width 20 height 79
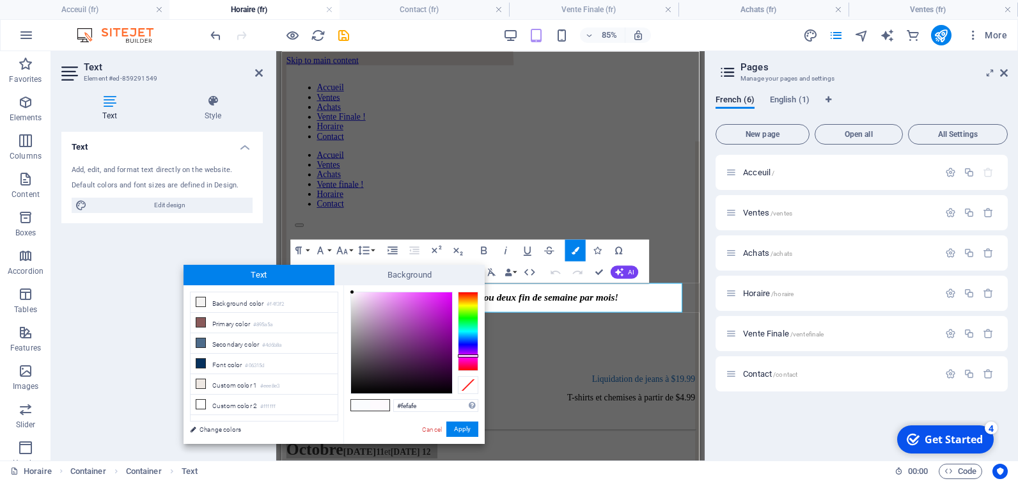
type input "#a830b5"
click at [425, 321] on div at bounding box center [401, 342] width 101 height 101
click at [468, 427] on button "Apply" at bounding box center [463, 429] width 32 height 15
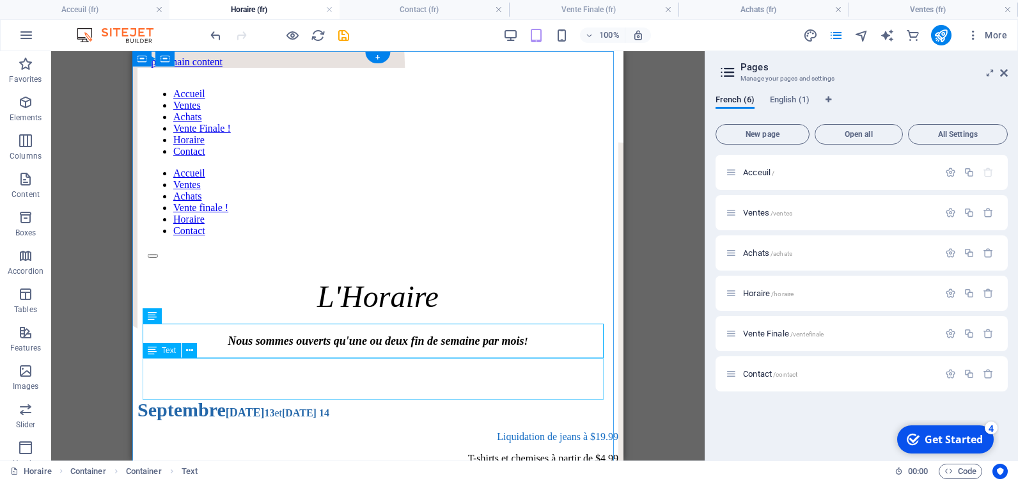
drag, startPoint x: 308, startPoint y: 381, endPoint x: 283, endPoint y: 384, distance: 25.1
click at [188, 354] on icon at bounding box center [189, 350] width 7 height 13
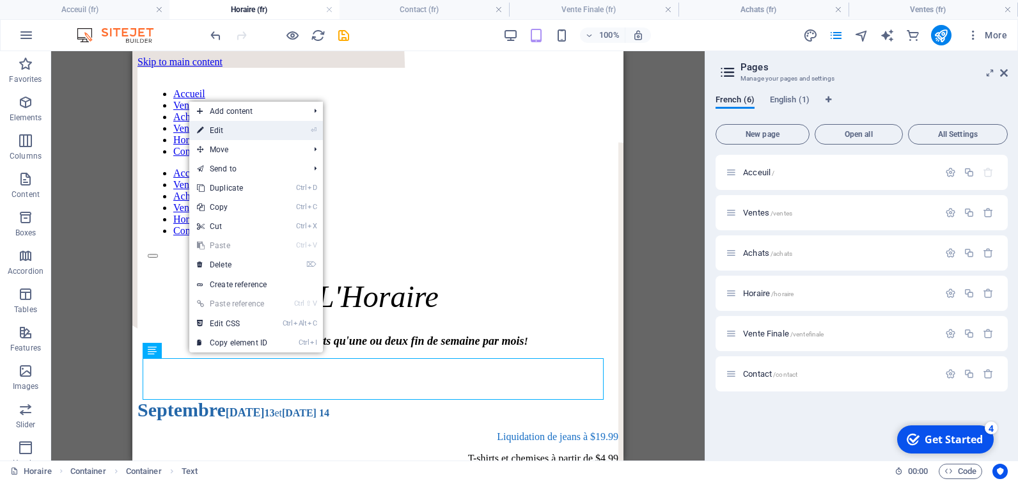
click at [220, 133] on link "⏎ Edit" at bounding box center [232, 130] width 86 height 19
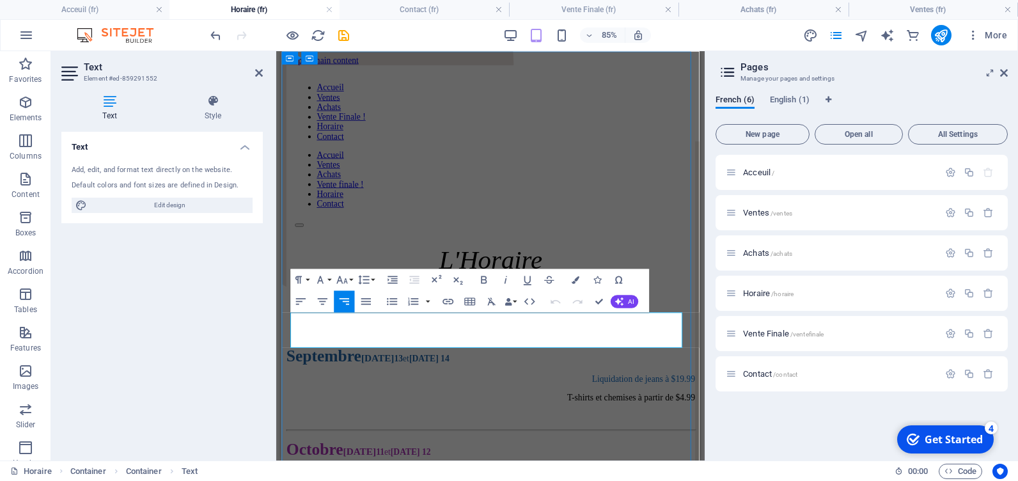
click at [578, 281] on icon "button" at bounding box center [576, 280] width 8 height 8
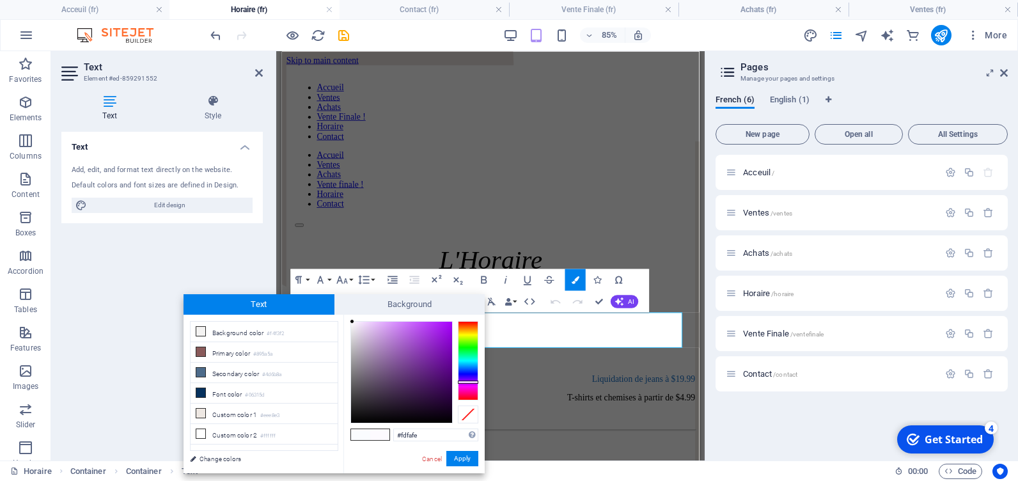
click at [470, 382] on div at bounding box center [468, 360] width 20 height 79
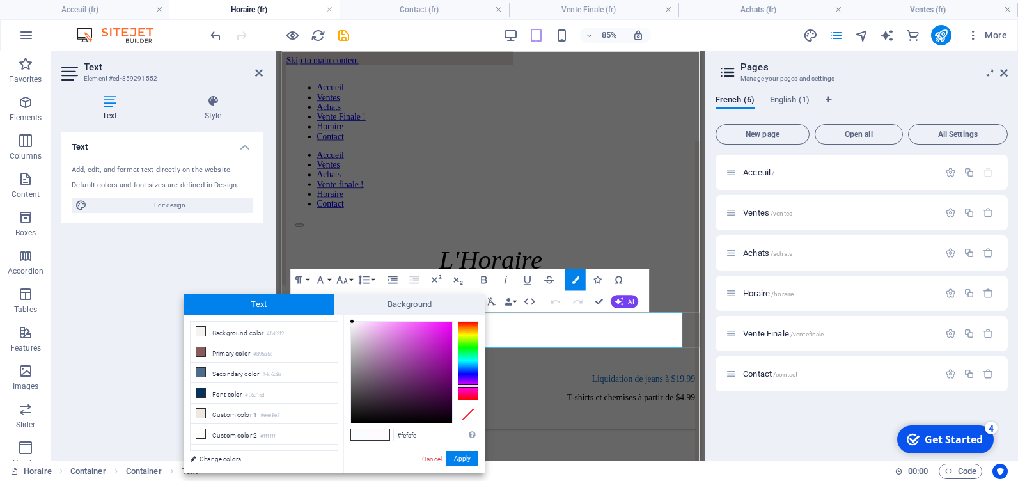
click at [470, 386] on div at bounding box center [468, 360] width 20 height 79
click at [470, 388] on div at bounding box center [468, 360] width 20 height 79
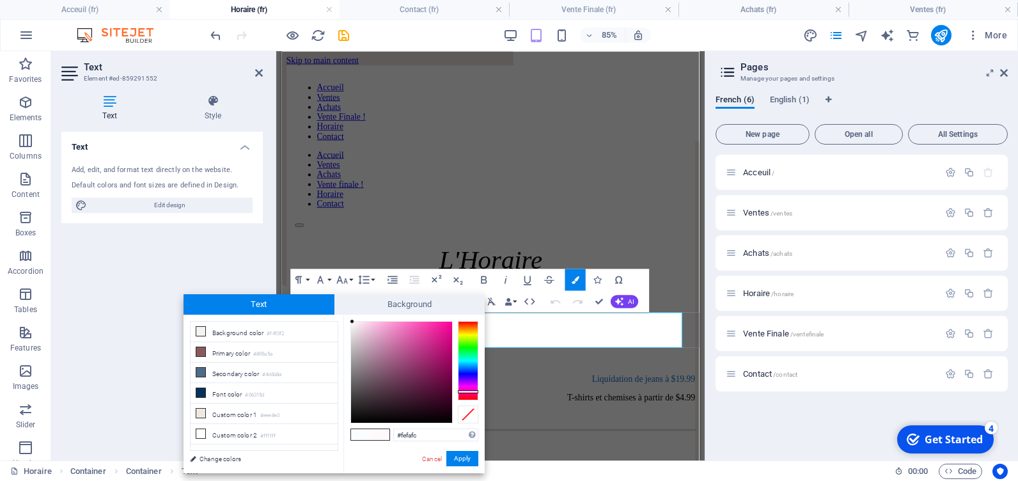
click at [473, 391] on div at bounding box center [468, 360] width 20 height 79
click at [471, 381] on div at bounding box center [468, 360] width 20 height 79
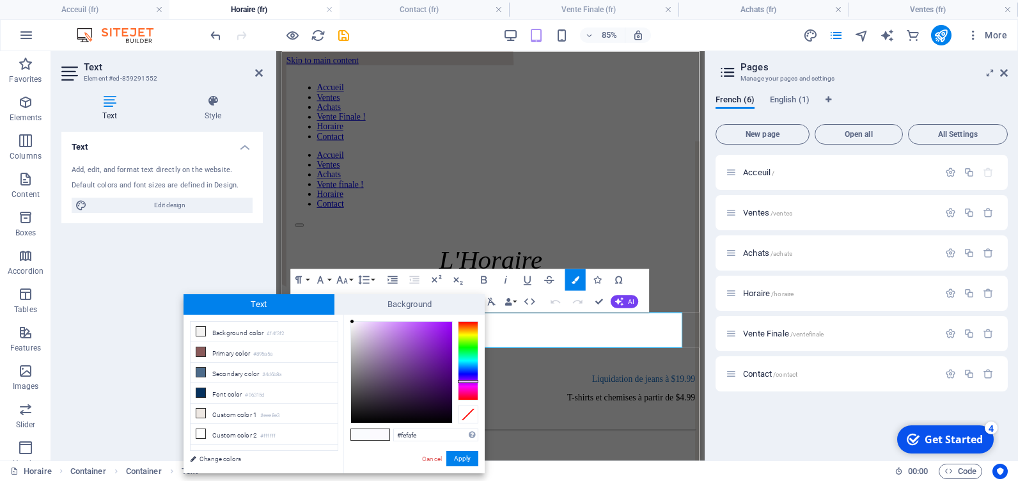
click at [470, 386] on div at bounding box center [468, 360] width 20 height 79
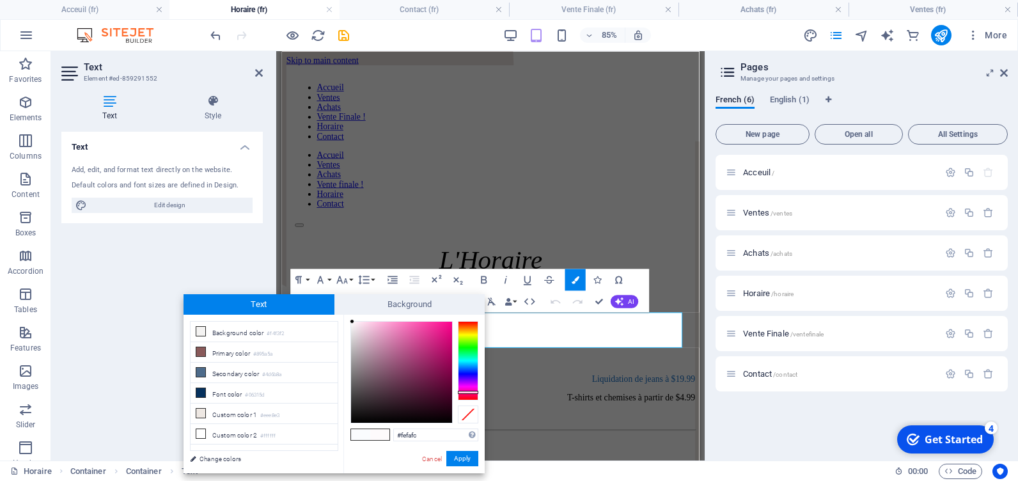
click at [466, 392] on div at bounding box center [468, 360] width 20 height 79
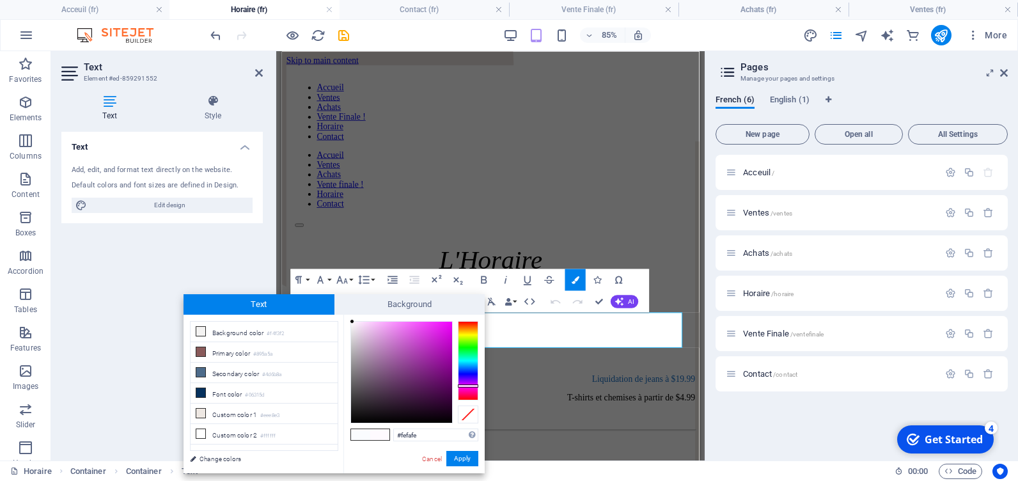
click at [473, 386] on div at bounding box center [468, 360] width 20 height 79
type input "#c32aca"
click at [431, 342] on div at bounding box center [401, 372] width 101 height 101
click at [461, 461] on button "Apply" at bounding box center [463, 458] width 32 height 15
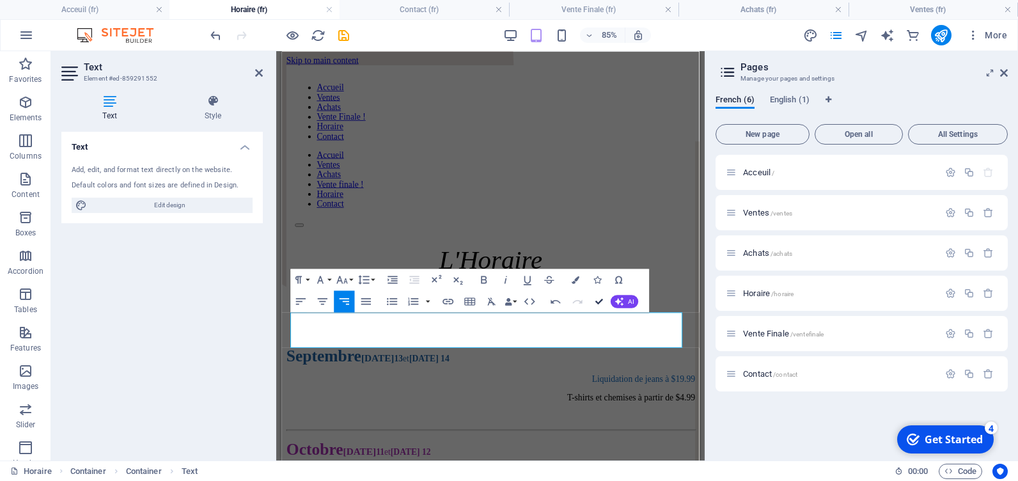
drag, startPoint x: 600, startPoint y: 303, endPoint x: 467, endPoint y: 251, distance: 142.6
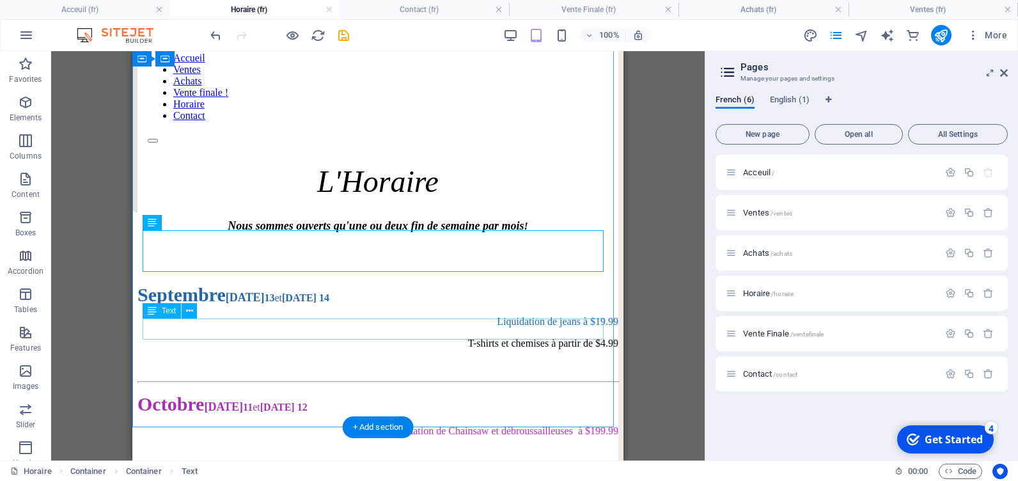
scroll to position [128, 0]
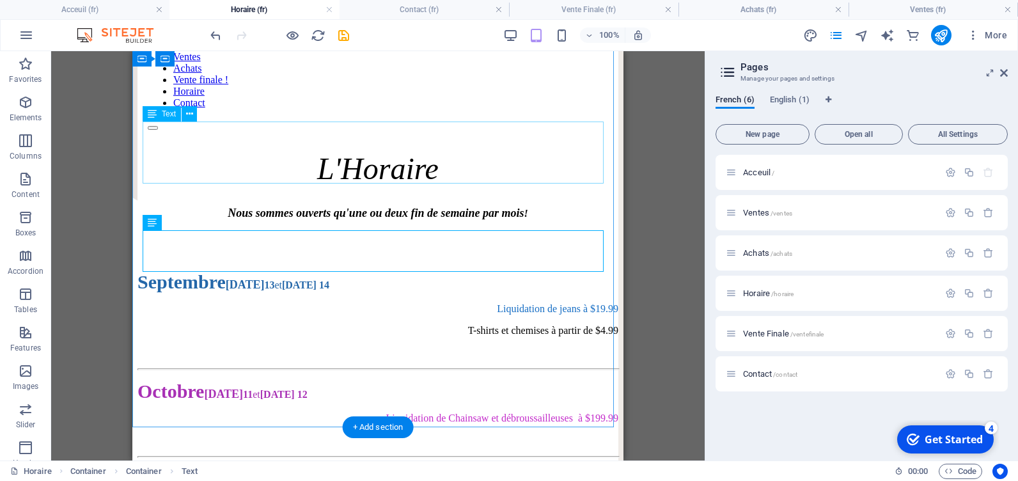
click at [418, 303] on div "Liquidation de jeans à $19.99 T-shirts et chemises à partir de $4.99" at bounding box center [378, 330] width 481 height 55
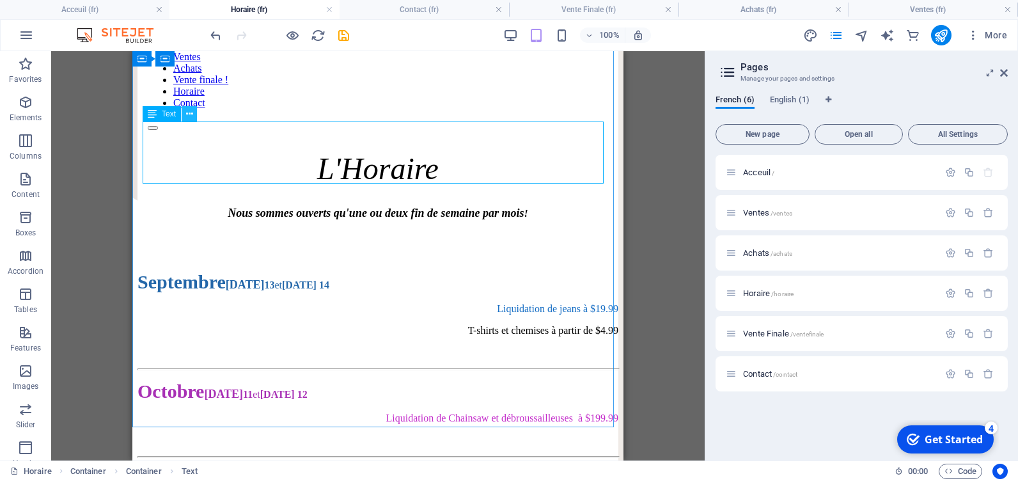
click at [196, 115] on button at bounding box center [189, 113] width 15 height 15
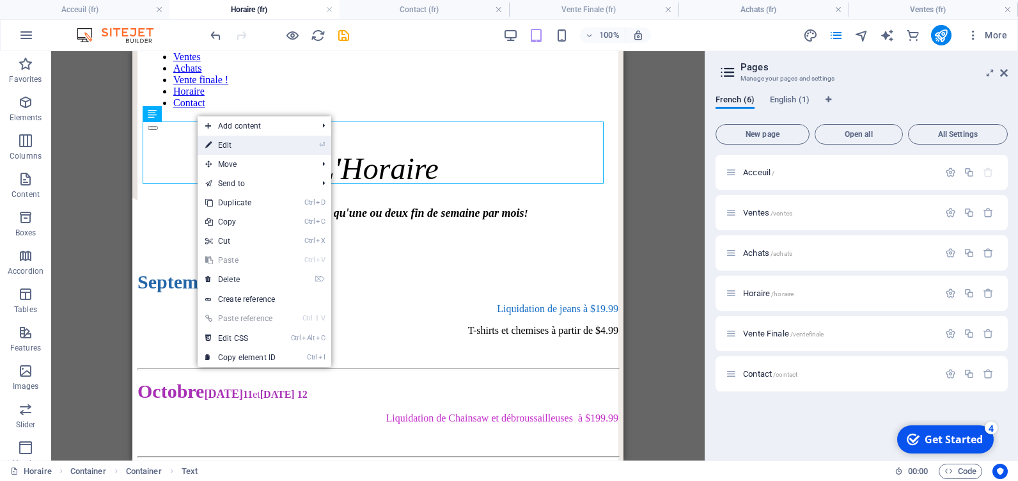
click at [227, 143] on link "⏎ Edit" at bounding box center [241, 145] width 86 height 19
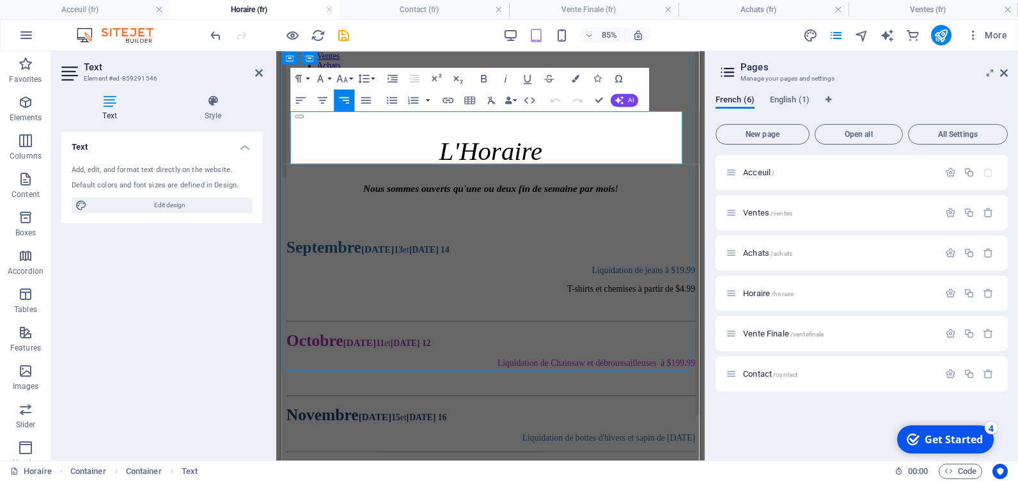
click at [361, 347] on p at bounding box center [527, 353] width 481 height 12
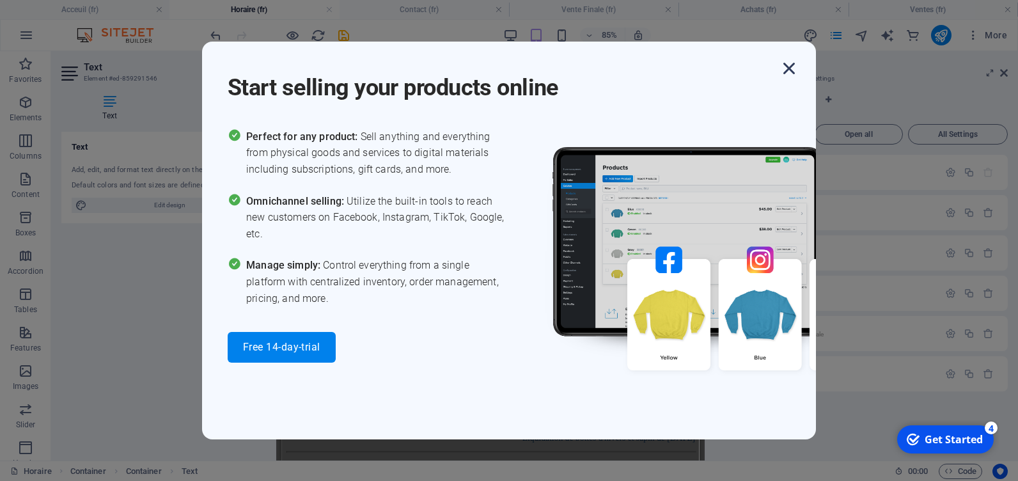
click at [789, 67] on icon "button" at bounding box center [789, 68] width 23 height 23
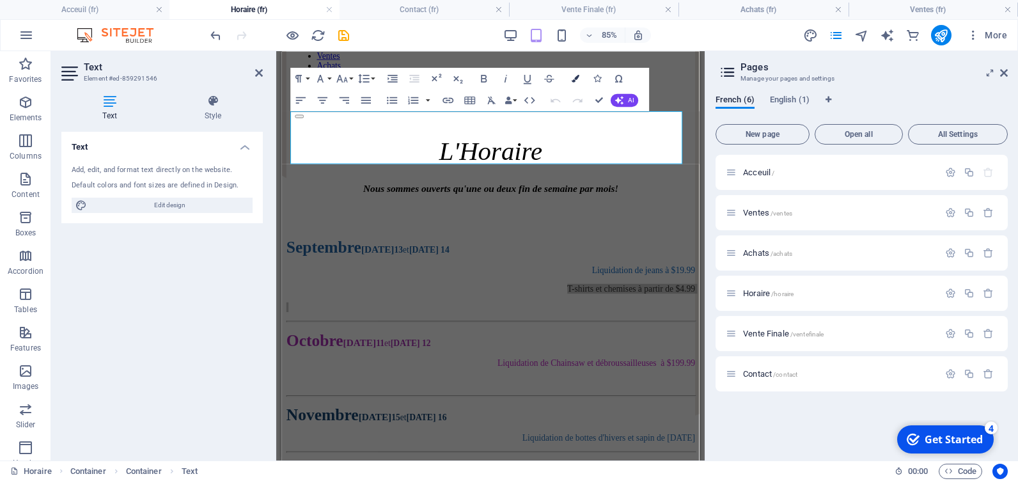
click at [574, 78] on icon "button" at bounding box center [576, 79] width 8 height 8
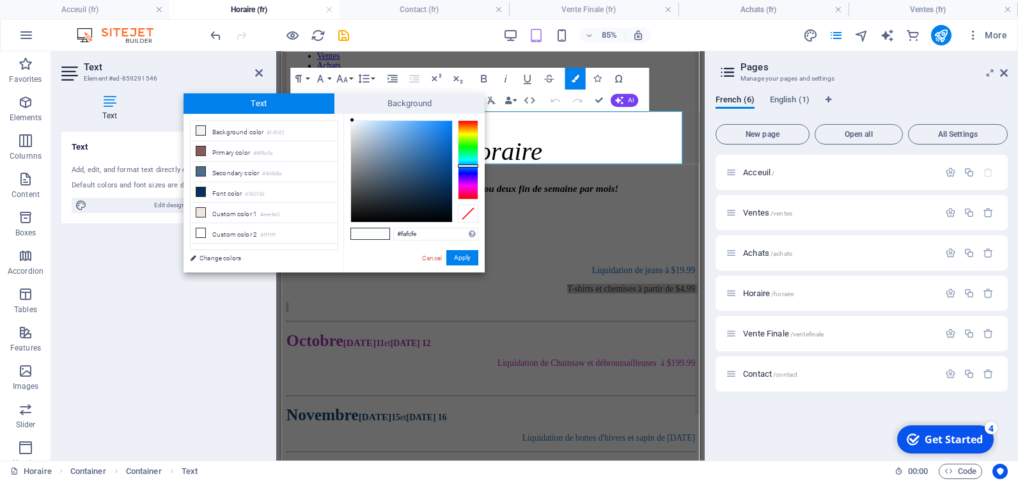
type input "#659ed8"
click at [404, 136] on div at bounding box center [401, 171] width 101 height 101
click at [464, 256] on button "Apply" at bounding box center [463, 257] width 32 height 15
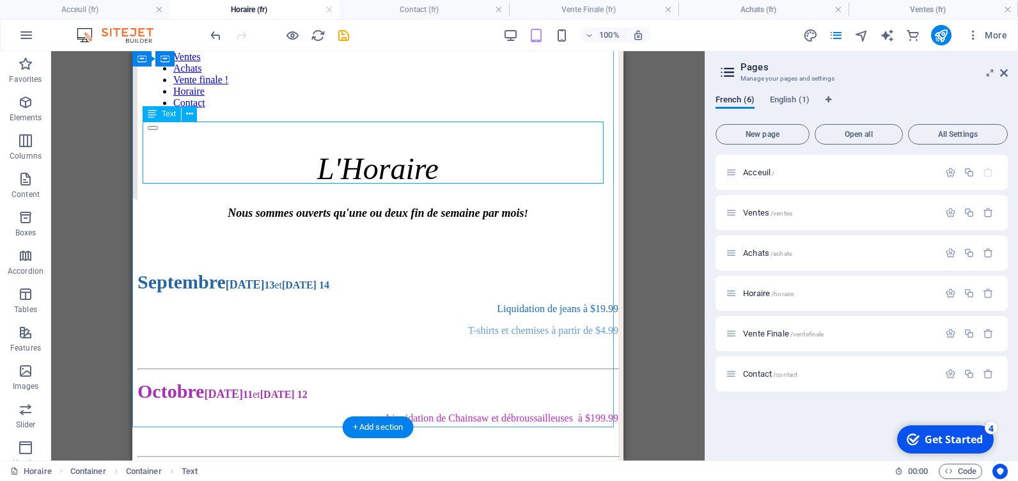
click at [512, 303] on div "Liquidation de jeans à $19.99 T-shirts et chemises à partir de $4.99" at bounding box center [378, 330] width 481 height 55
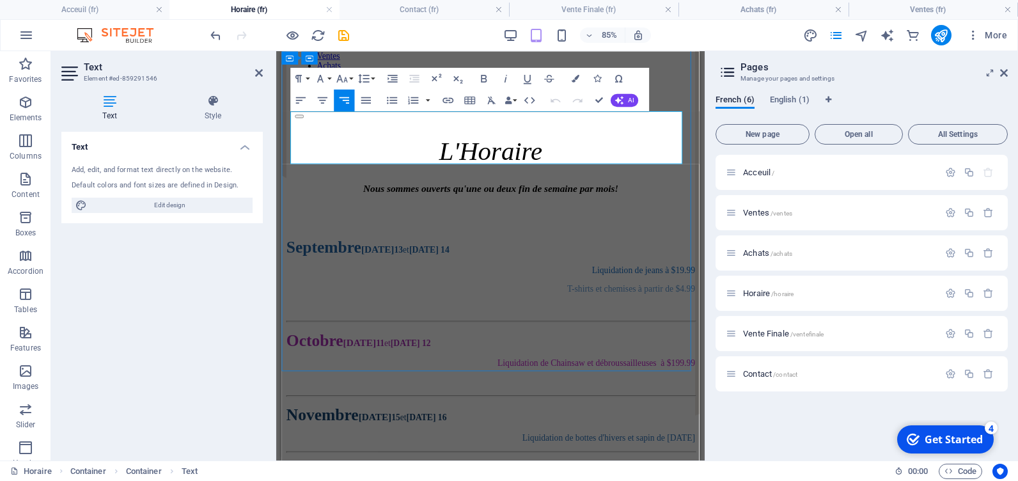
click at [576, 347] on p at bounding box center [527, 353] width 481 height 12
click at [555, 347] on p at bounding box center [527, 353] width 481 height 12
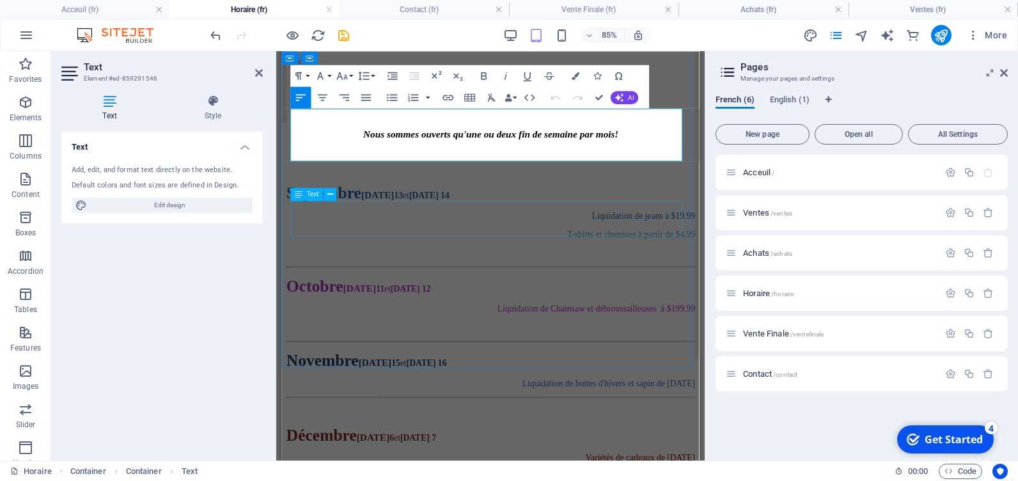
scroll to position [0, 0]
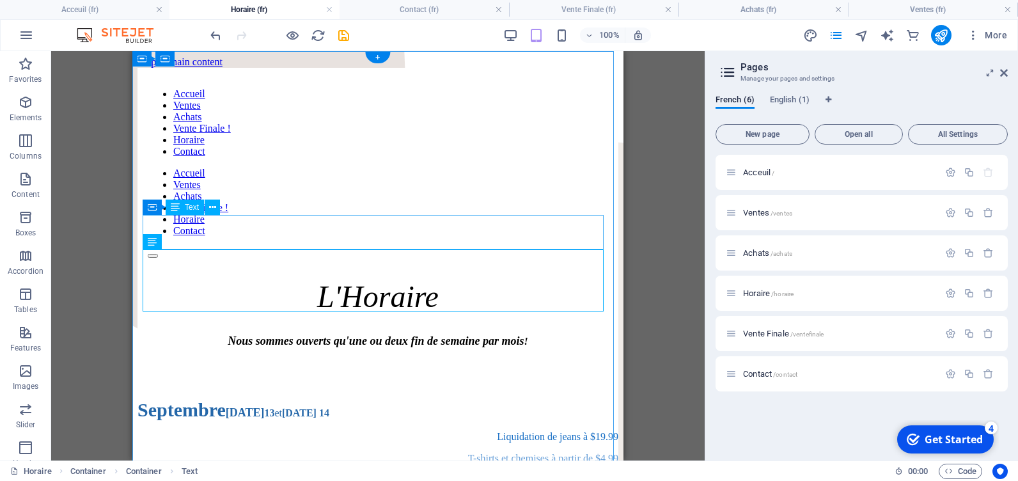
click at [336, 399] on div "Septembre [DATE] 13 et [DATE] 14" at bounding box center [378, 410] width 481 height 22
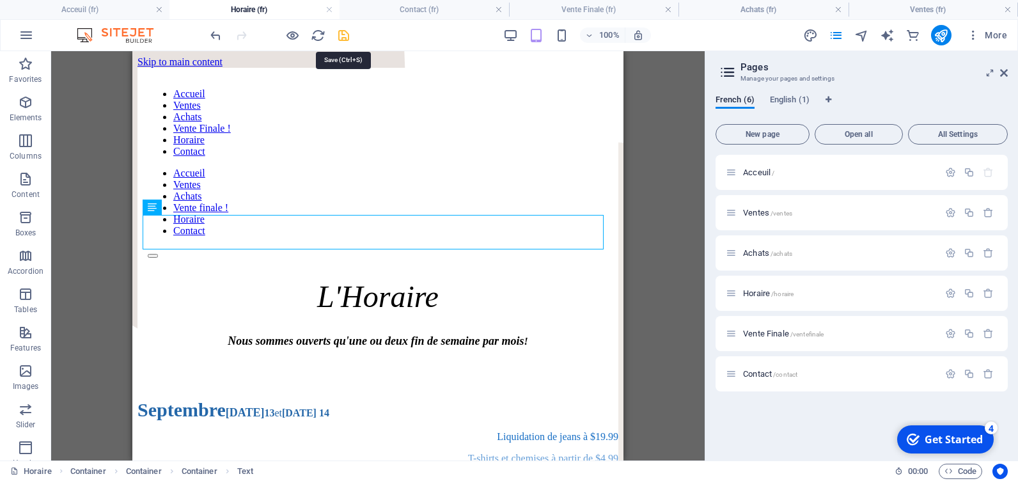
click at [343, 33] on icon "save" at bounding box center [343, 35] width 15 height 15
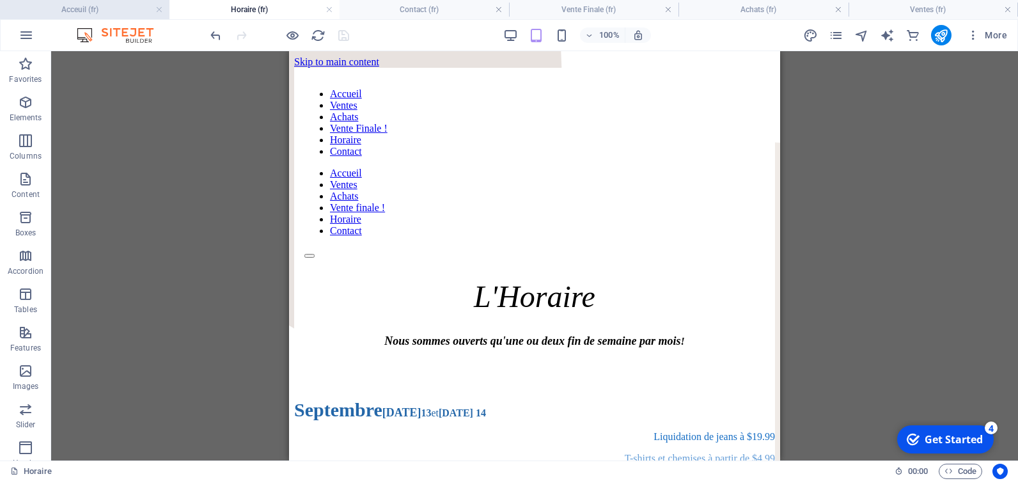
click at [122, 10] on h4 "Acceuil (fr)" at bounding box center [85, 10] width 170 height 14
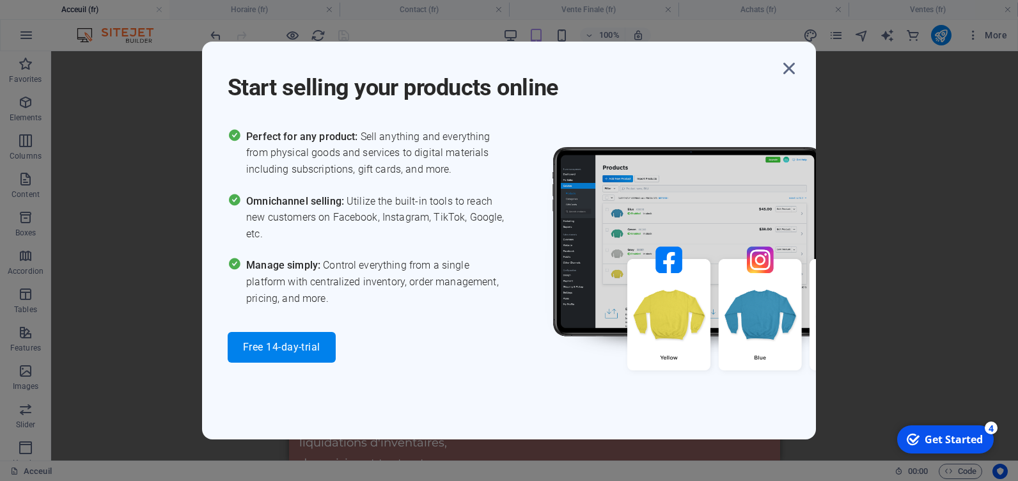
scroll to position [2751, 0]
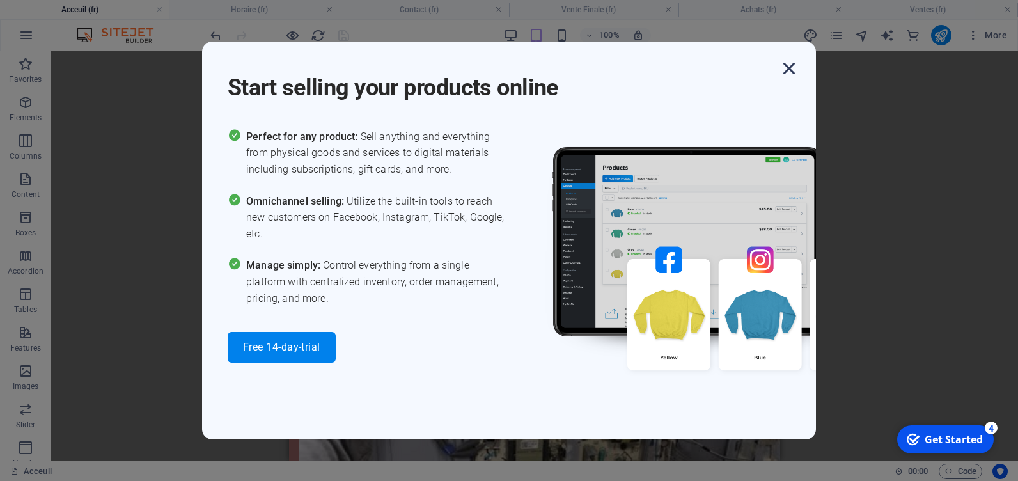
click at [796, 60] on icon "button" at bounding box center [789, 68] width 23 height 23
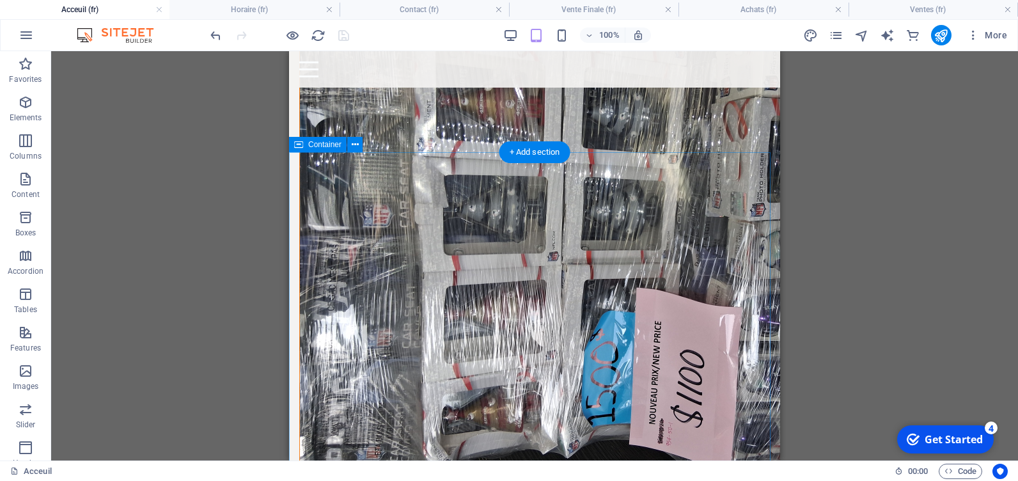
scroll to position [1535, 0]
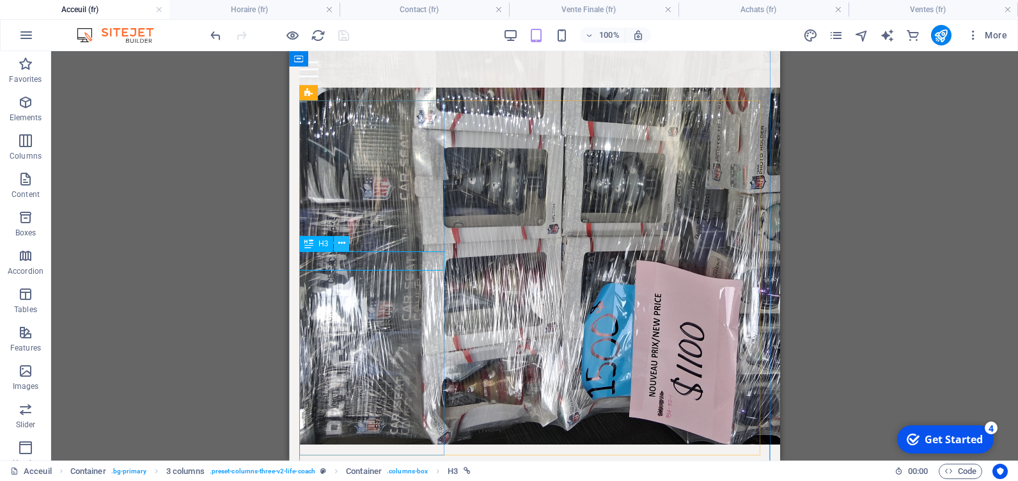
click at [343, 242] on icon at bounding box center [341, 243] width 7 height 13
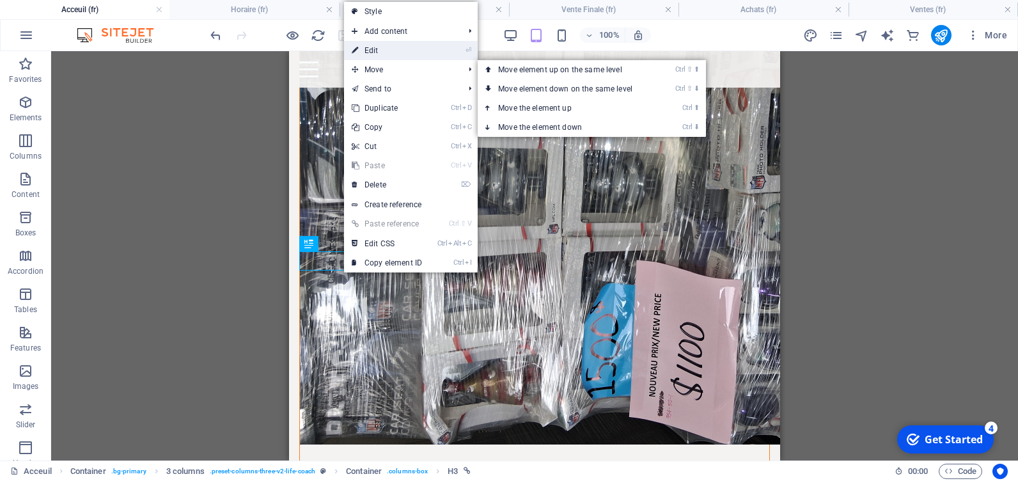
click at [381, 51] on link "⏎ Edit" at bounding box center [387, 50] width 86 height 19
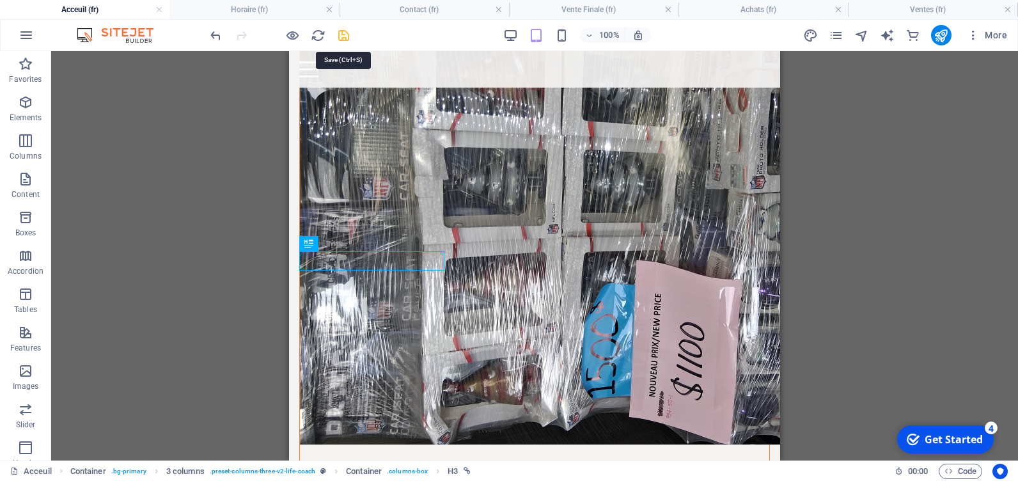
click at [345, 34] on icon "save" at bounding box center [343, 35] width 15 height 15
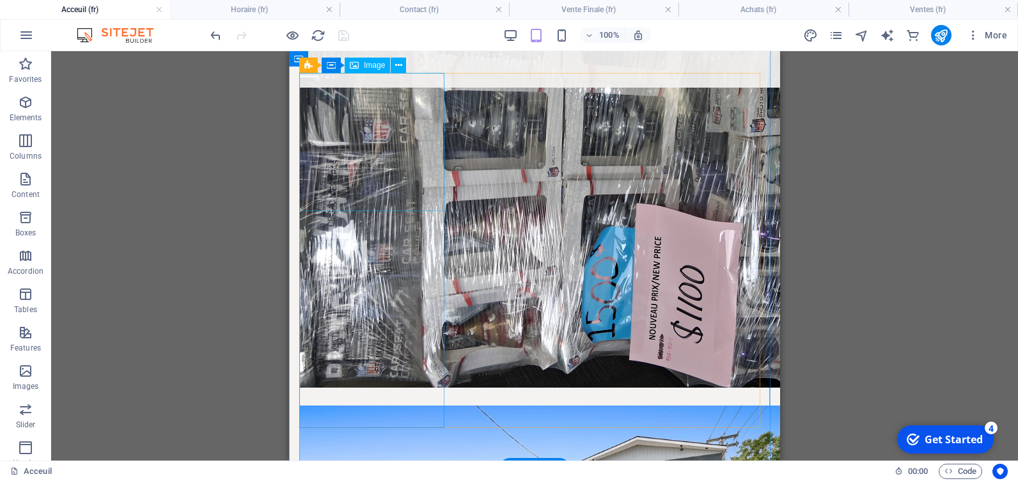
scroll to position [1663, 0]
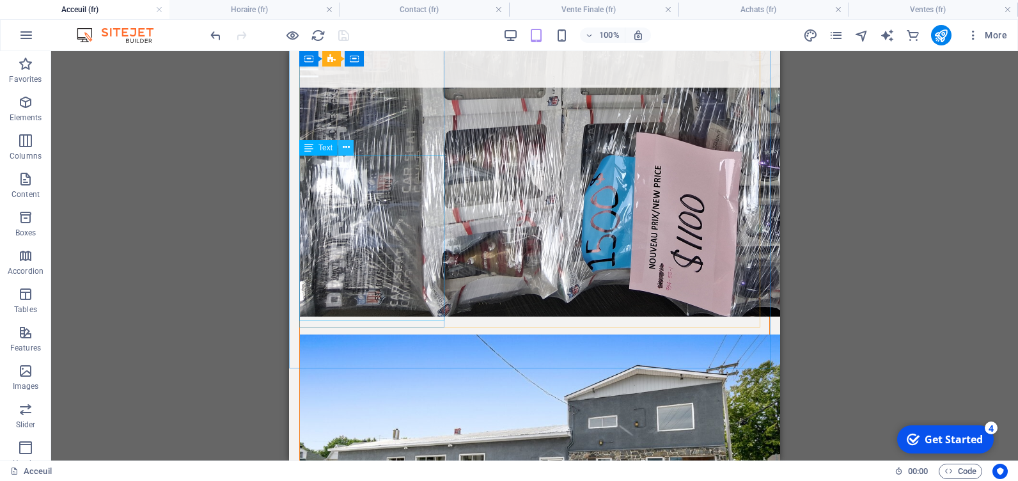
click at [351, 147] on button at bounding box center [345, 147] width 15 height 15
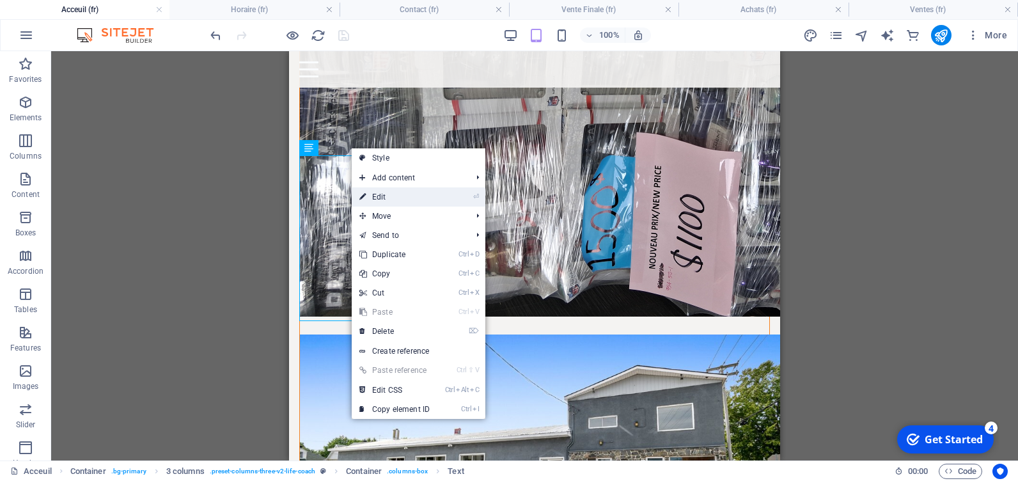
click at [383, 193] on link "⏎ Edit" at bounding box center [395, 196] width 86 height 19
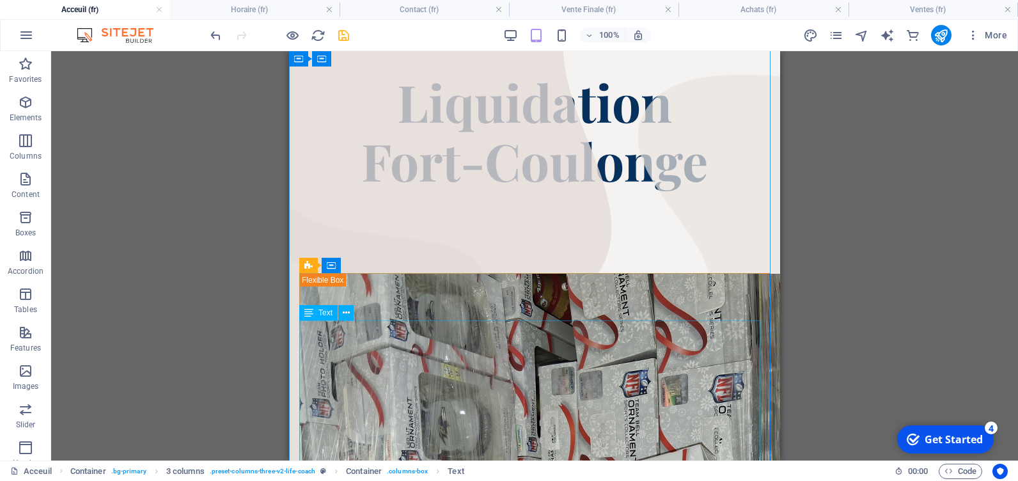
scroll to position [0, 0]
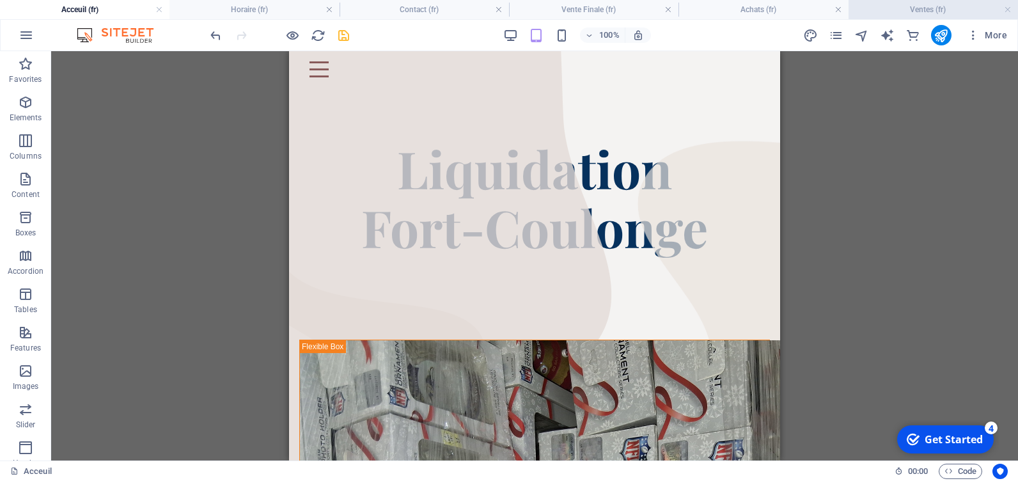
click at [935, 11] on h4 "Ventes (fr)" at bounding box center [934, 10] width 170 height 14
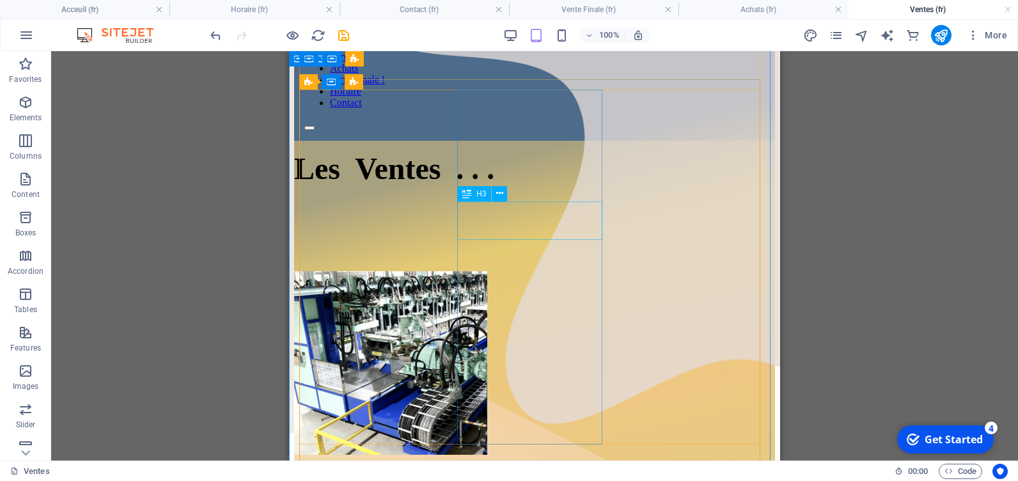
scroll to position [256, 0]
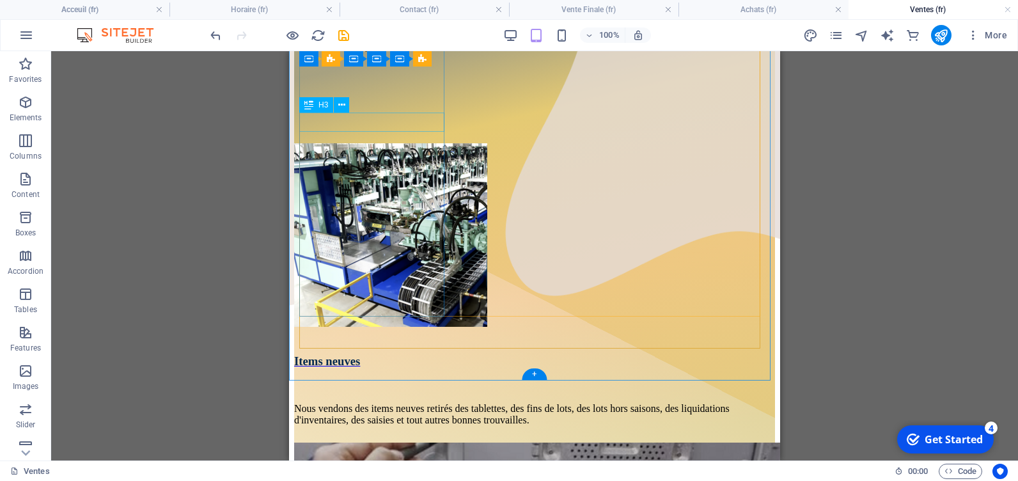
click at [388, 354] on div "Items neuves" at bounding box center [534, 361] width 481 height 14
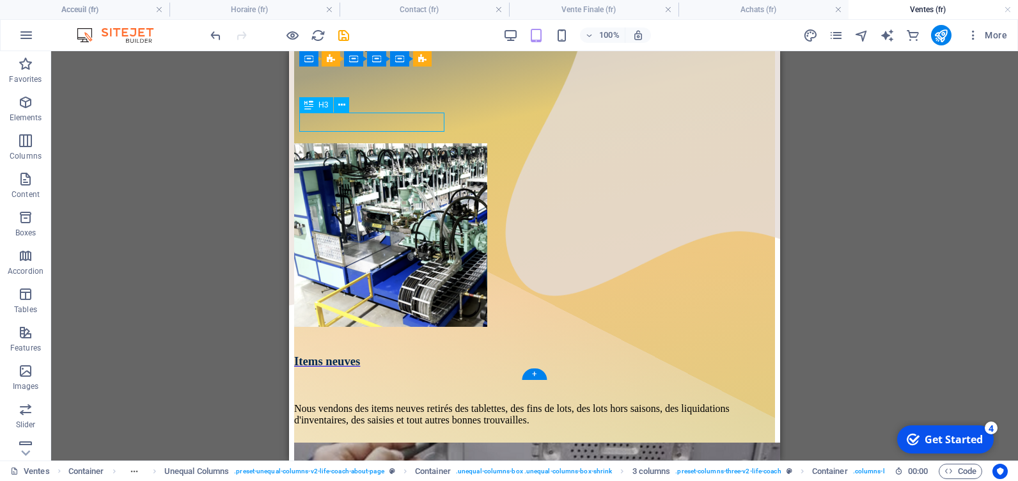
click at [387, 354] on div "Items neuves" at bounding box center [534, 361] width 481 height 14
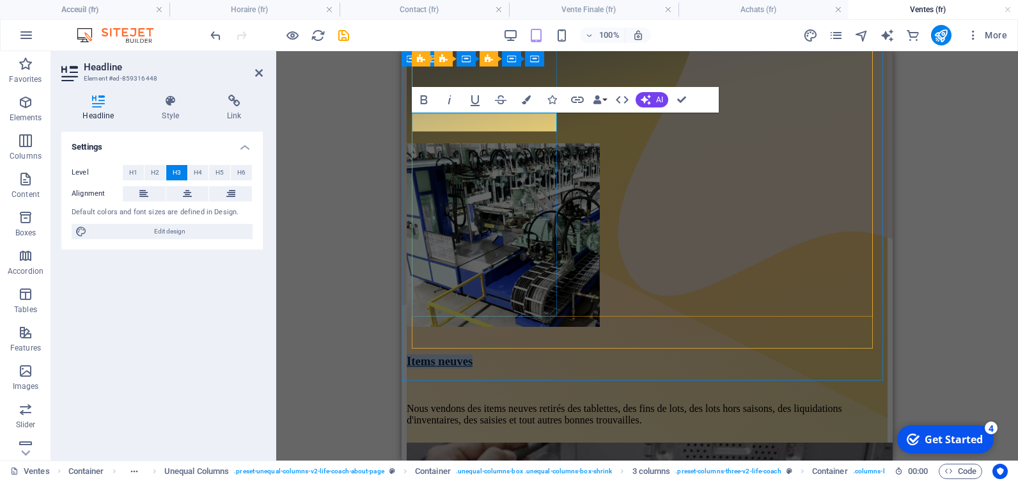
drag, startPoint x: 501, startPoint y: 120, endPoint x: 506, endPoint y: 126, distance: 8.2
click at [473, 354] on span "Items neuves" at bounding box center [440, 360] width 66 height 13
drag, startPoint x: 439, startPoint y: 175, endPoint x: 553, endPoint y: 176, distance: 113.2
click at [553, 403] on div "Nous vendons des items neuves retirés des tablettes, des fins de lots, des lots…" at bounding box center [647, 414] width 481 height 23
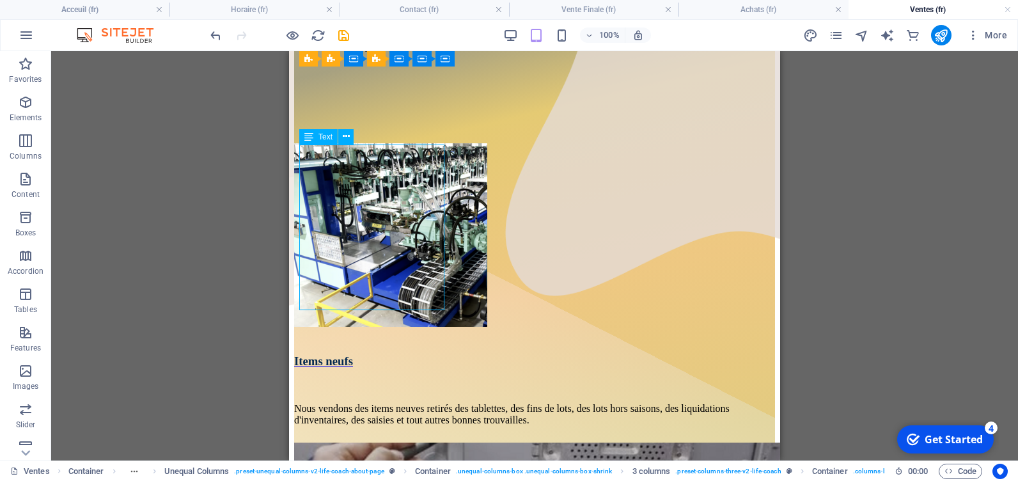
click at [440, 403] on div "Nous vendons des items neuves retirés des tablettes, des fins de lots, des lots…" at bounding box center [534, 414] width 481 height 23
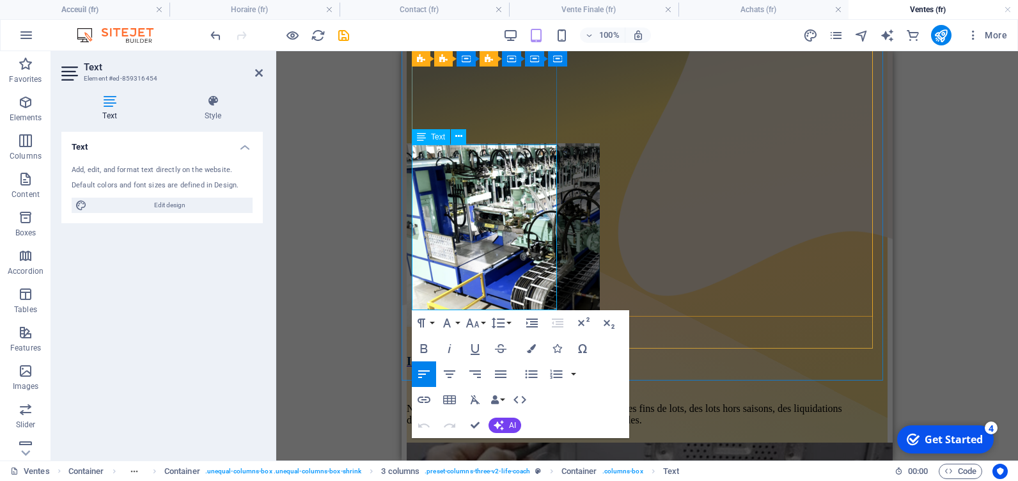
click at [443, 403] on span "Nous vendons des items neuves retirés des tablettes, des fins de lots, des lots…" at bounding box center [625, 414] width 436 height 22
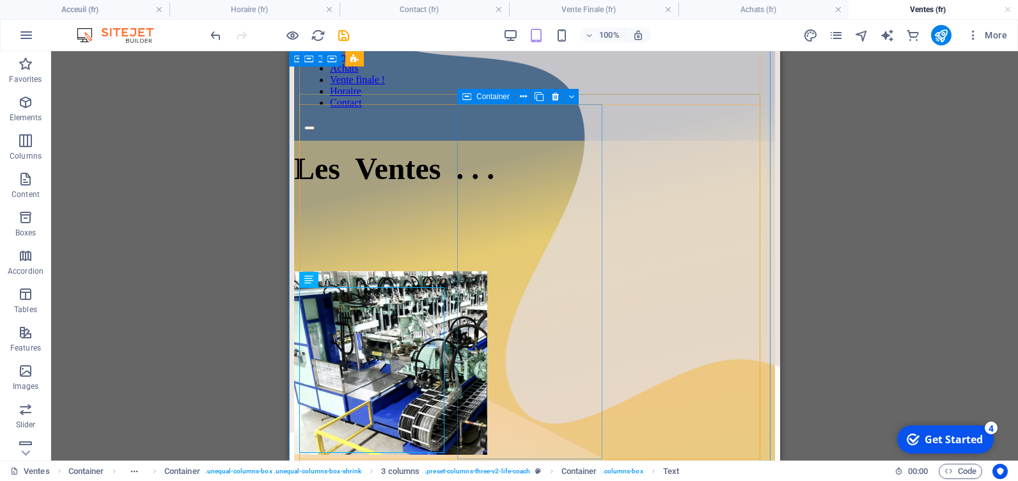
scroll to position [0, 0]
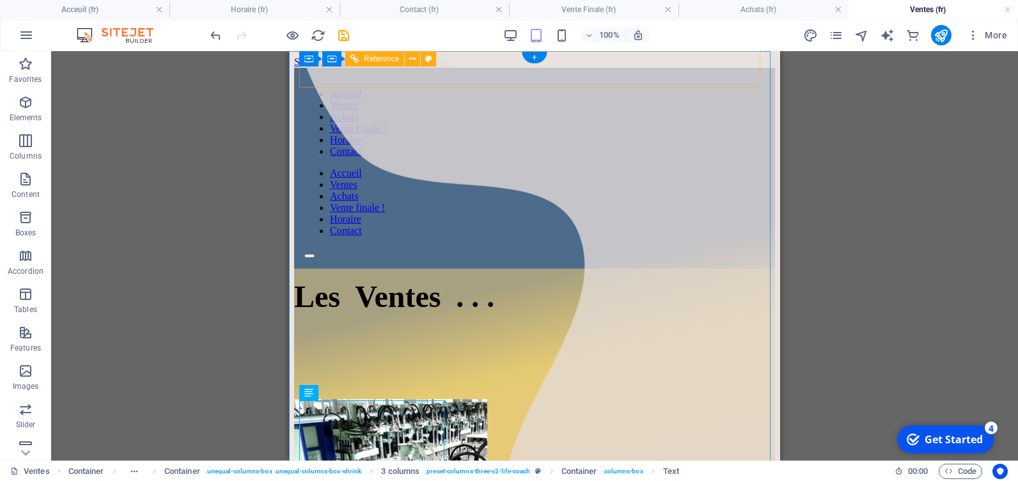
click at [748, 247] on div at bounding box center [534, 253] width 461 height 12
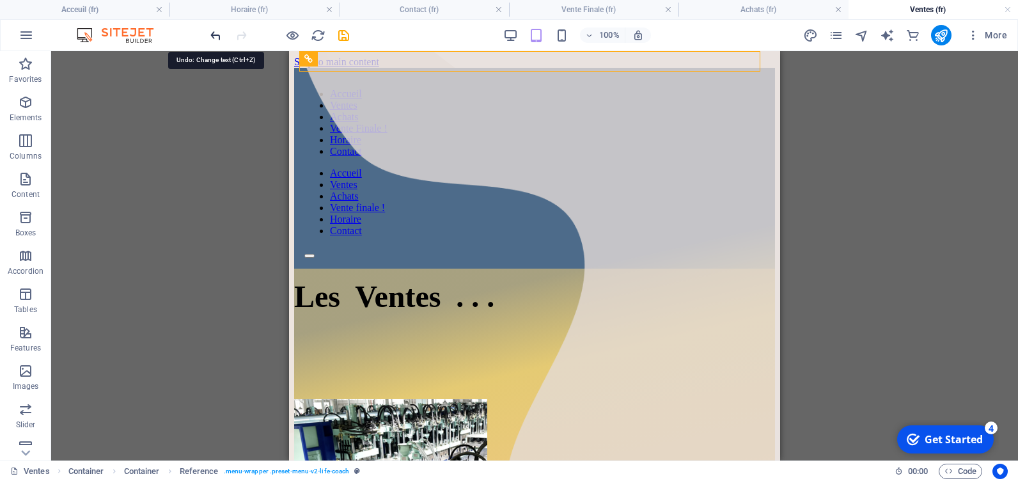
click at [209, 32] on icon "undo" at bounding box center [216, 35] width 15 height 15
click at [435, 10] on h4 "Contact (fr)" at bounding box center [425, 10] width 170 height 14
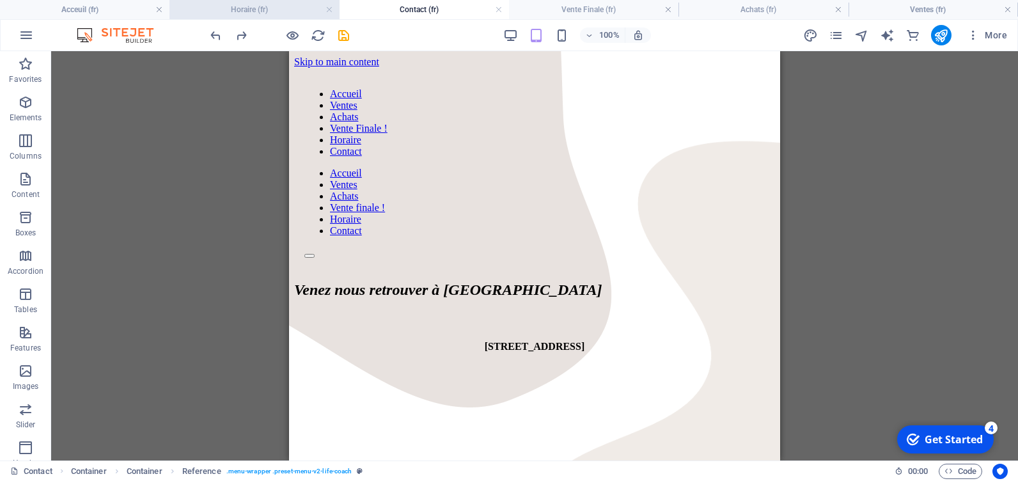
click at [266, 9] on h4 "Horaire (fr)" at bounding box center [255, 10] width 170 height 14
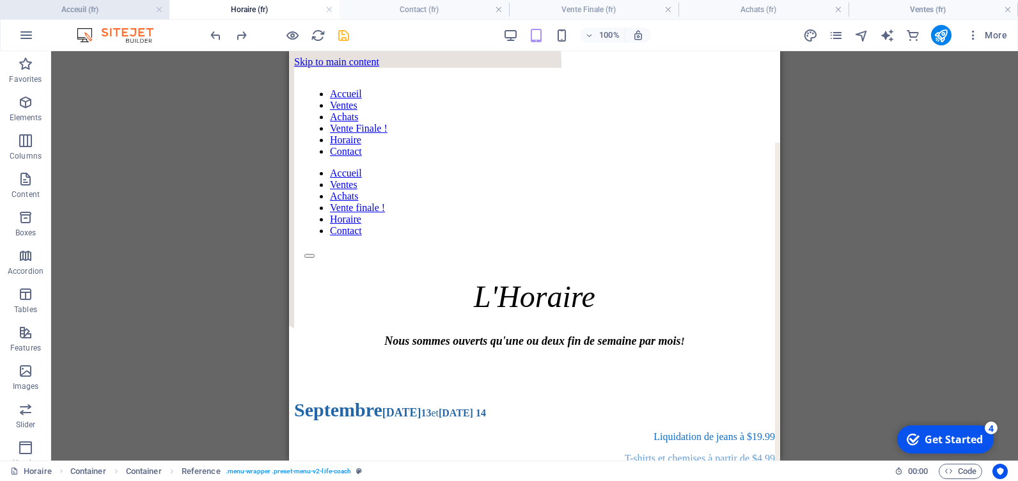
click at [111, 13] on h4 "Acceuil (fr)" at bounding box center [85, 10] width 170 height 14
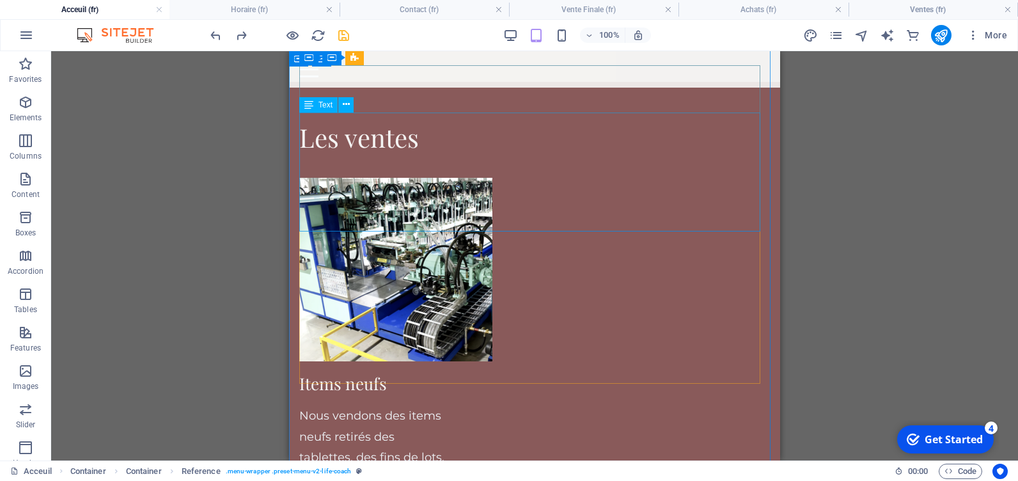
scroll to position [2513, 0]
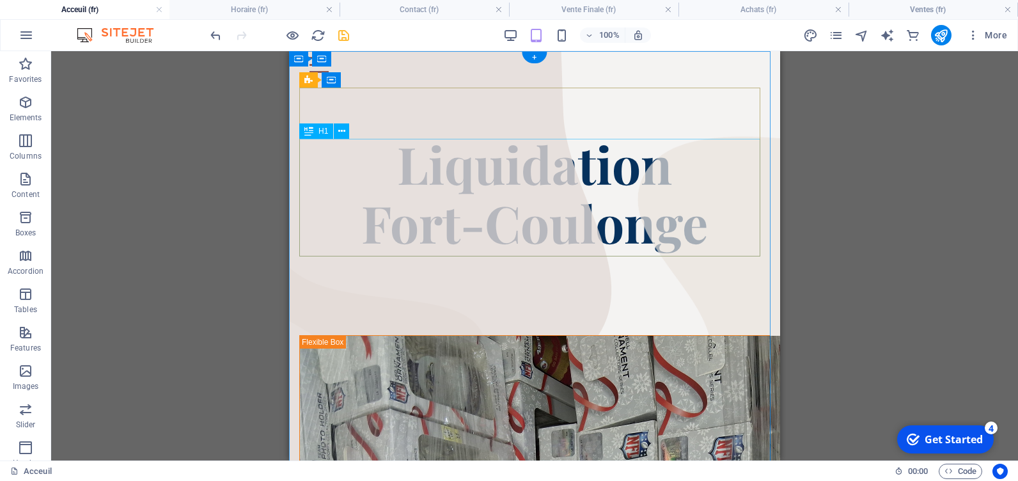
scroll to position [0, 0]
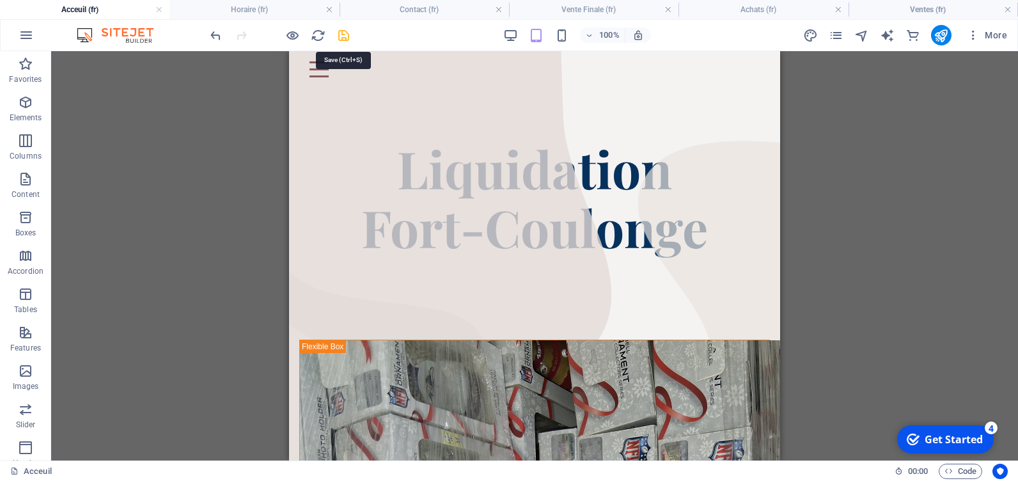
click at [344, 31] on icon "save" at bounding box center [343, 35] width 15 height 15
click at [287, 9] on h4 "Horaire (fr)" at bounding box center [255, 10] width 170 height 14
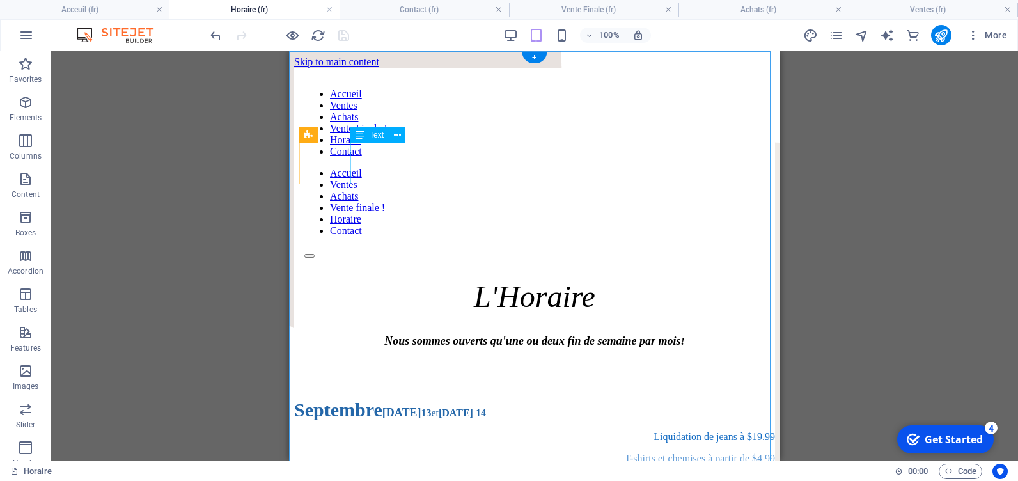
click at [446, 335] on div "Nous sommes ouverts qu'une ou deux fin de semaine par mois !" at bounding box center [534, 341] width 481 height 13
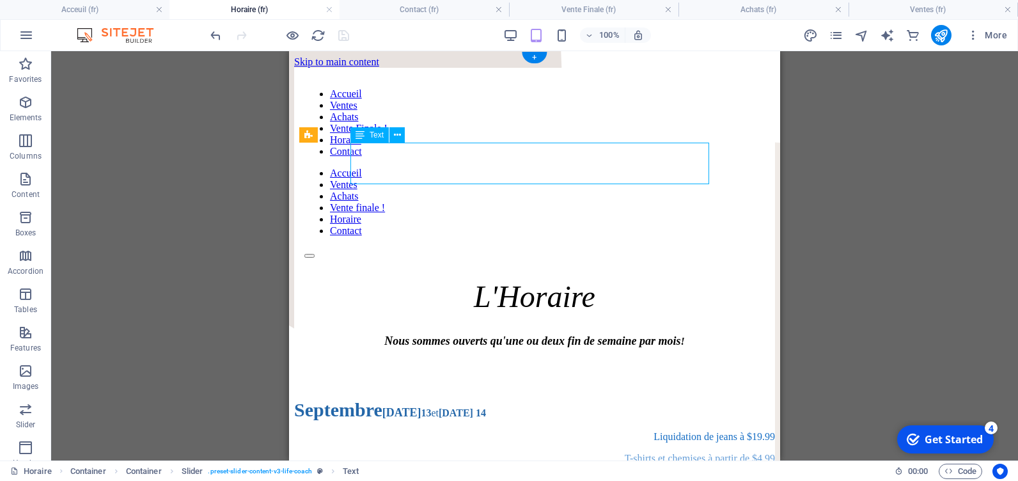
click at [446, 335] on div "Nous sommes ouverts qu'une ou deux fin de semaine par mois !" at bounding box center [534, 341] width 481 height 13
click at [333, 324] on div "Nous sommes ouverts qu'une ou deux fin de semaine par mois !" at bounding box center [534, 341] width 481 height 34
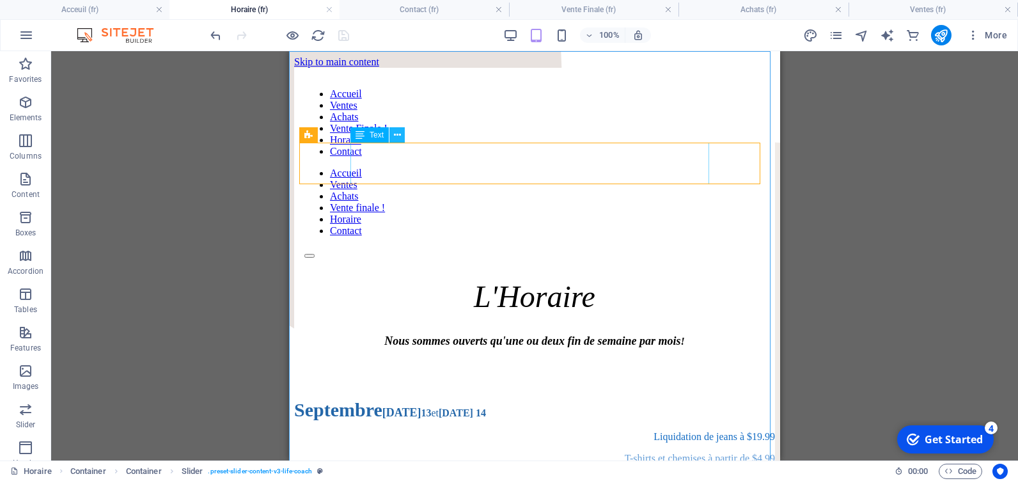
click at [400, 137] on icon at bounding box center [397, 135] width 7 height 13
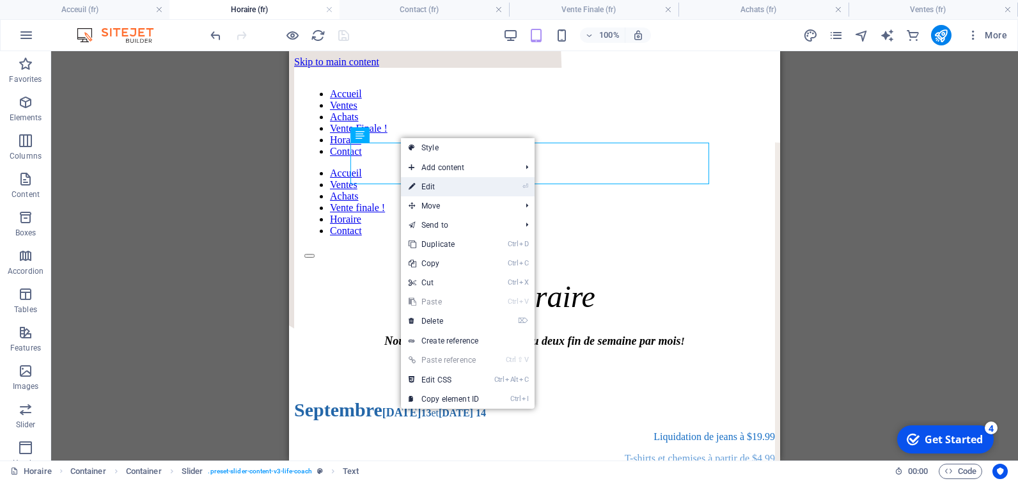
click at [423, 186] on link "⏎ Edit" at bounding box center [444, 186] width 86 height 19
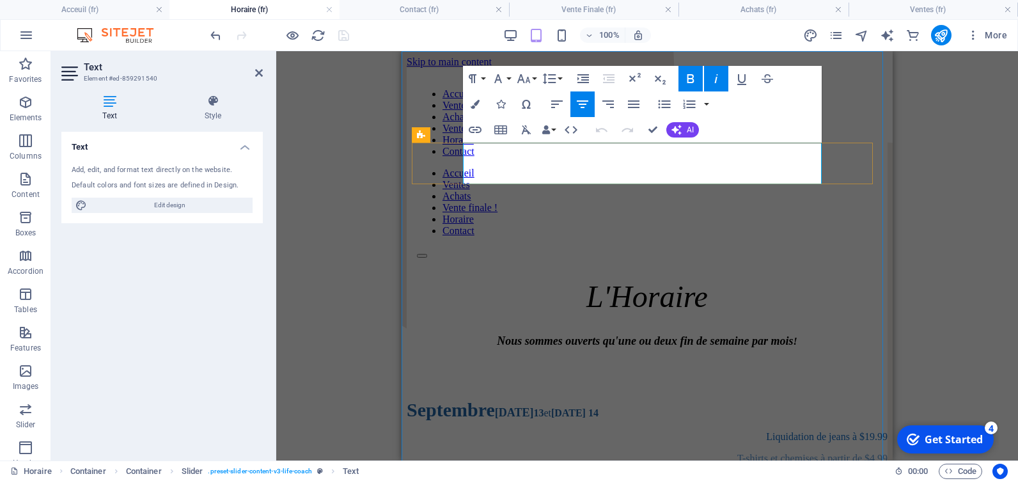
click at [505, 335] on p "Nous sommes ouverts qu'une ou deux fin de semaine par mois !" at bounding box center [647, 341] width 481 height 13
click at [469, 100] on button "Colors" at bounding box center [475, 104] width 24 height 26
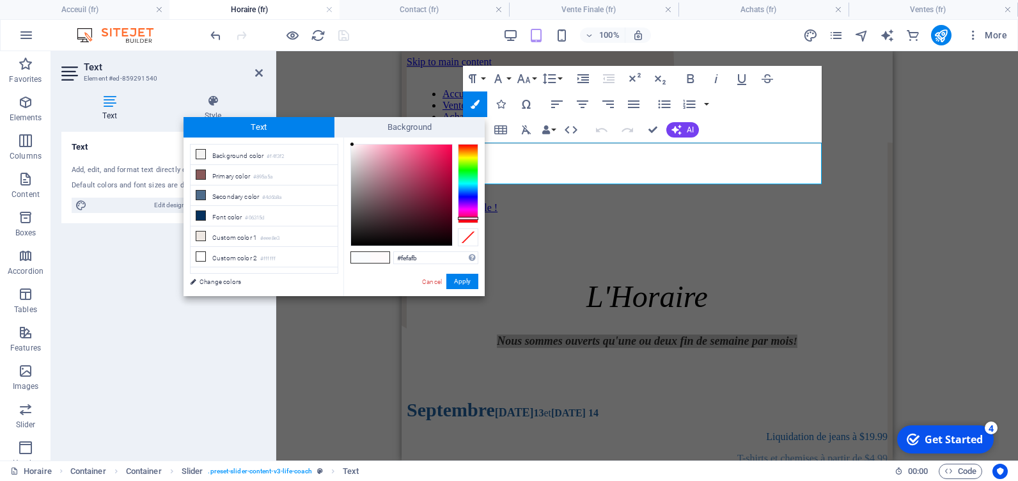
click at [471, 218] on div at bounding box center [468, 183] width 20 height 79
click at [438, 181] on div at bounding box center [401, 195] width 101 height 101
type input "#a21742"
click at [461, 280] on button "Apply" at bounding box center [463, 281] width 32 height 15
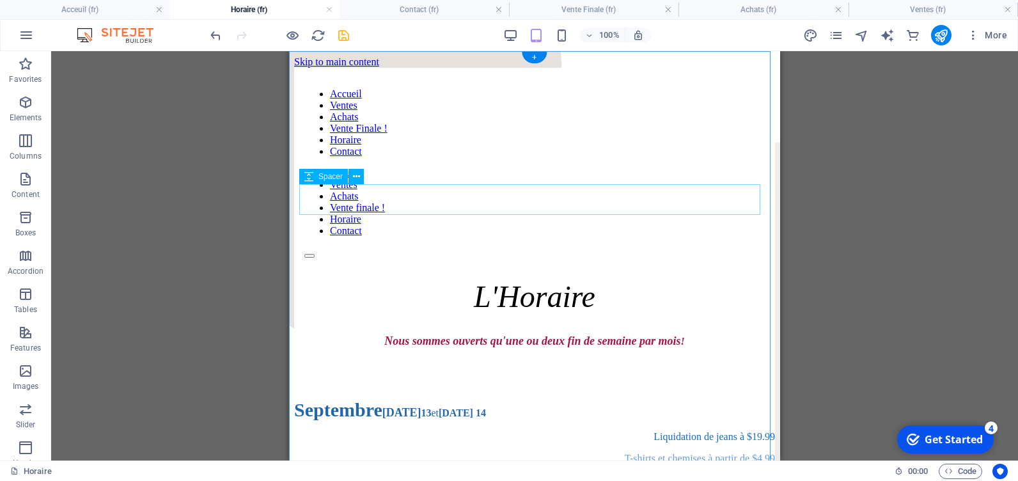
click at [516, 358] on div at bounding box center [534, 373] width 481 height 31
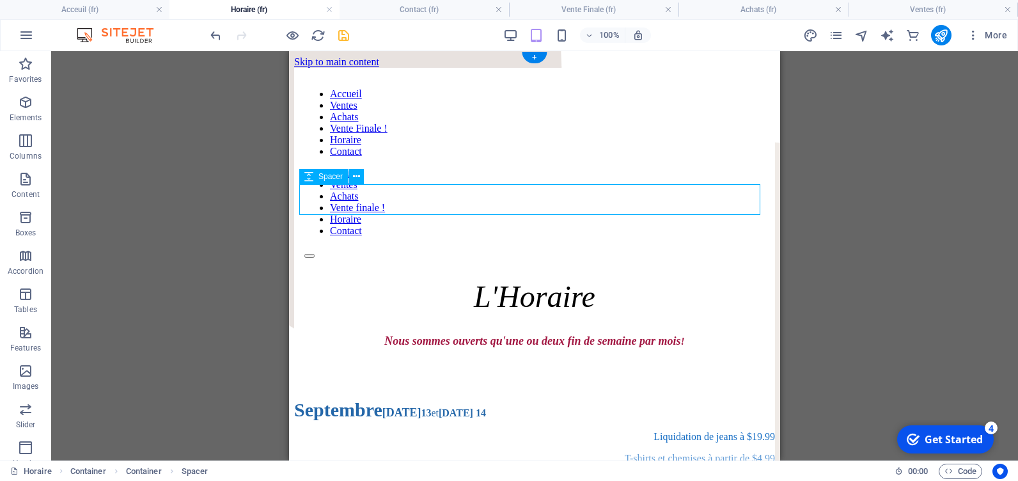
click at [516, 358] on div at bounding box center [534, 373] width 481 height 31
click at [359, 177] on icon at bounding box center [356, 176] width 7 height 13
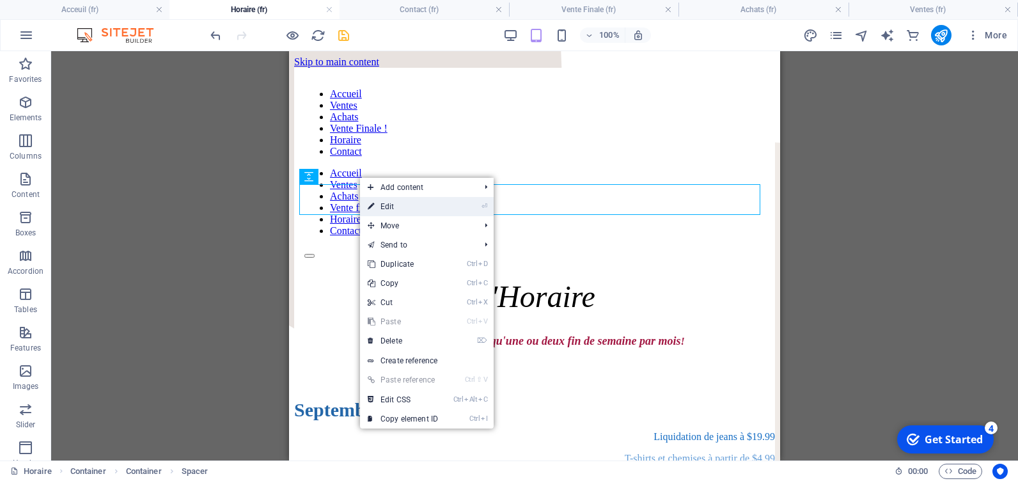
click at [392, 207] on link "⏎ Edit" at bounding box center [403, 206] width 86 height 19
select select "px"
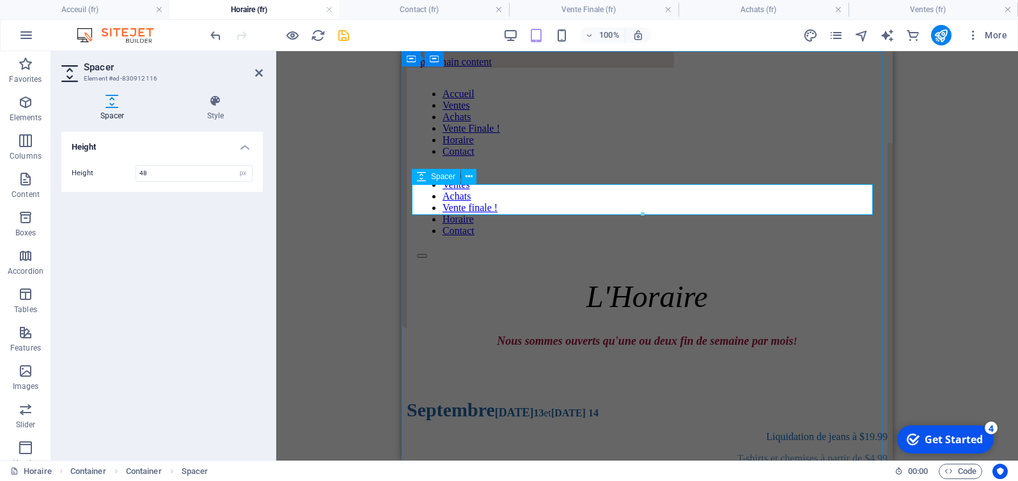
click at [480, 358] on div at bounding box center [647, 373] width 481 height 31
click at [466, 173] on icon at bounding box center [469, 176] width 7 height 13
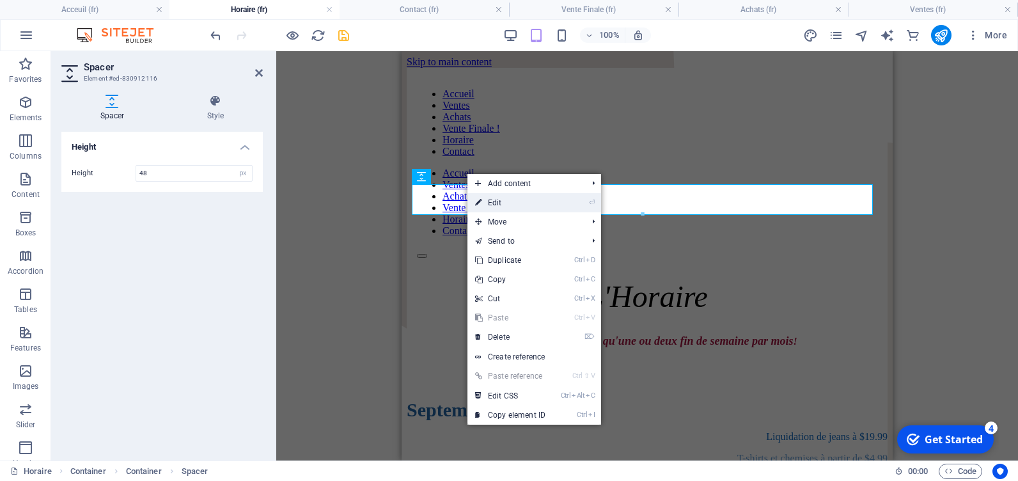
click at [499, 205] on link "⏎ Edit" at bounding box center [511, 202] width 86 height 19
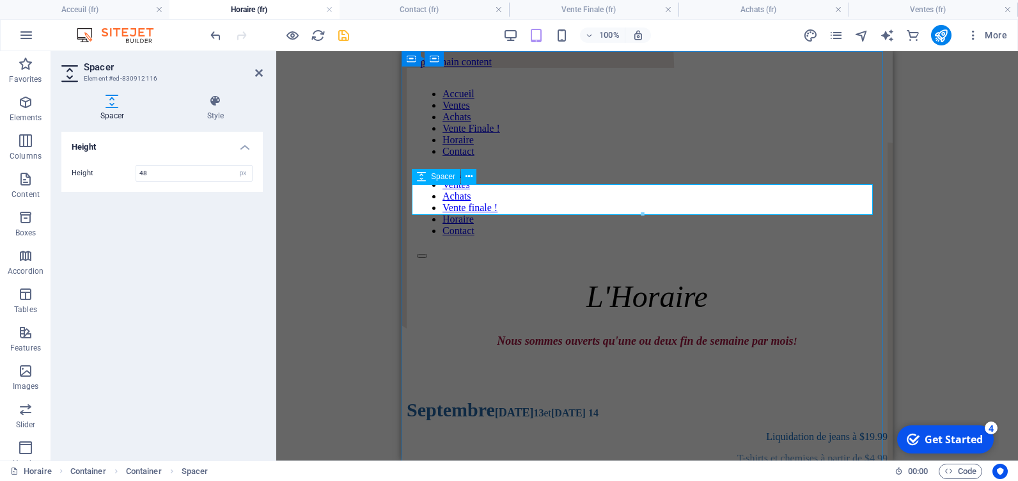
click at [524, 358] on div at bounding box center [647, 373] width 481 height 31
click at [525, 358] on div at bounding box center [647, 373] width 481 height 31
click at [546, 279] on div "L'Horaire" at bounding box center [647, 296] width 481 height 35
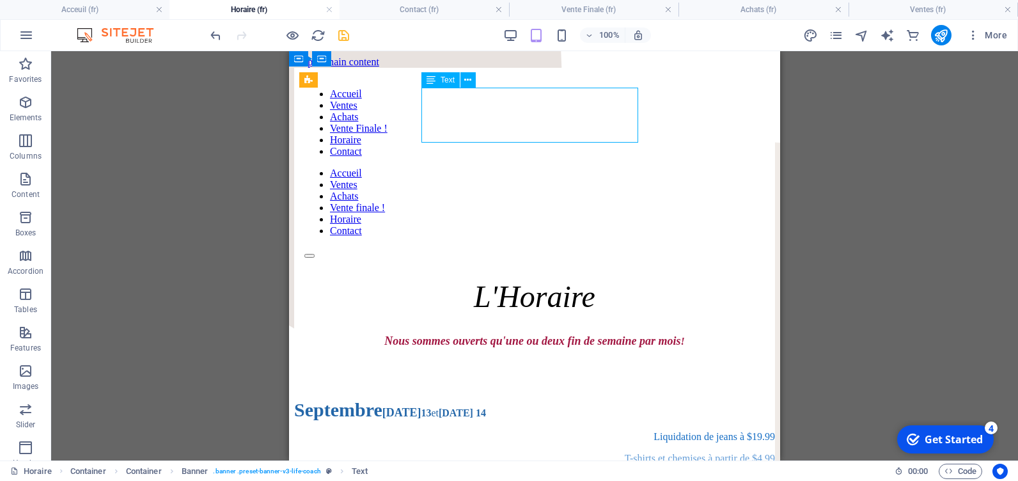
click at [560, 279] on div "L'Horaire" at bounding box center [534, 296] width 481 height 35
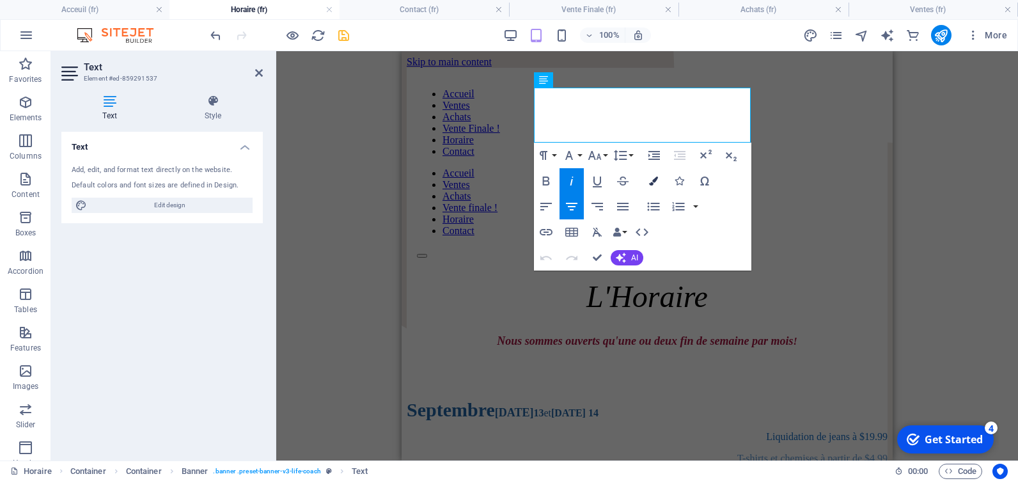
click at [656, 179] on icon "button" at bounding box center [653, 181] width 9 height 9
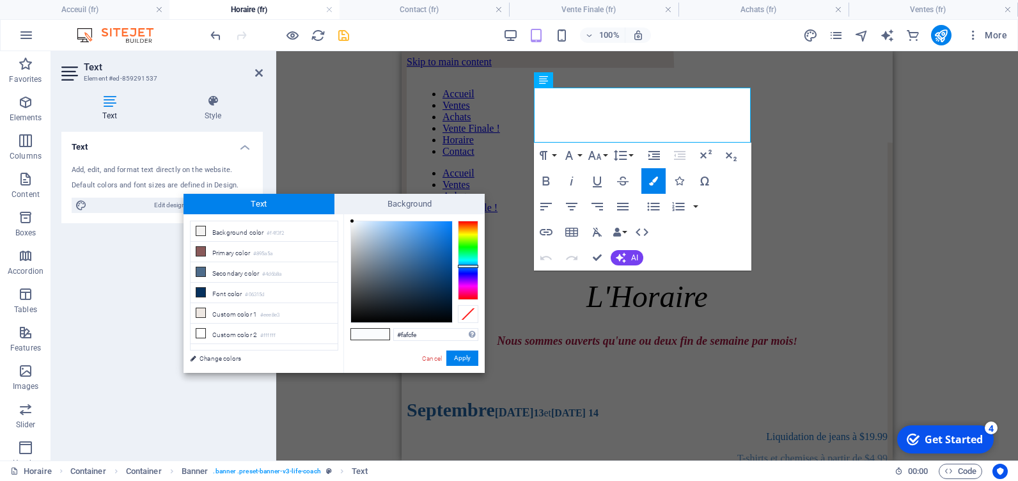
type input "#020a12"
click at [443, 315] on div at bounding box center [401, 271] width 101 height 101
click at [464, 356] on button "Apply" at bounding box center [463, 358] width 32 height 15
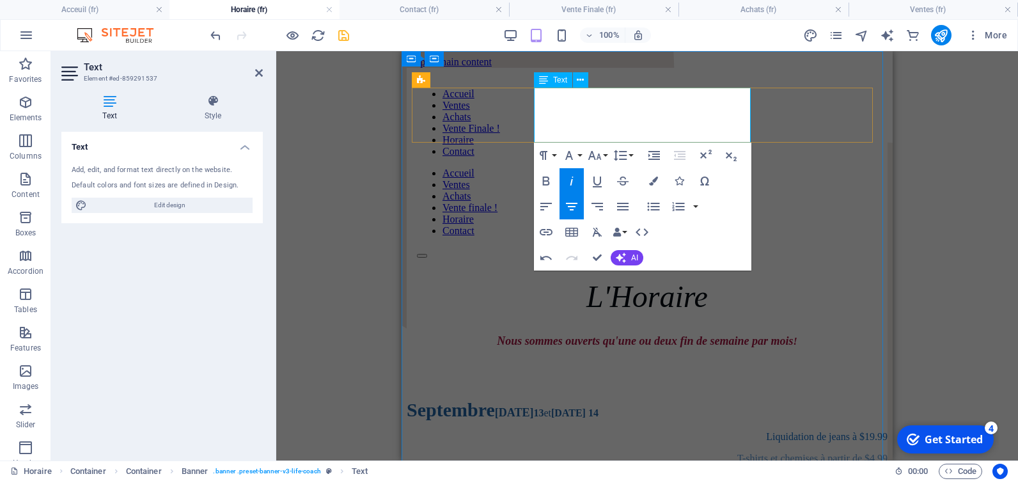
click at [634, 280] on span "L'Horaire" at bounding box center [648, 297] width 122 height 34
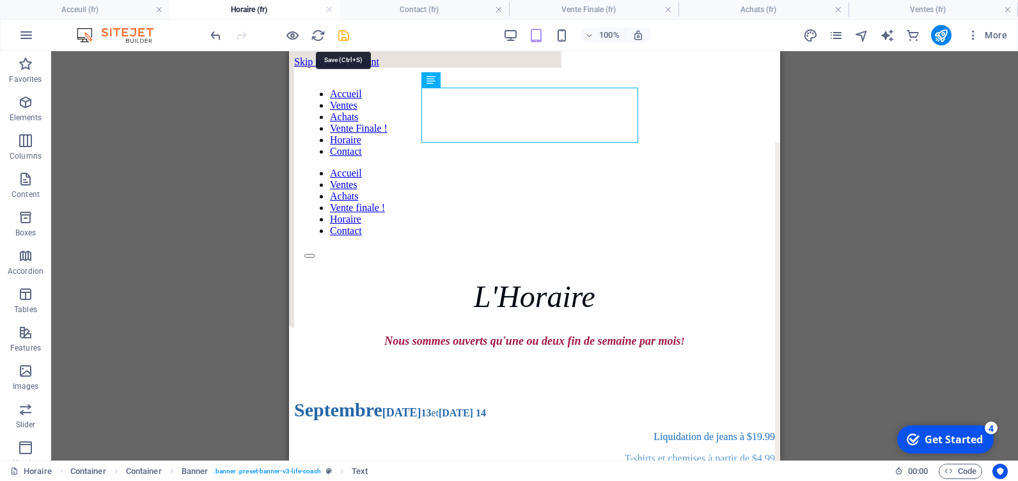
click at [344, 36] on icon "save" at bounding box center [343, 35] width 15 height 15
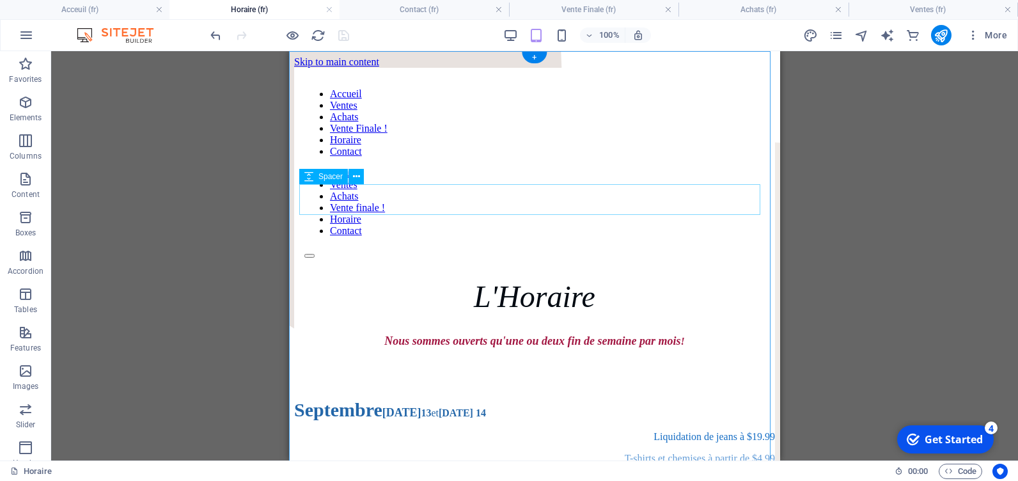
click at [433, 358] on div at bounding box center [534, 373] width 481 height 31
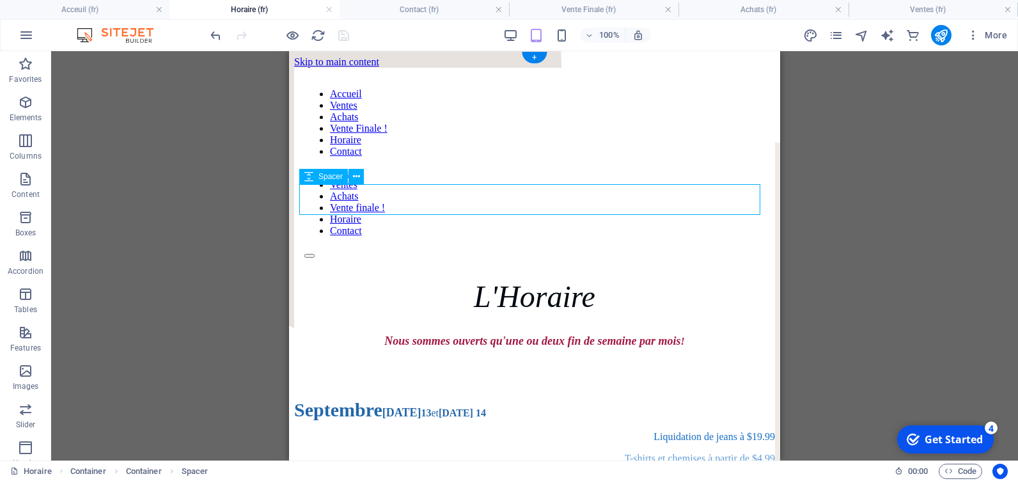
click at [433, 358] on div at bounding box center [534, 373] width 481 height 31
select select "px"
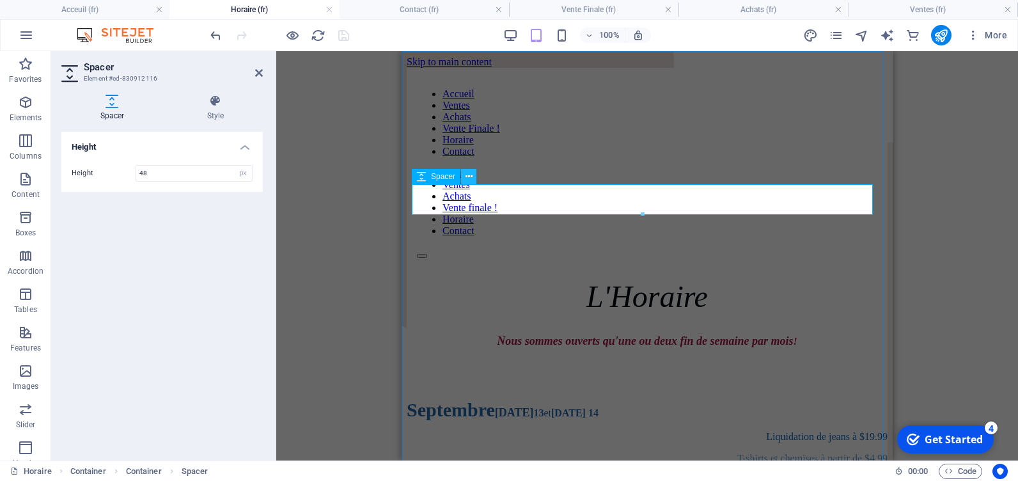
click at [471, 174] on icon at bounding box center [469, 176] width 7 height 13
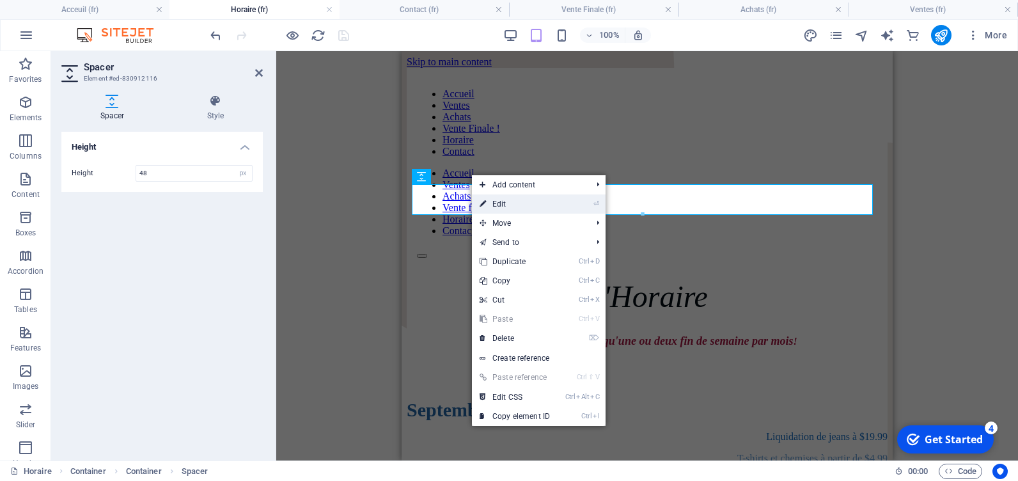
click at [490, 200] on link "⏎ Edit" at bounding box center [515, 203] width 86 height 19
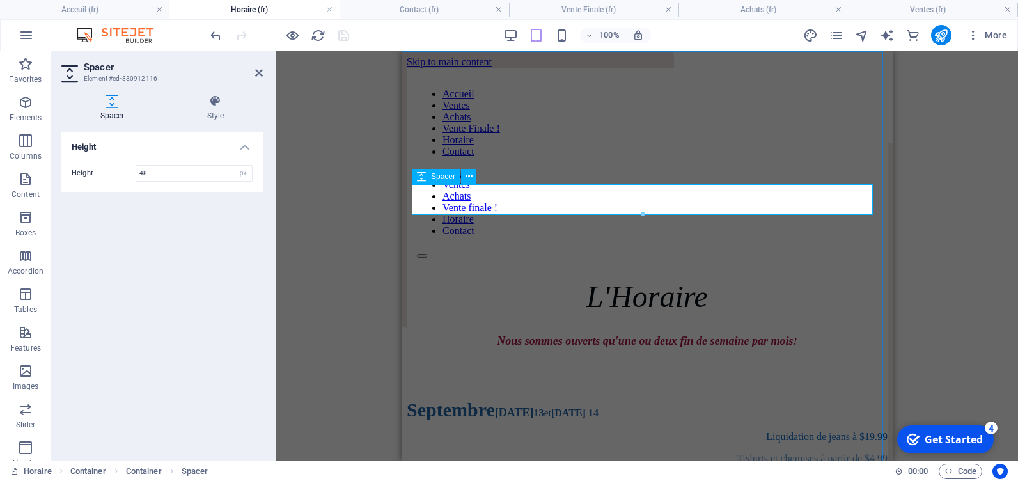
click at [502, 358] on div at bounding box center [647, 373] width 481 height 31
click at [469, 176] on icon at bounding box center [469, 176] width 7 height 13
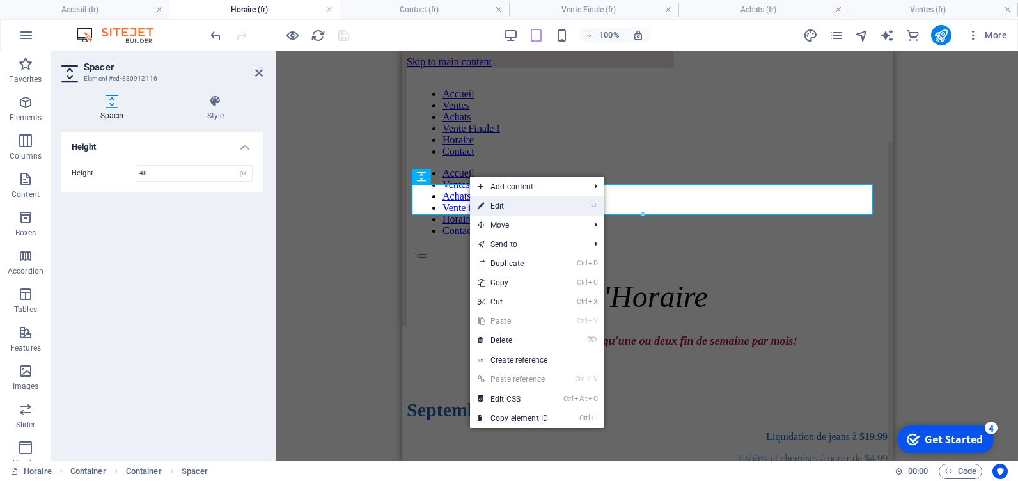
click at [495, 203] on link "⏎ Edit" at bounding box center [513, 205] width 86 height 19
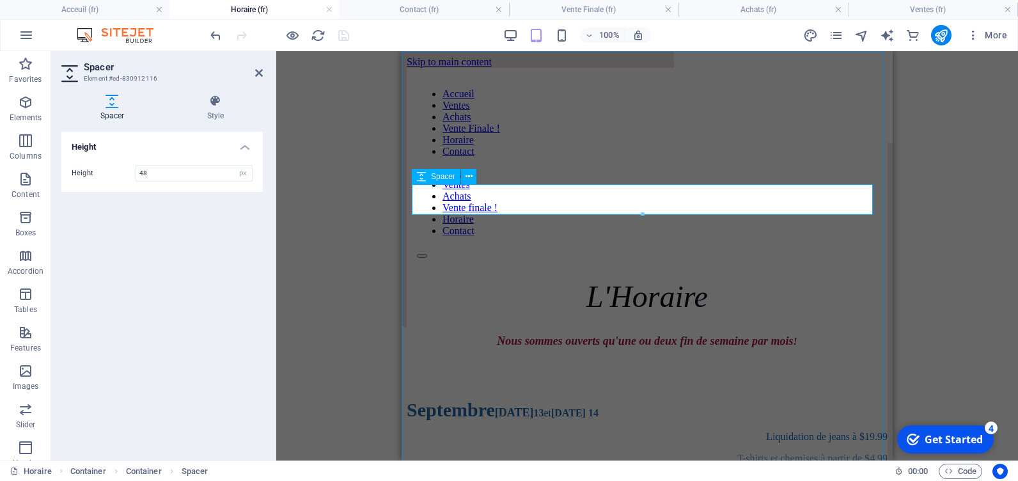
click at [532, 358] on div at bounding box center [647, 373] width 481 height 31
click at [537, 335] on div "Nous sommes ouverts qu'une ou deux fin de semaine par mois !" at bounding box center [647, 341] width 481 height 13
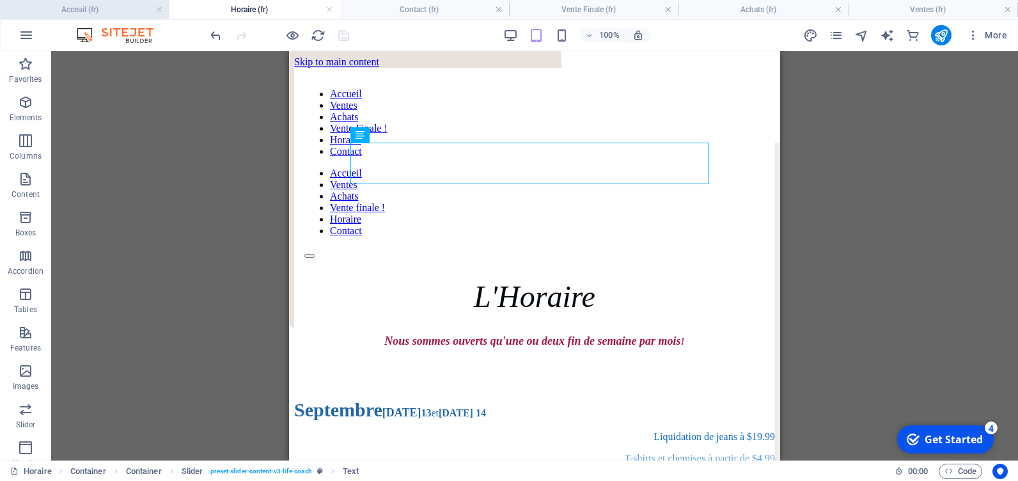
click at [88, 8] on h4 "Acceuil (fr)" at bounding box center [85, 10] width 170 height 14
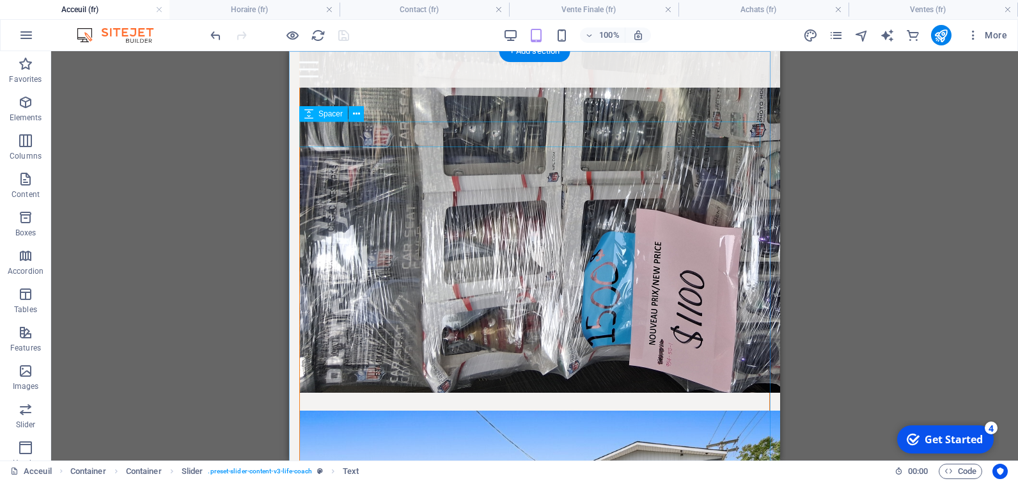
scroll to position [1599, 0]
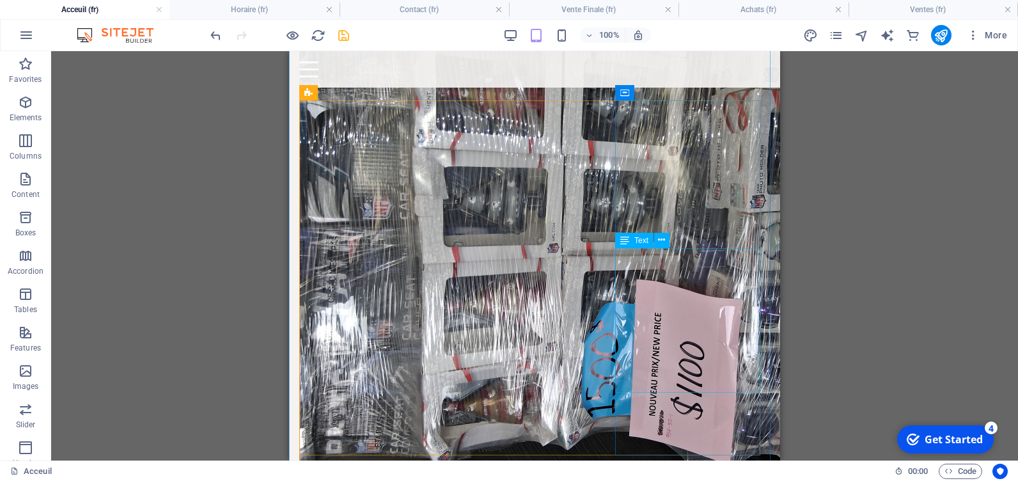
scroll to position [1535, 0]
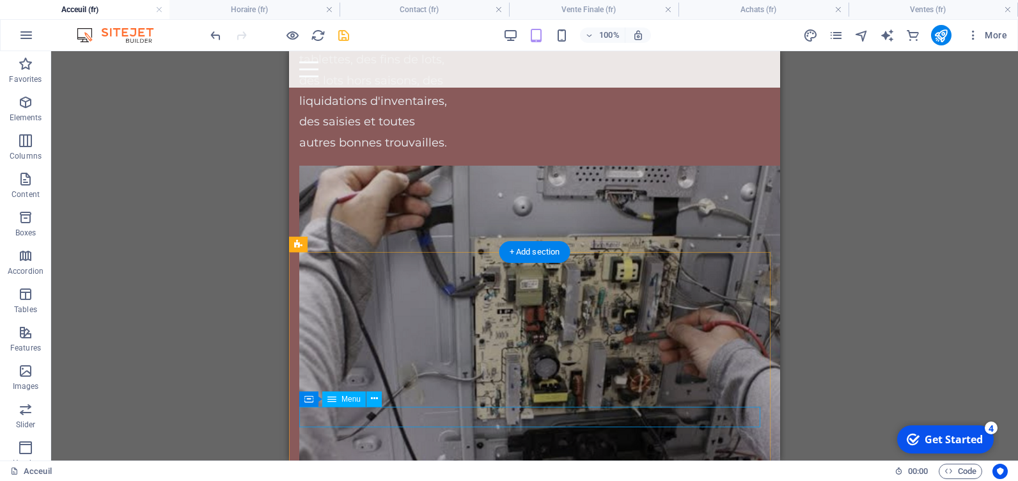
scroll to position [3071, 0]
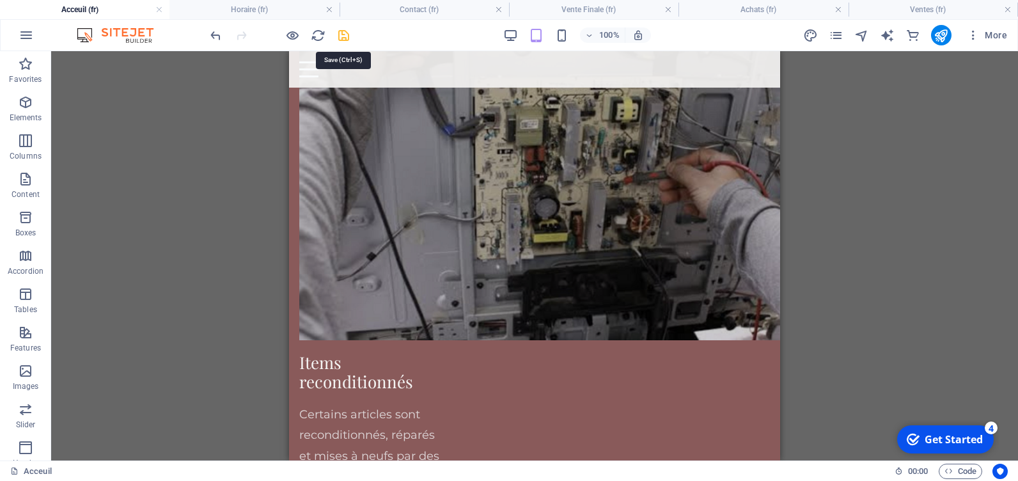
click at [341, 34] on icon "save" at bounding box center [343, 35] width 15 height 15
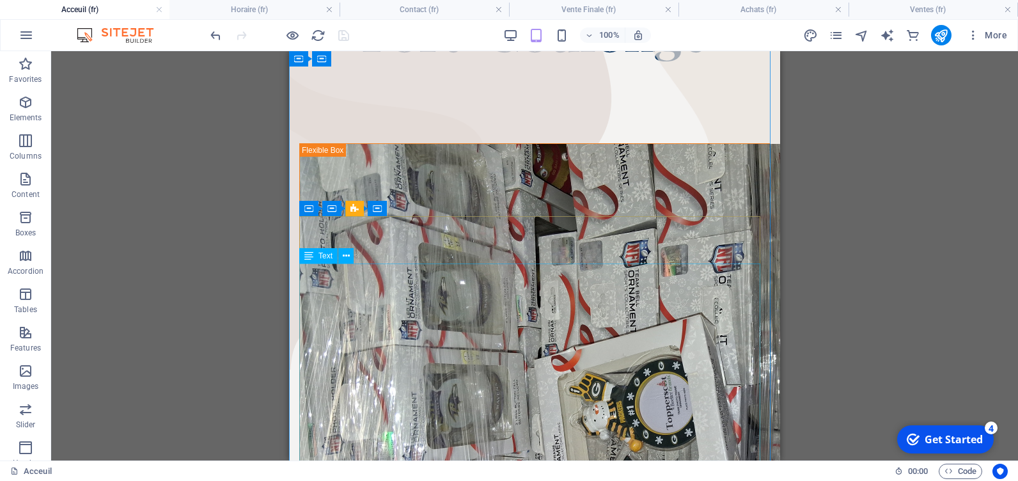
scroll to position [0, 0]
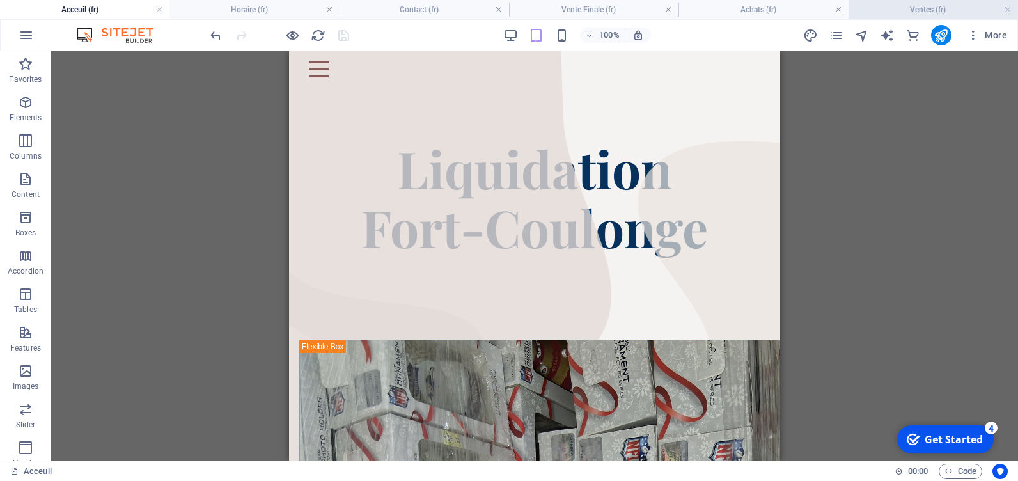
click at [923, 8] on h4 "Ventes (fr)" at bounding box center [934, 10] width 170 height 14
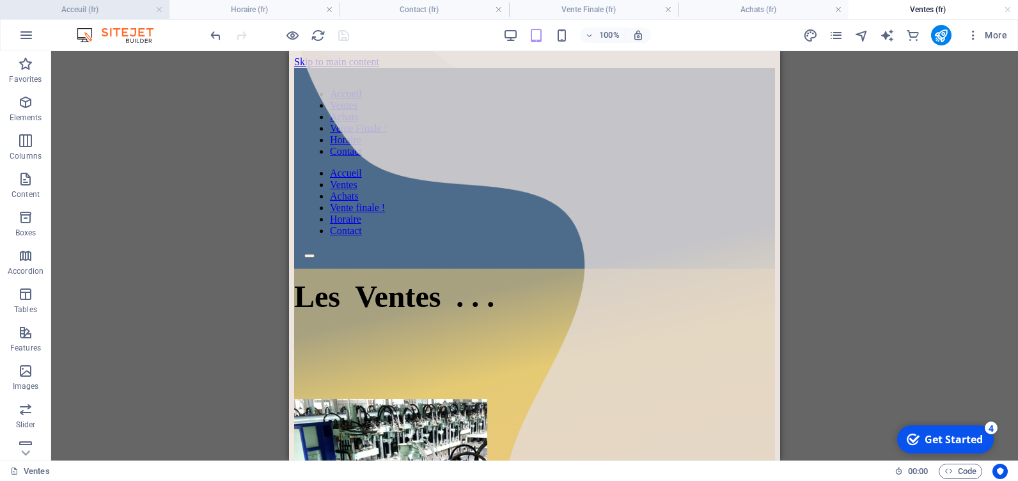
click at [118, 9] on h4 "Acceuil (fr)" at bounding box center [85, 10] width 170 height 14
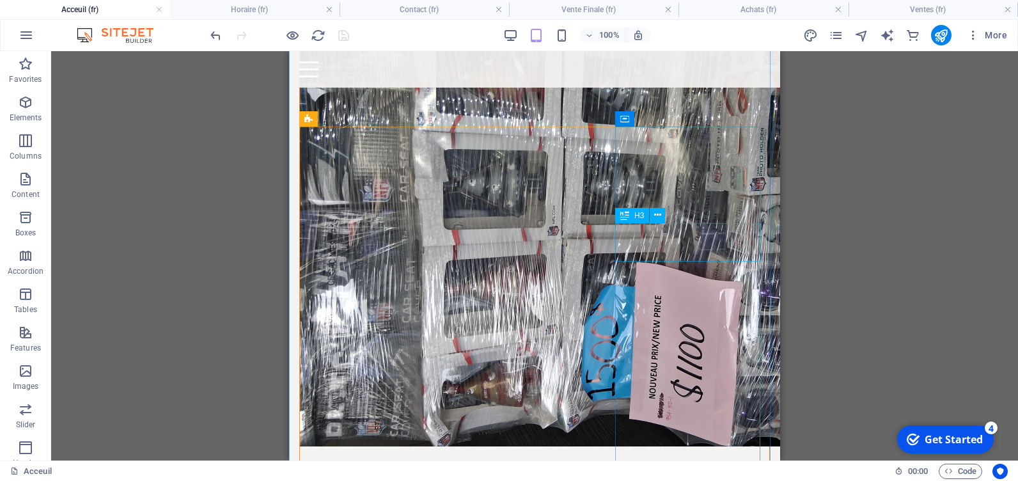
scroll to position [1599, 0]
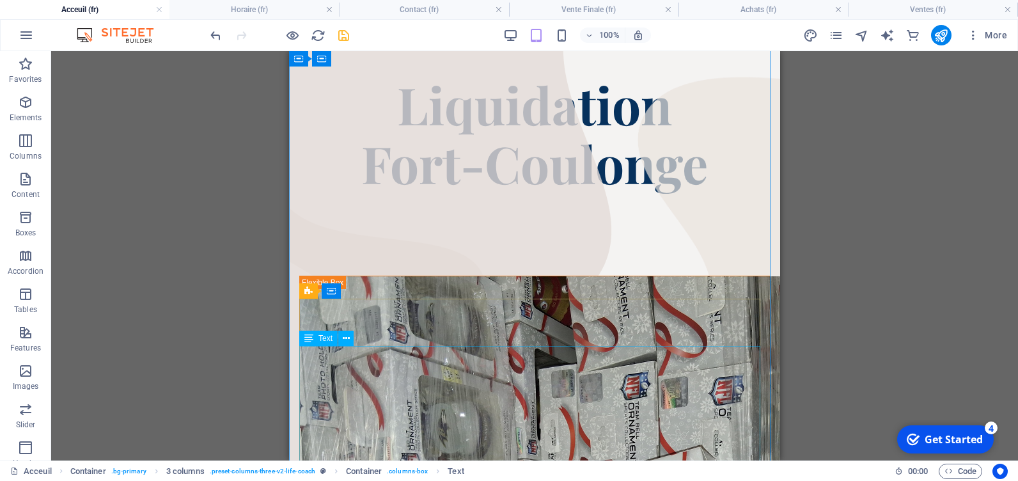
scroll to position [0, 0]
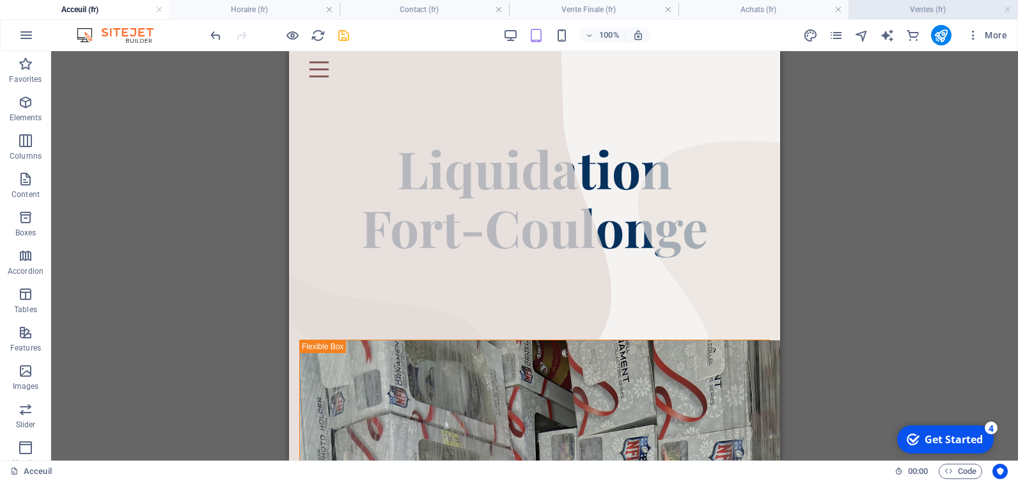
click at [931, 12] on h4 "Ventes (fr)" at bounding box center [934, 10] width 170 height 14
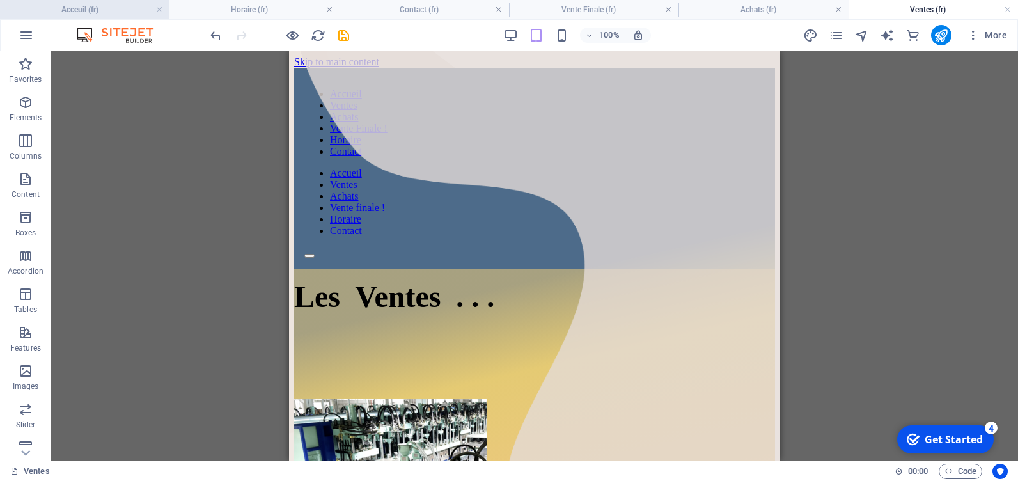
click at [69, 10] on h4 "Acceuil (fr)" at bounding box center [85, 10] width 170 height 14
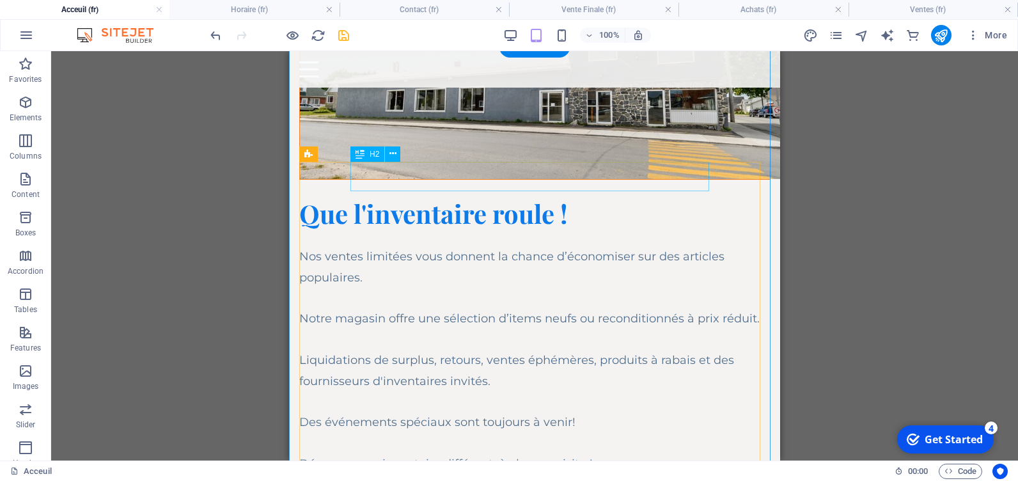
scroll to position [2047, 0]
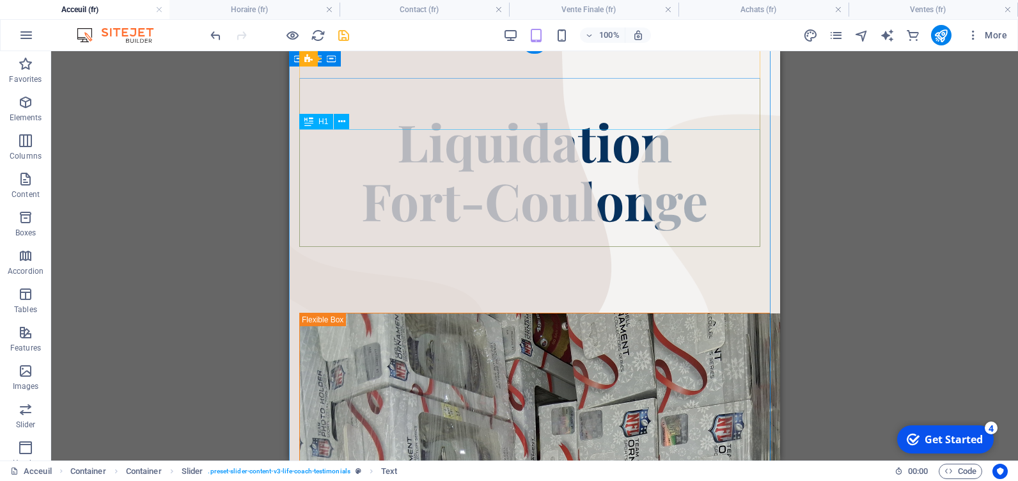
scroll to position [0, 0]
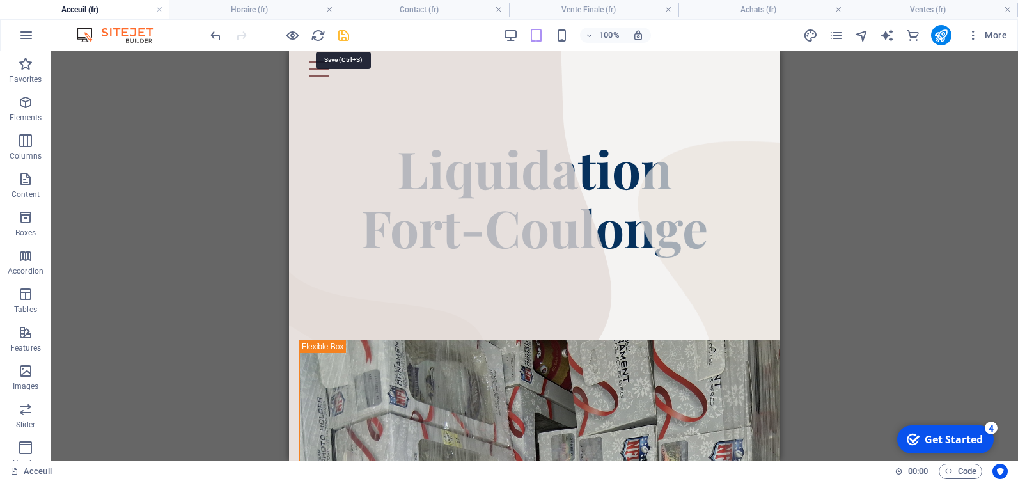
click at [335, 35] on div at bounding box center [279, 35] width 143 height 20
click at [347, 36] on icon "save" at bounding box center [343, 35] width 15 height 15
click at [976, 32] on icon "button" at bounding box center [973, 35] width 13 height 13
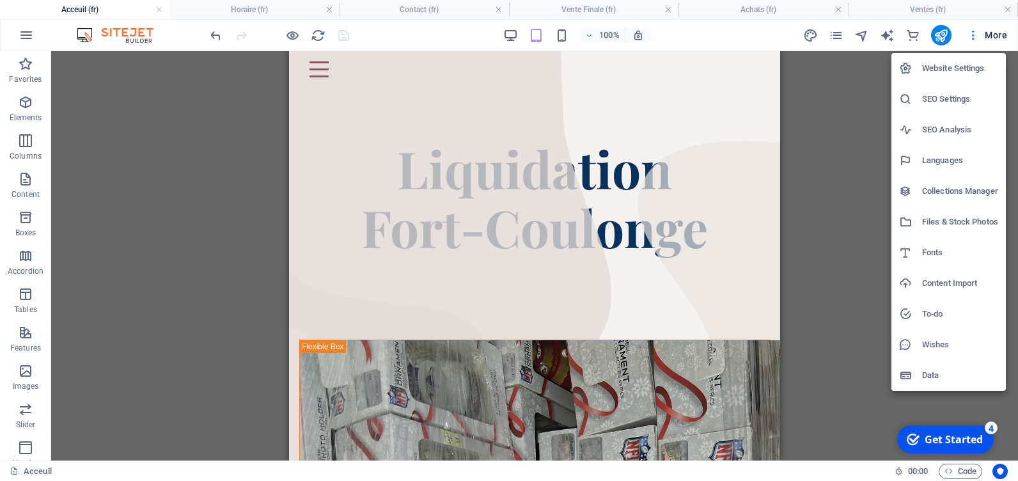
click at [996, 35] on div at bounding box center [509, 240] width 1018 height 481
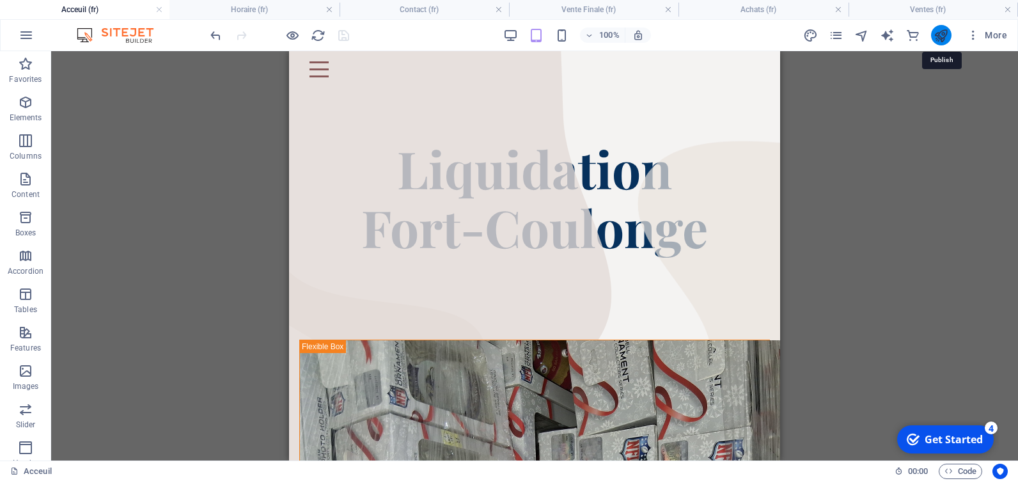
click at [942, 36] on icon "publish" at bounding box center [941, 35] width 15 height 15
